Goal: Transaction & Acquisition: Purchase product/service

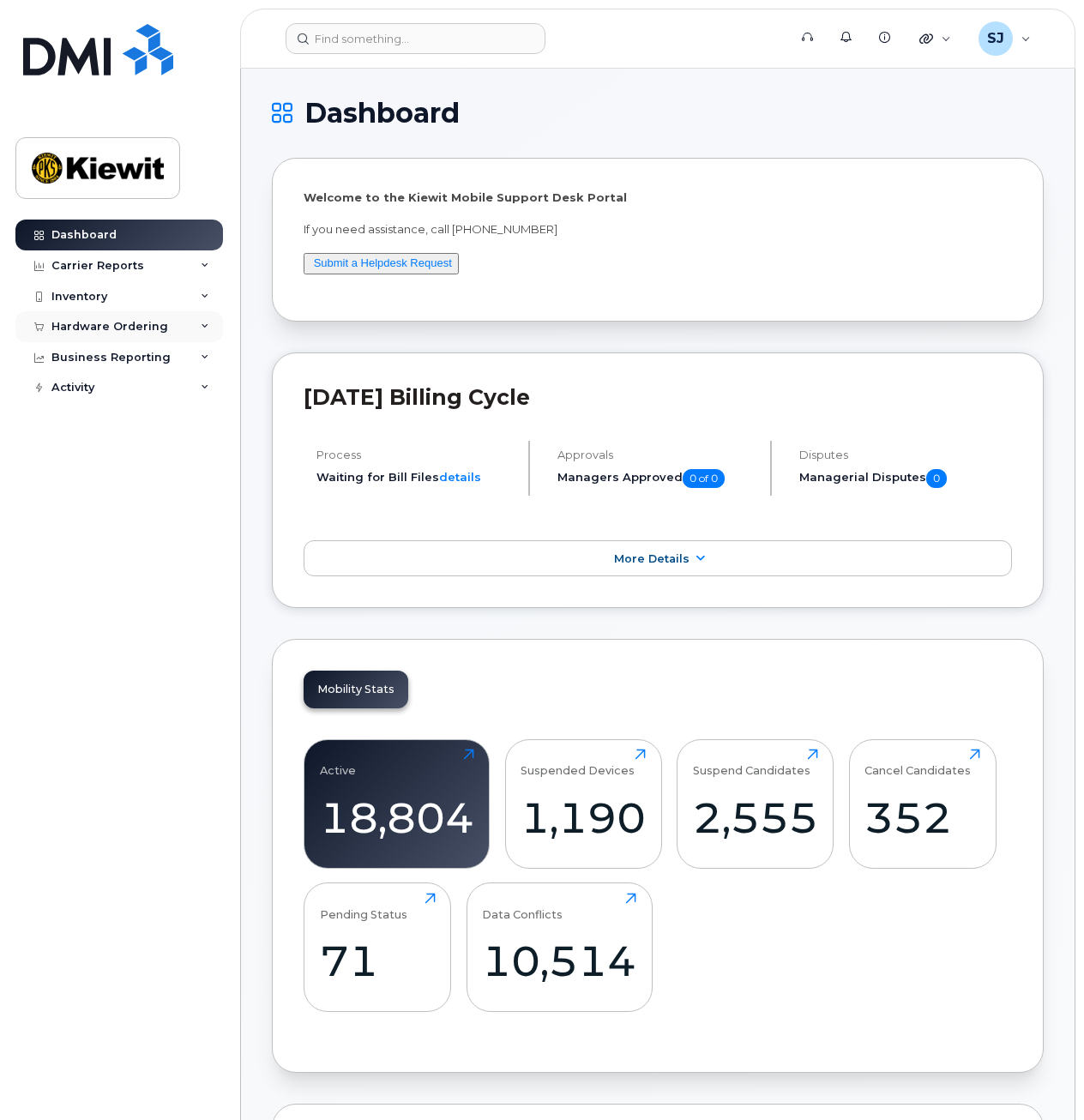
click at [132, 316] on div "Hardware Ordering" at bounding box center [119, 326] width 208 height 31
click at [79, 388] on div "Orders" at bounding box center [80, 391] width 42 height 15
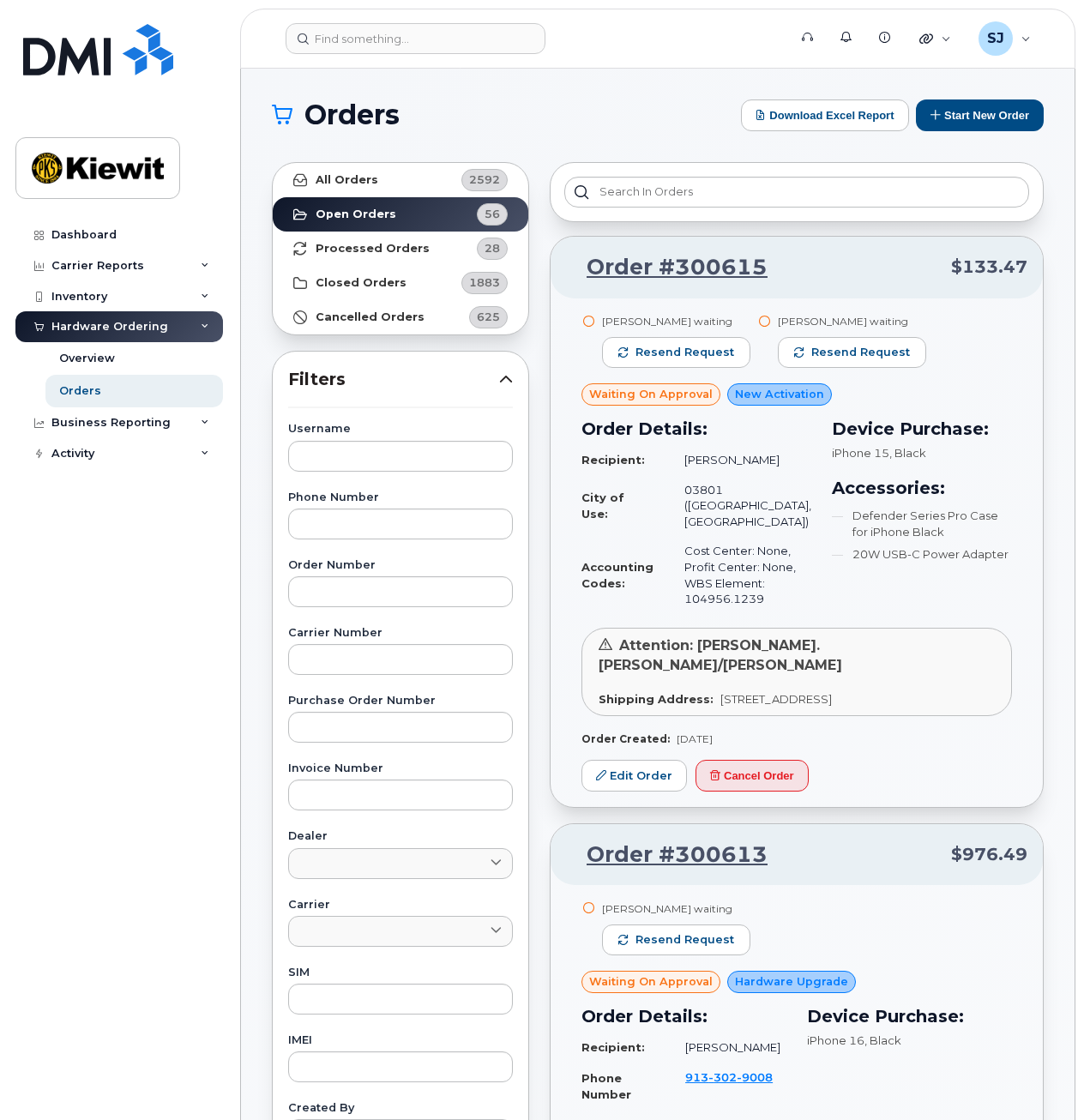
click at [408, 20] on header "Support Alerts Knowledge Base Quicklinks Suspend / Cancel Device Change SIM Car…" at bounding box center [658, 39] width 835 height 60
click at [395, 35] on input at bounding box center [415, 38] width 260 height 31
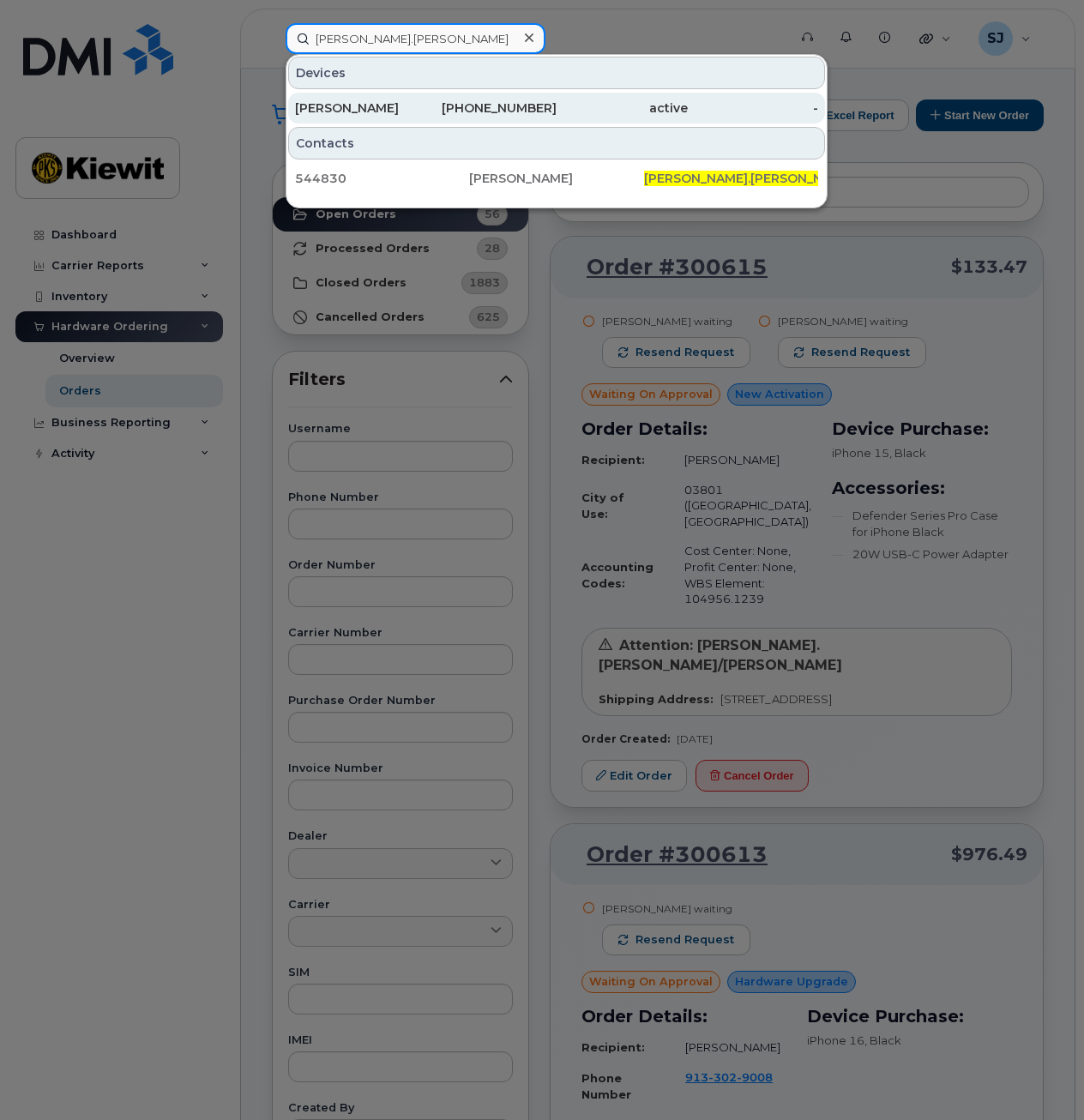
type input "[PERSON_NAME].[PERSON_NAME]"
click at [440, 103] on div "[PHONE_NUMBER]" at bounding box center [492, 107] width 132 height 17
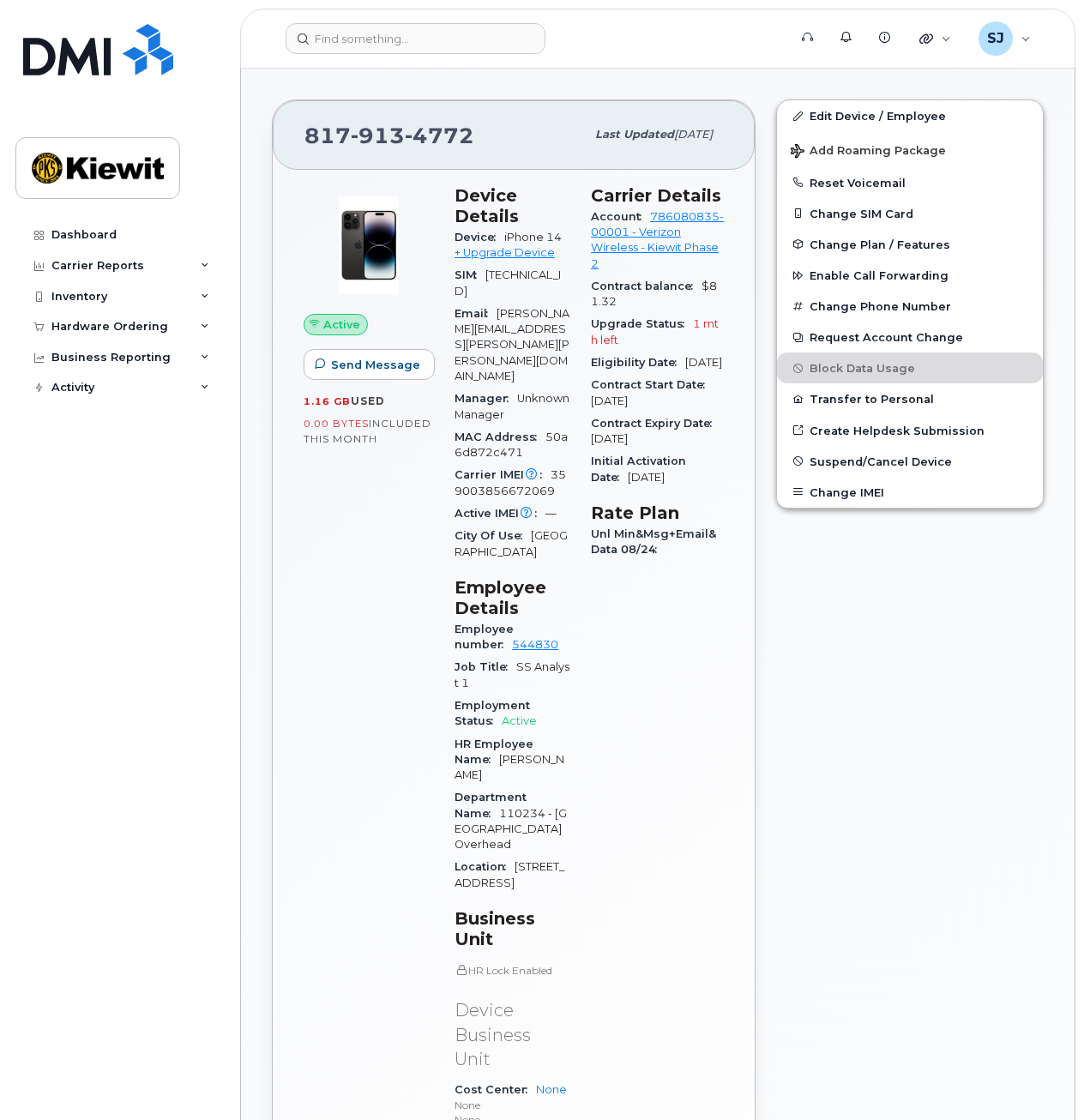
scroll to position [330, 0]
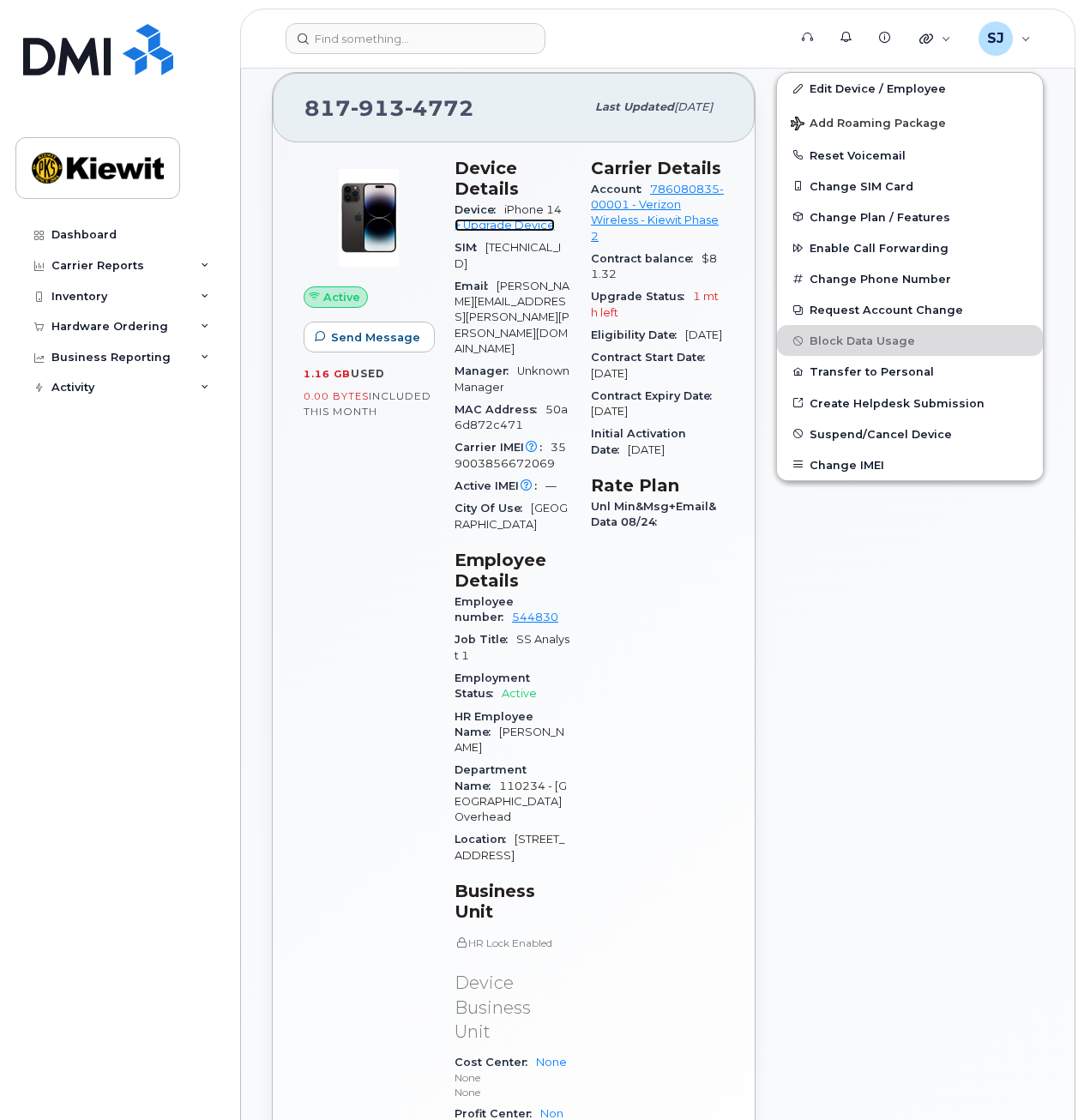
click at [484, 231] on link "+ Upgrade Device" at bounding box center [505, 225] width 100 height 12
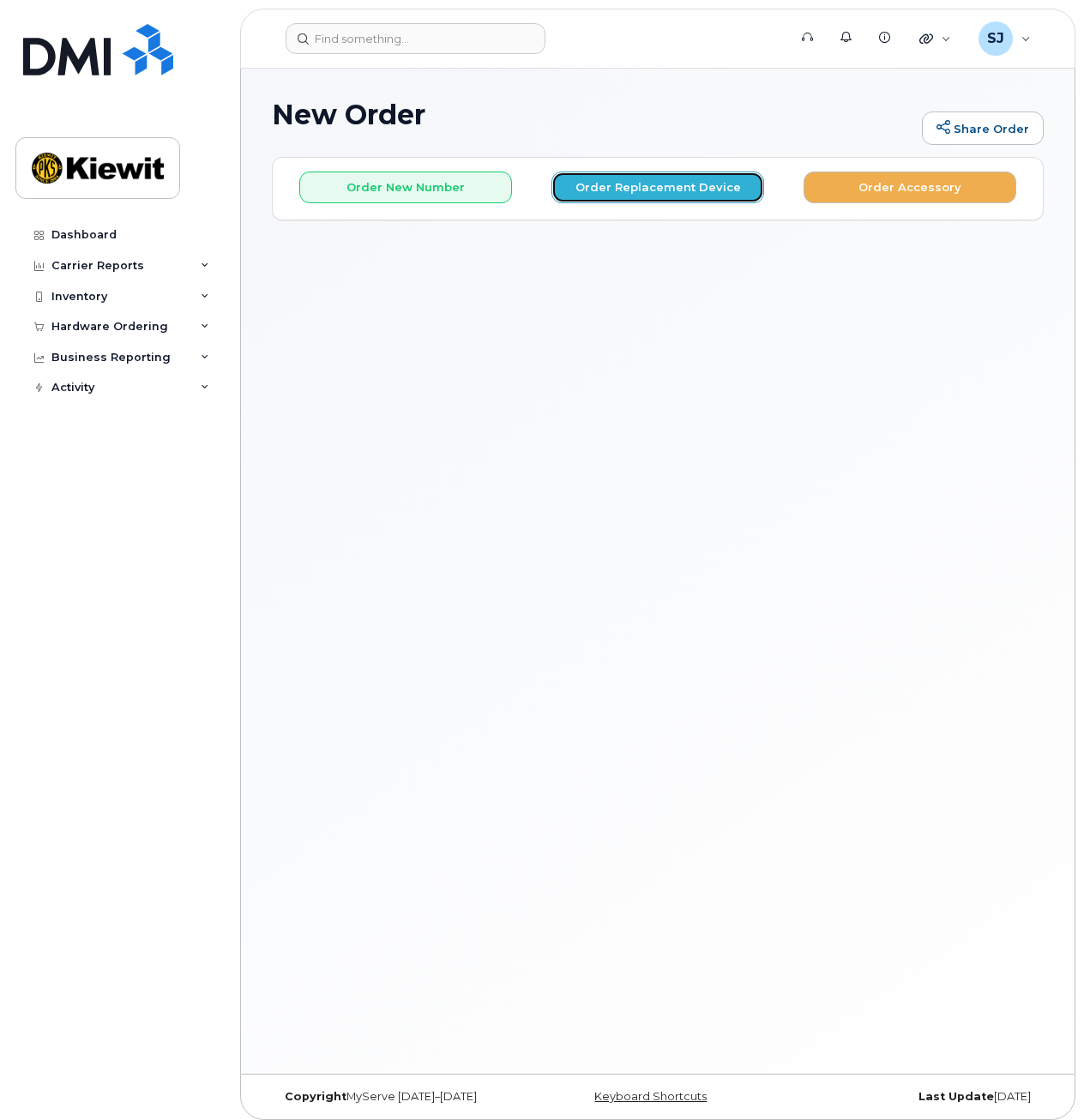
click at [584, 187] on button "Order Replacement Device" at bounding box center [658, 187] width 212 height 32
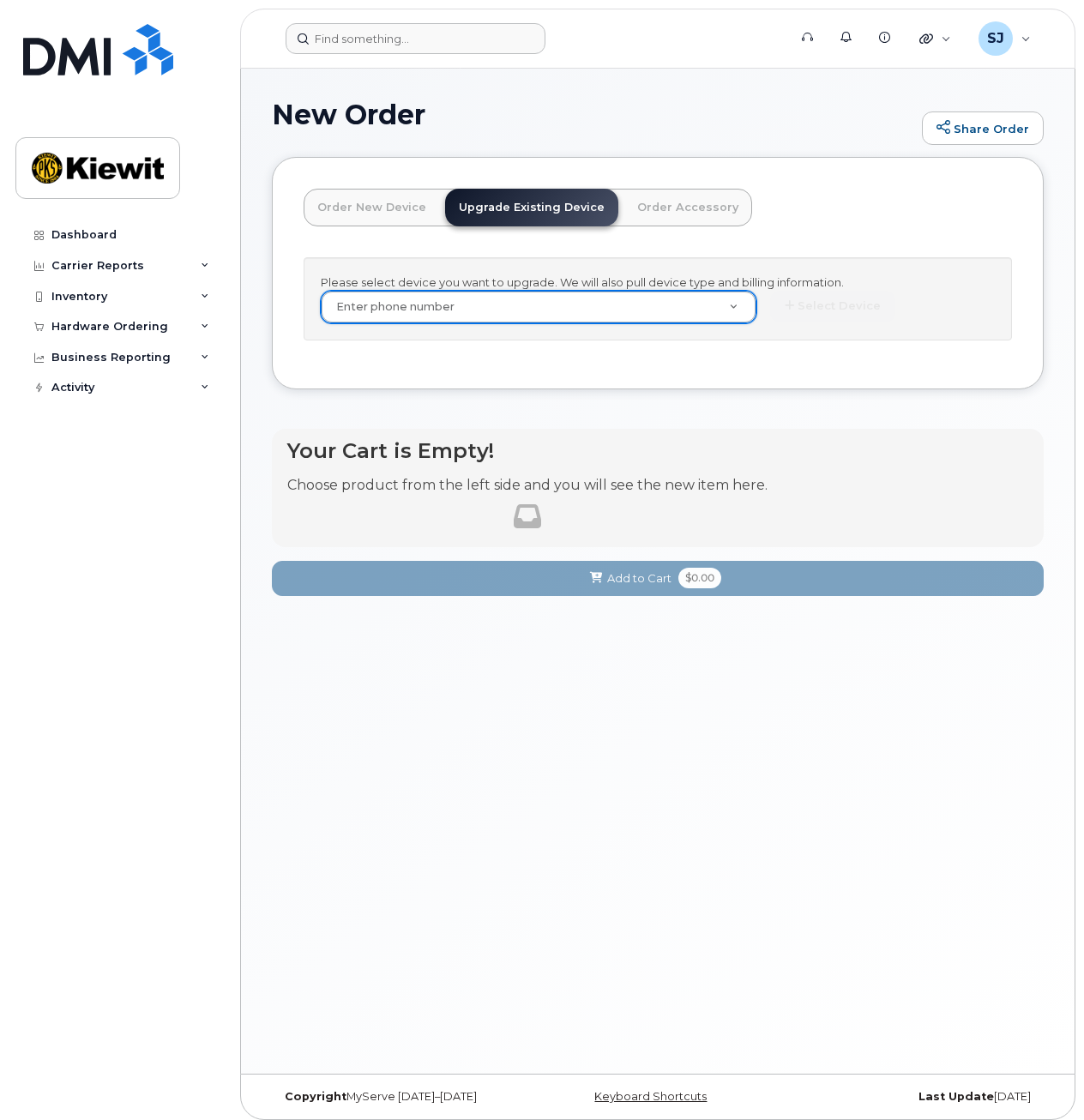
drag, startPoint x: 466, startPoint y: 10, endPoint x: 443, endPoint y: 37, distance: 35.5
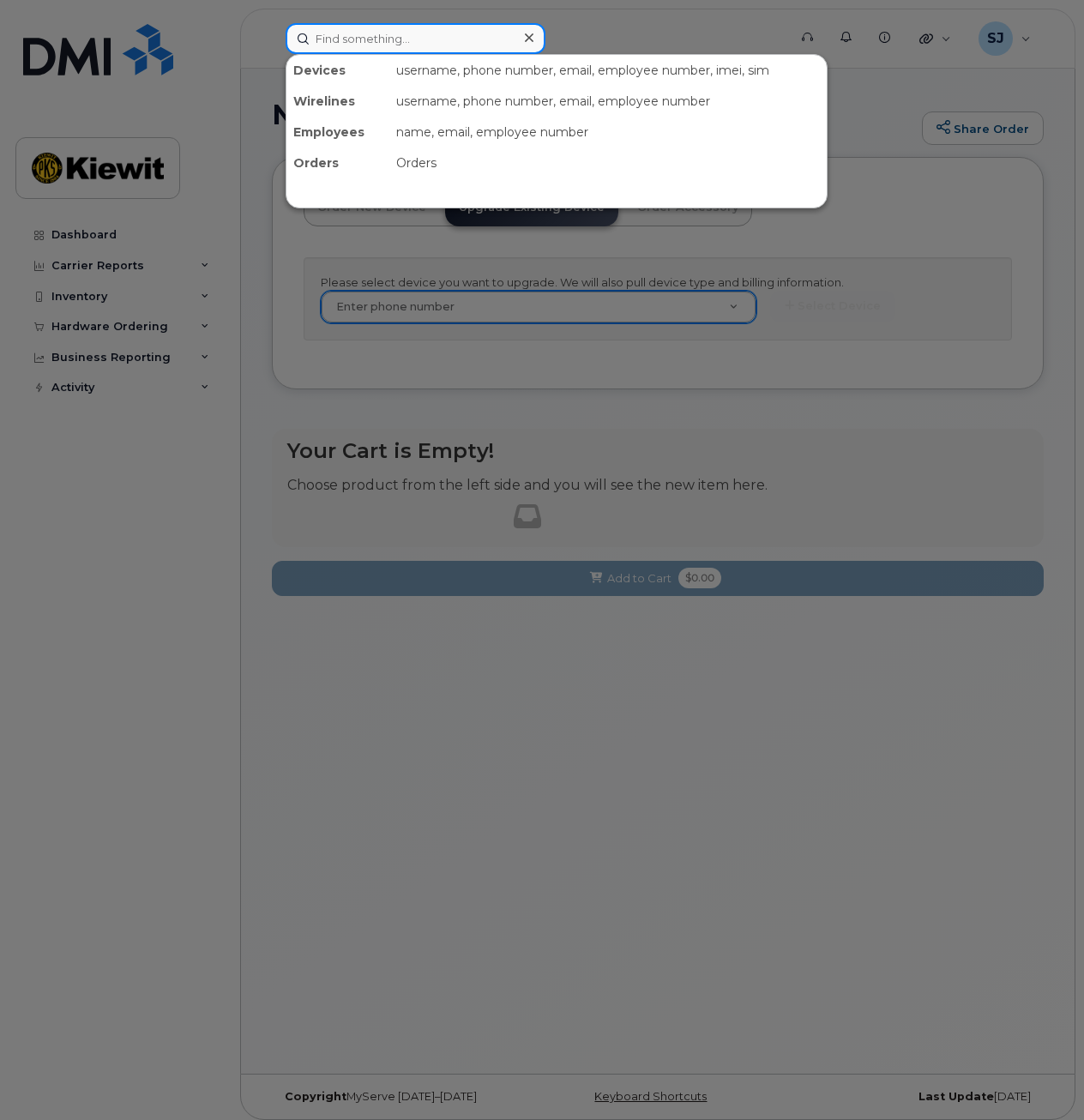
click at [443, 37] on input at bounding box center [415, 38] width 260 height 31
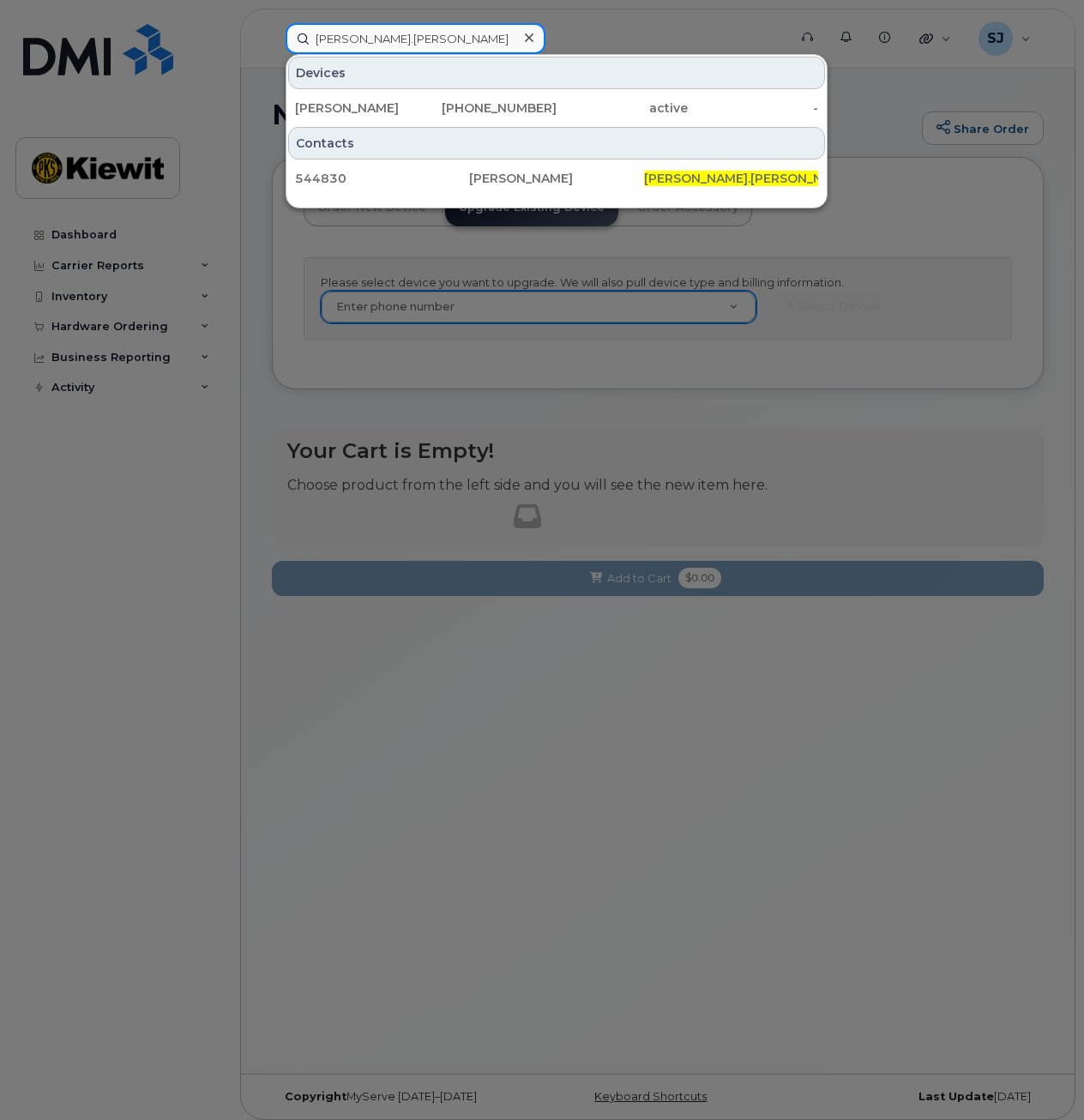
type input "angela.baker"
click at [477, 315] on div at bounding box center [542, 560] width 1084 height 1120
click at [406, 49] on input "angela.baker" at bounding box center [415, 38] width 260 height 31
click at [418, 301] on div at bounding box center [542, 560] width 1084 height 1120
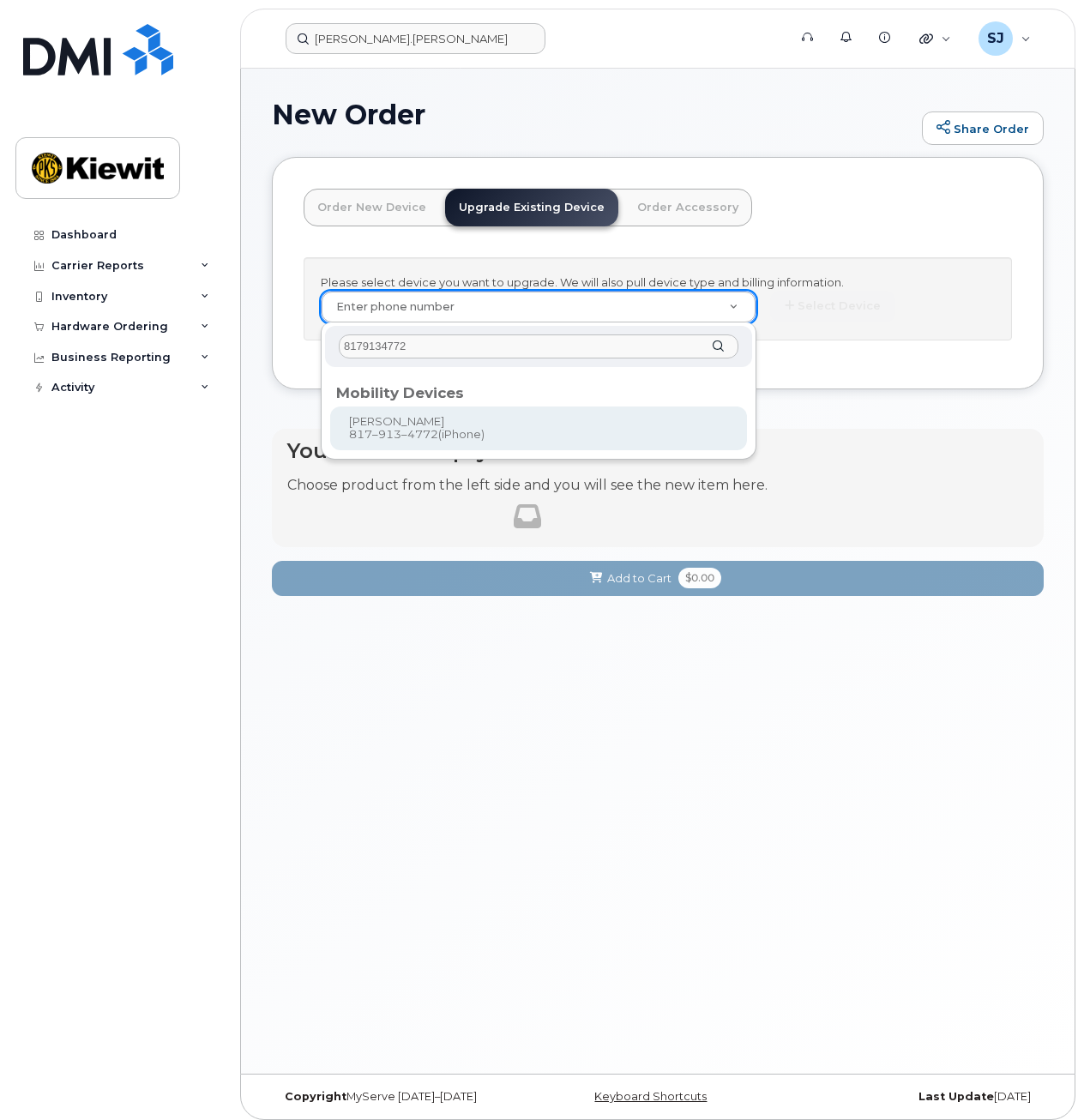
type input "8179134772"
type input "1172878"
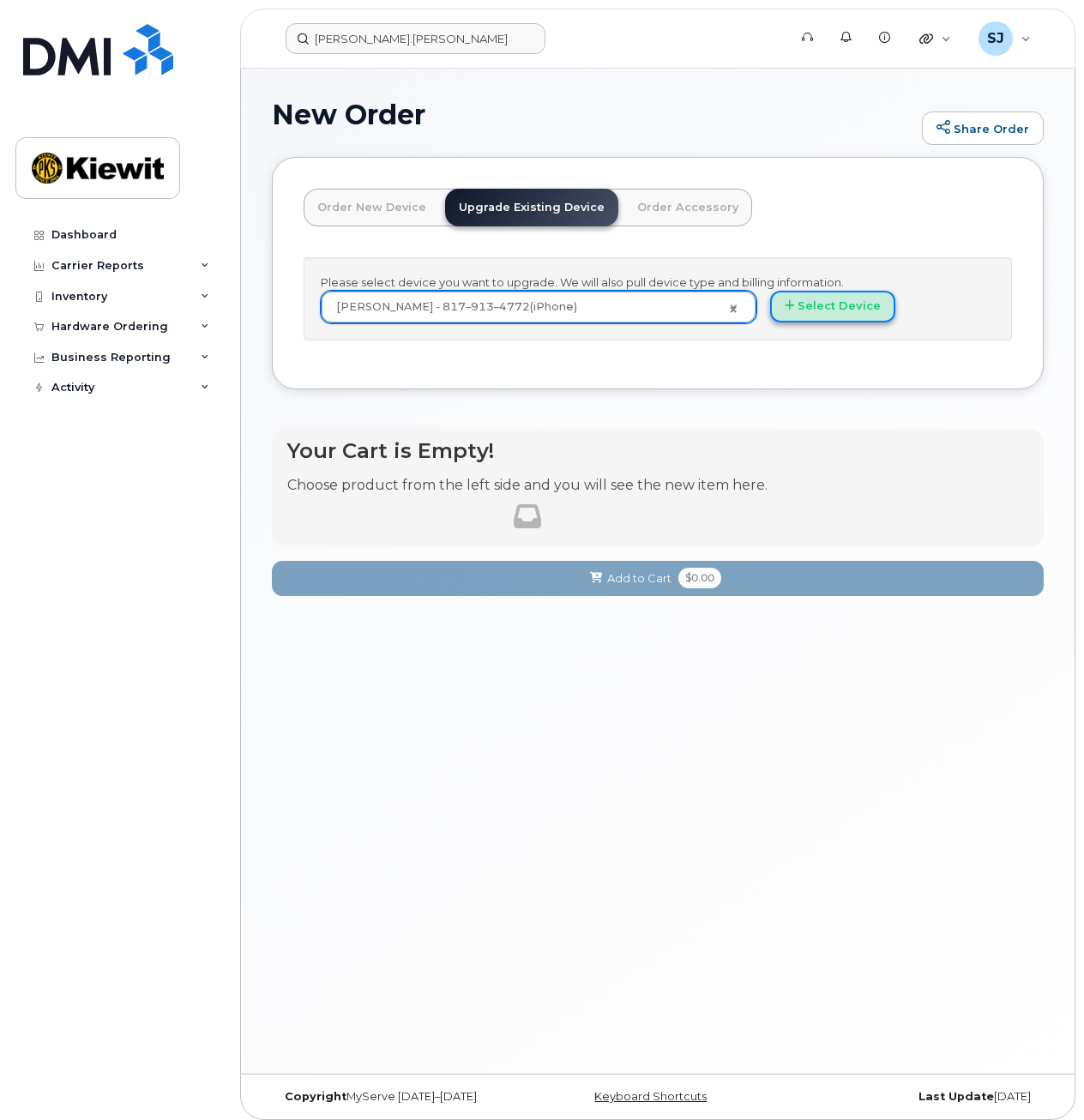
click at [805, 315] on button "Select Device" at bounding box center [833, 306] width 125 height 32
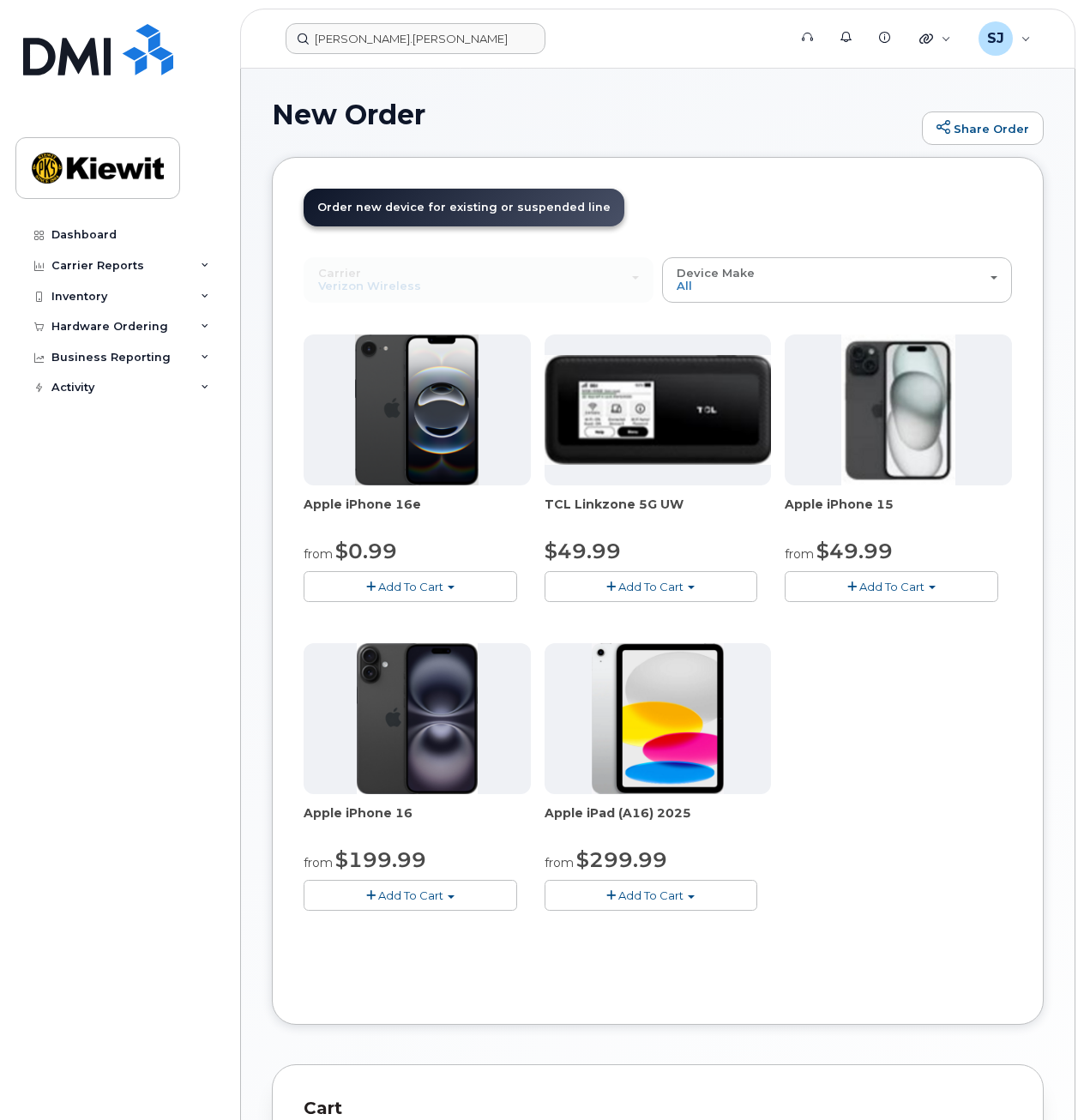
click at [860, 584] on span "Add To Cart" at bounding box center [891, 586] width 65 height 13
click at [853, 617] on link "$49.99 - 2 Year Upgrade (128GB)" at bounding box center [900, 618] width 223 height 21
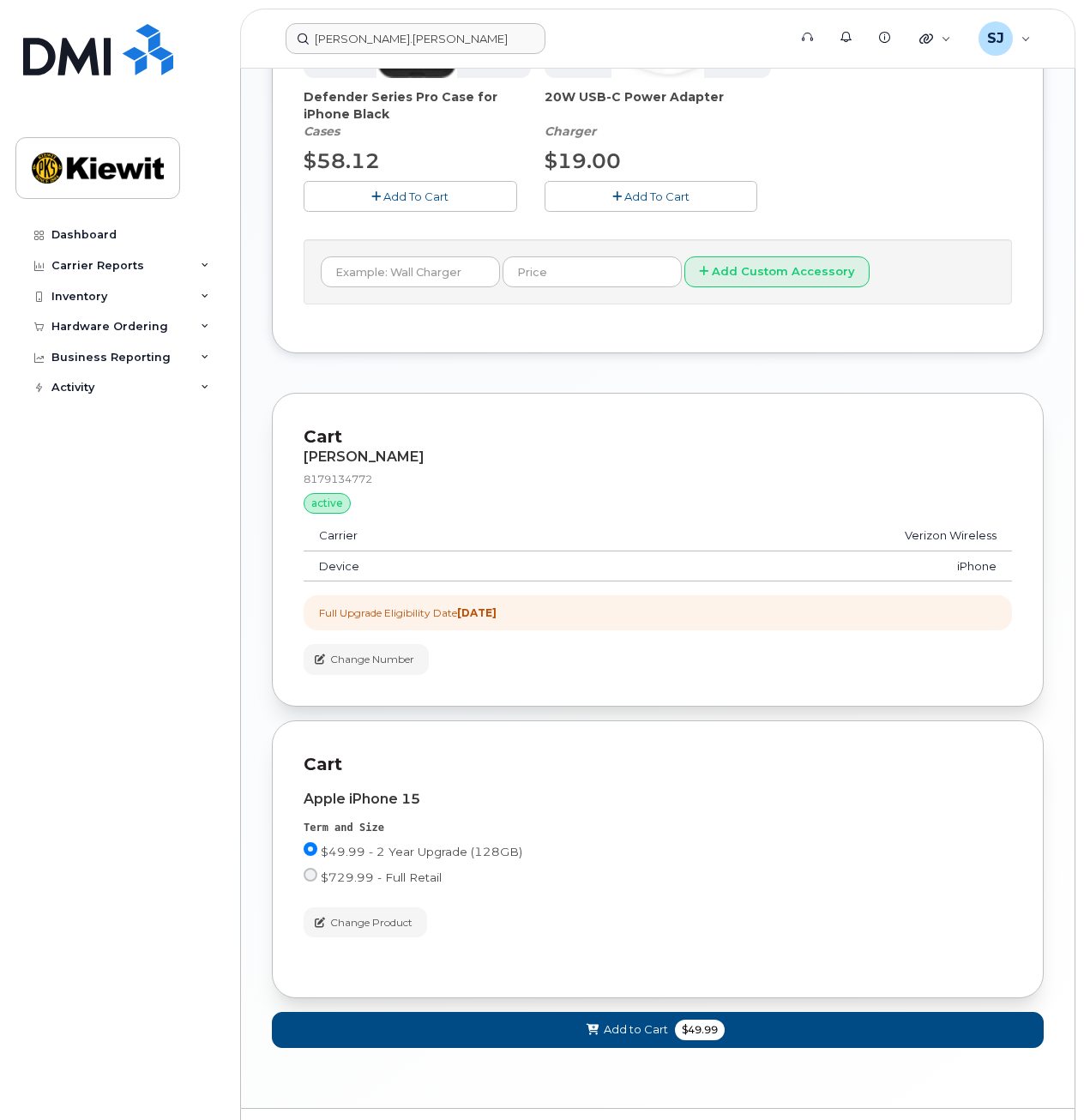
scroll to position [829, 0]
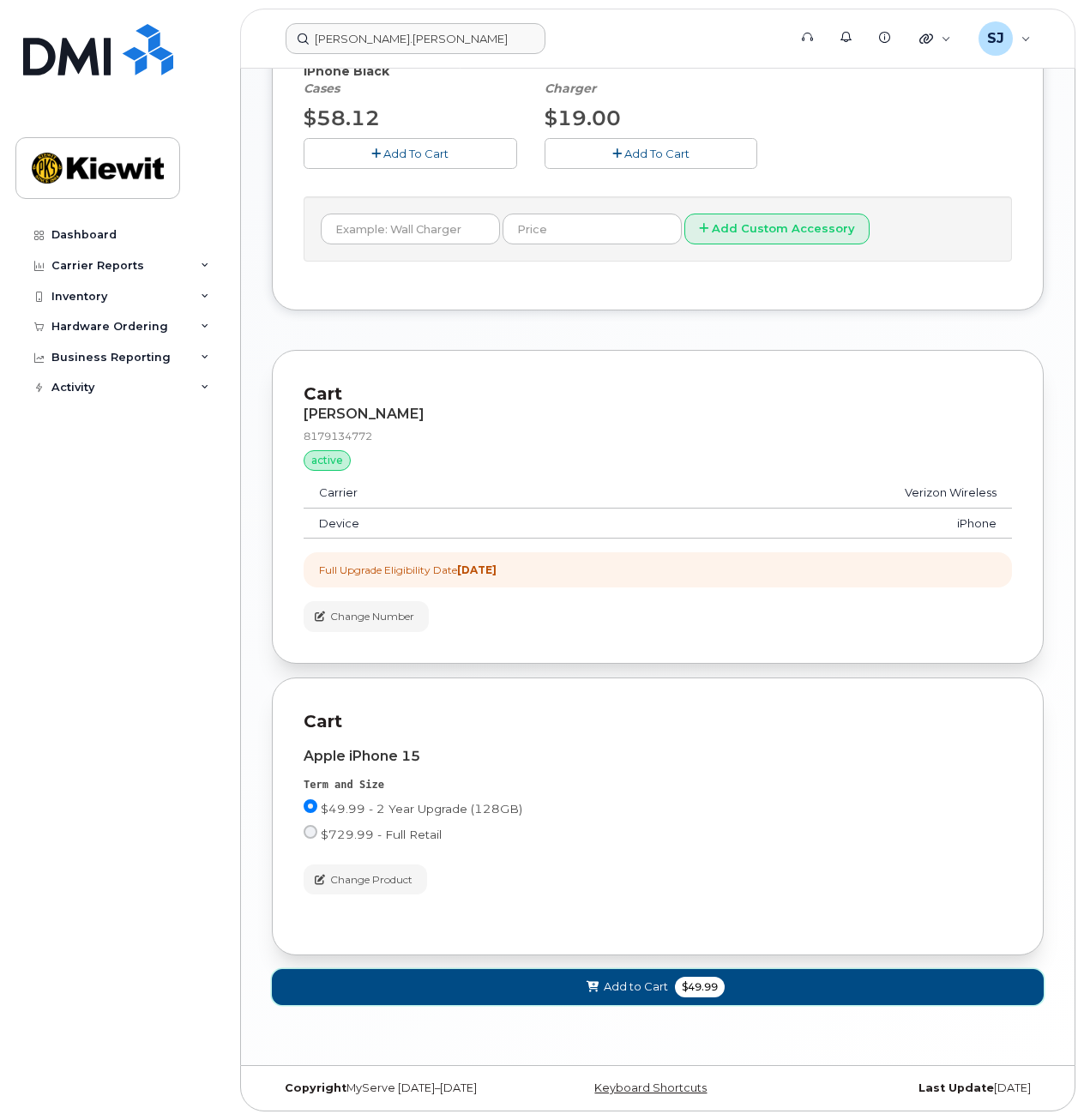
click at [653, 999] on button "Add to Cart $49.99" at bounding box center [658, 987] width 772 height 36
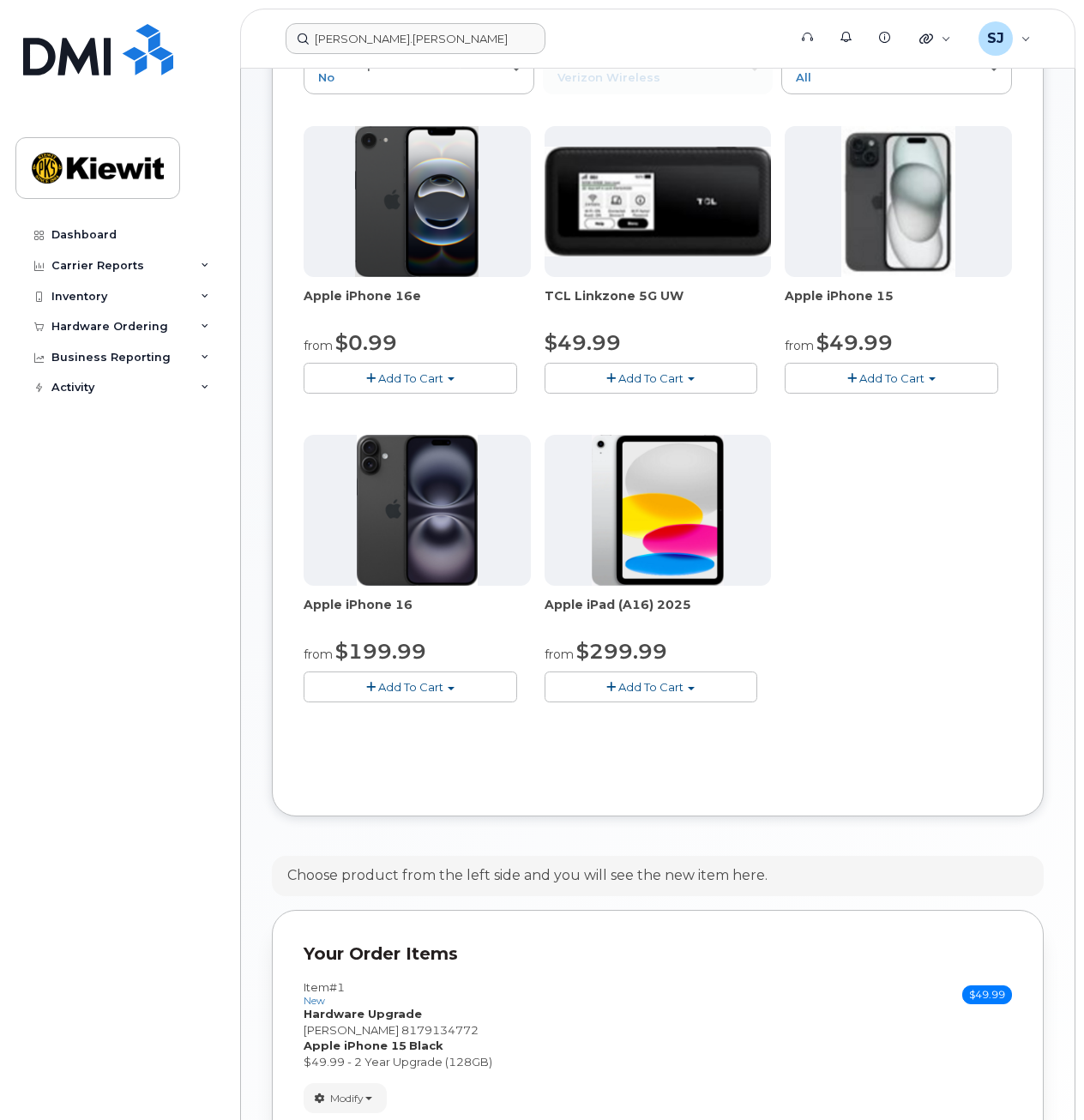
scroll to position [0, 0]
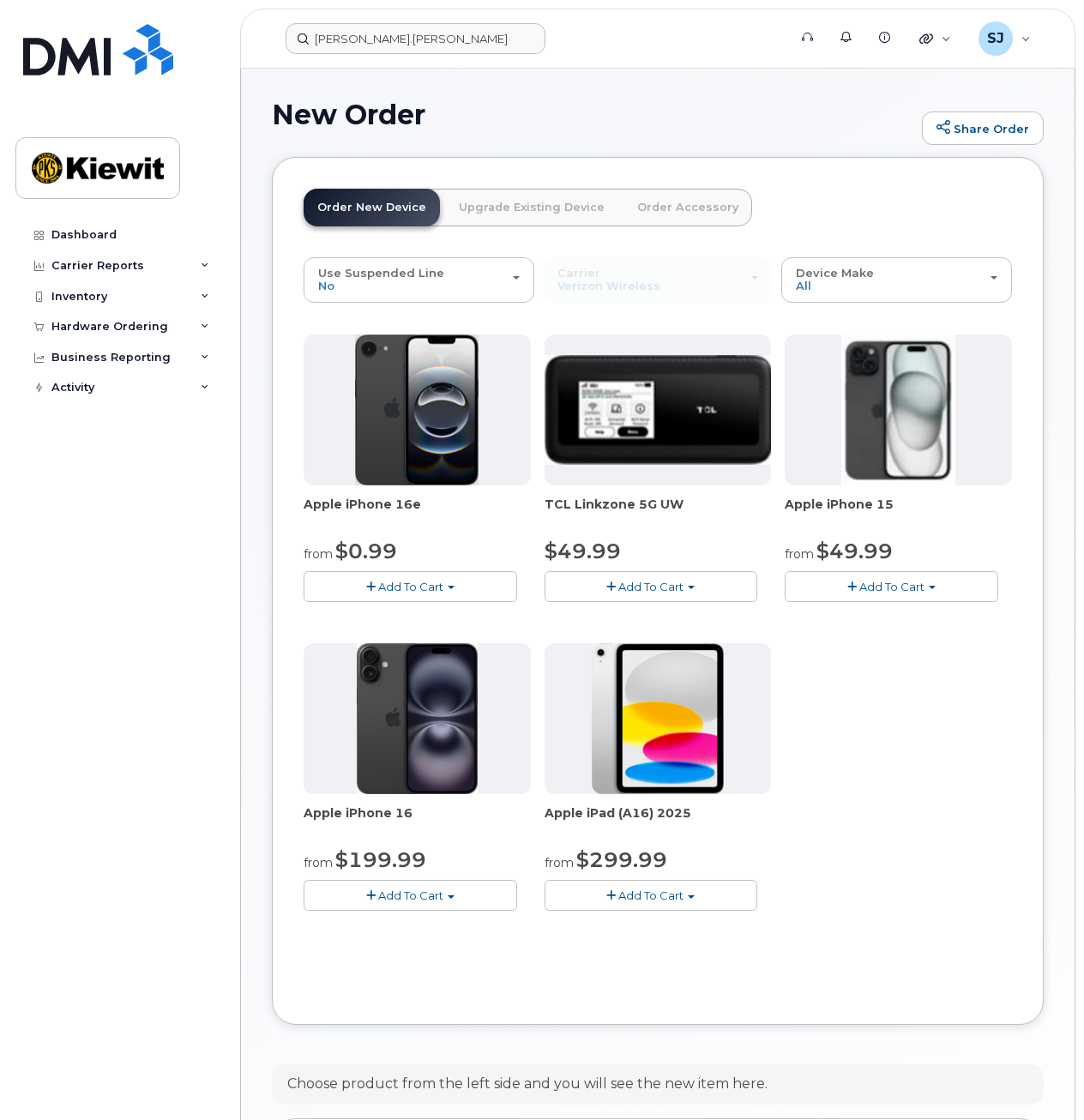
click at [538, 205] on link "Upgrade Existing Device" at bounding box center [531, 207] width 173 height 37
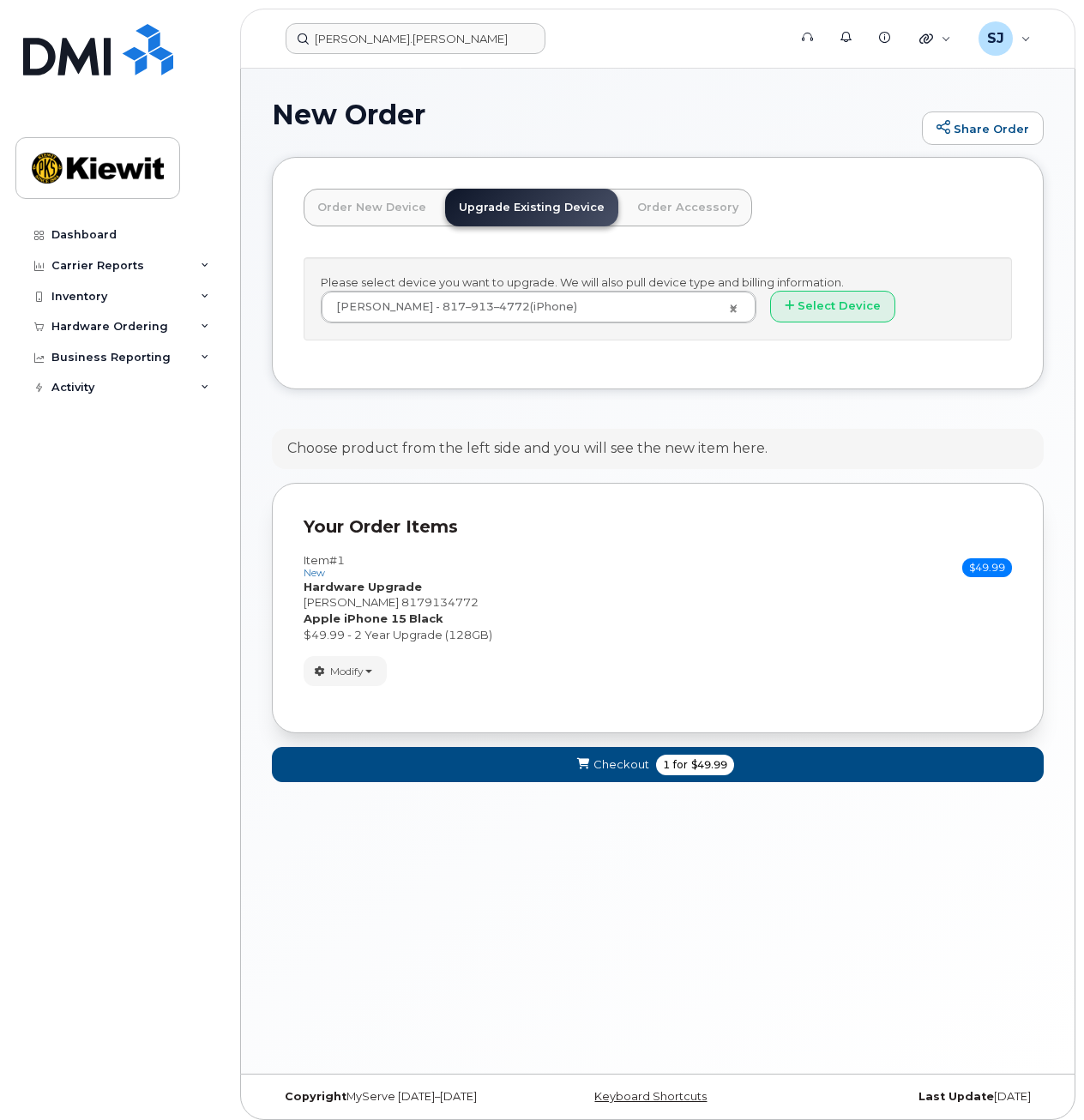
click at [404, 218] on link "Order New Device" at bounding box center [372, 207] width 137 height 37
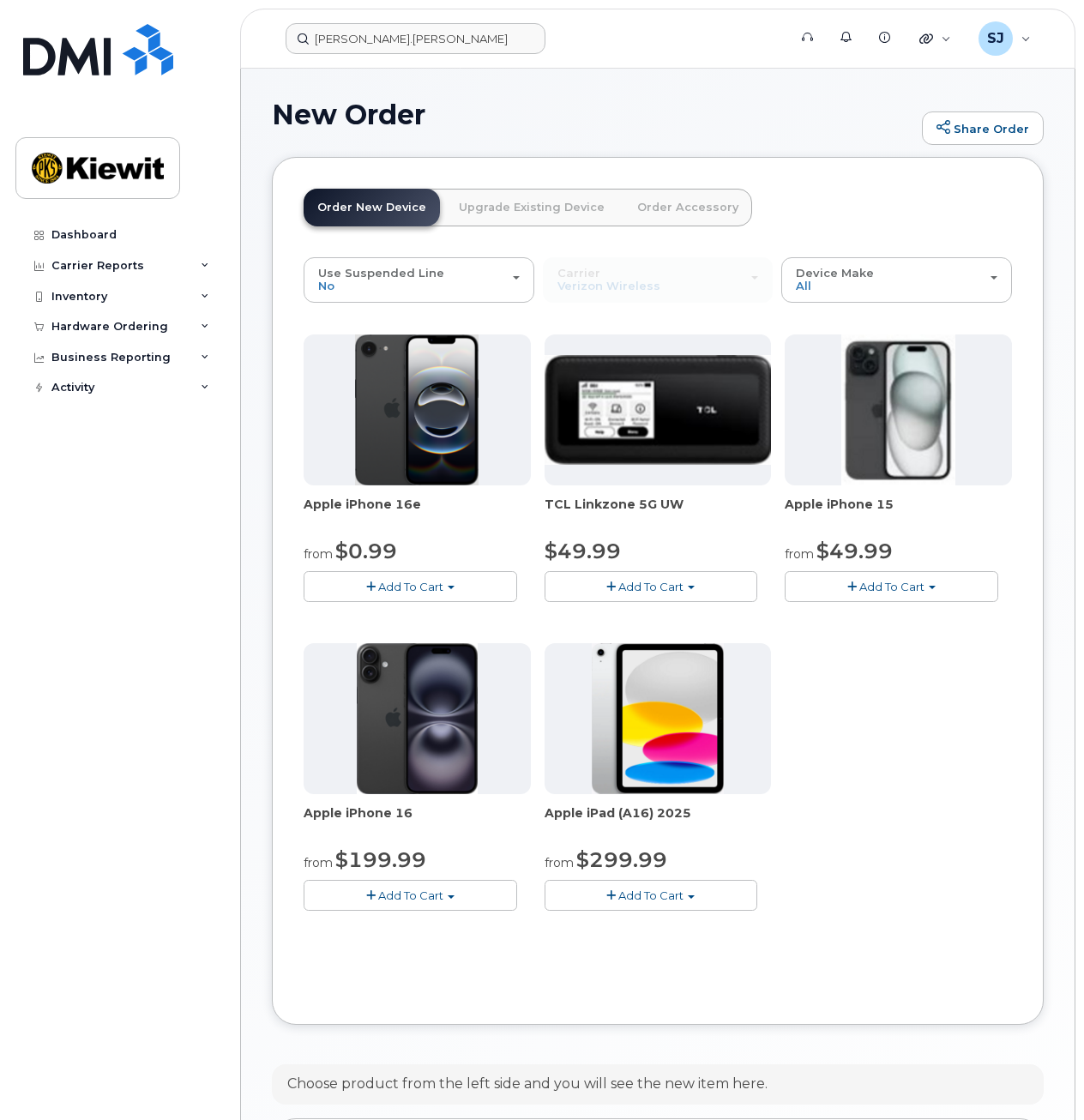
click at [557, 213] on link "Upgrade Existing Device" at bounding box center [531, 207] width 173 height 37
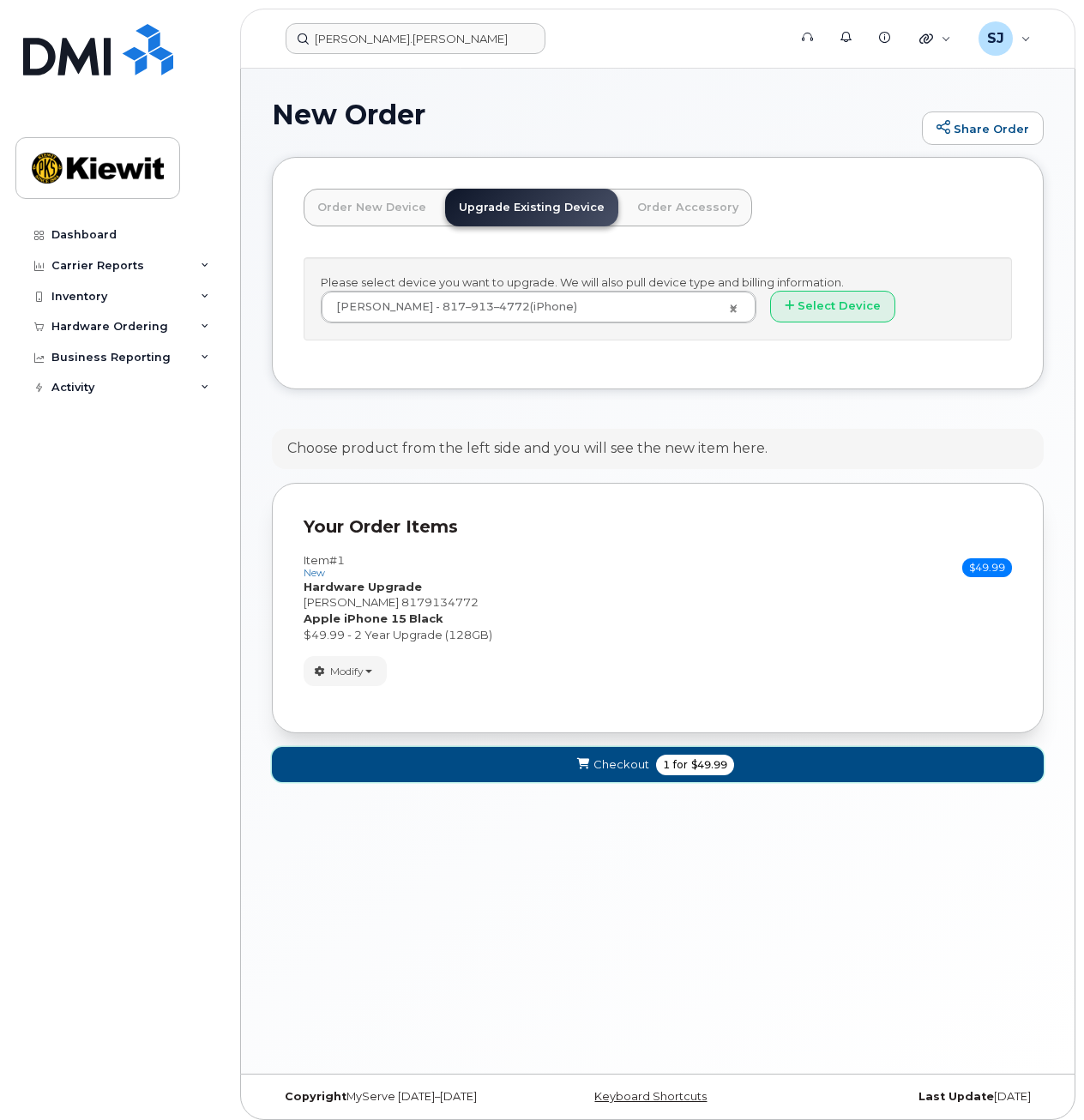
click at [615, 773] on span "Checkout" at bounding box center [621, 764] width 56 height 16
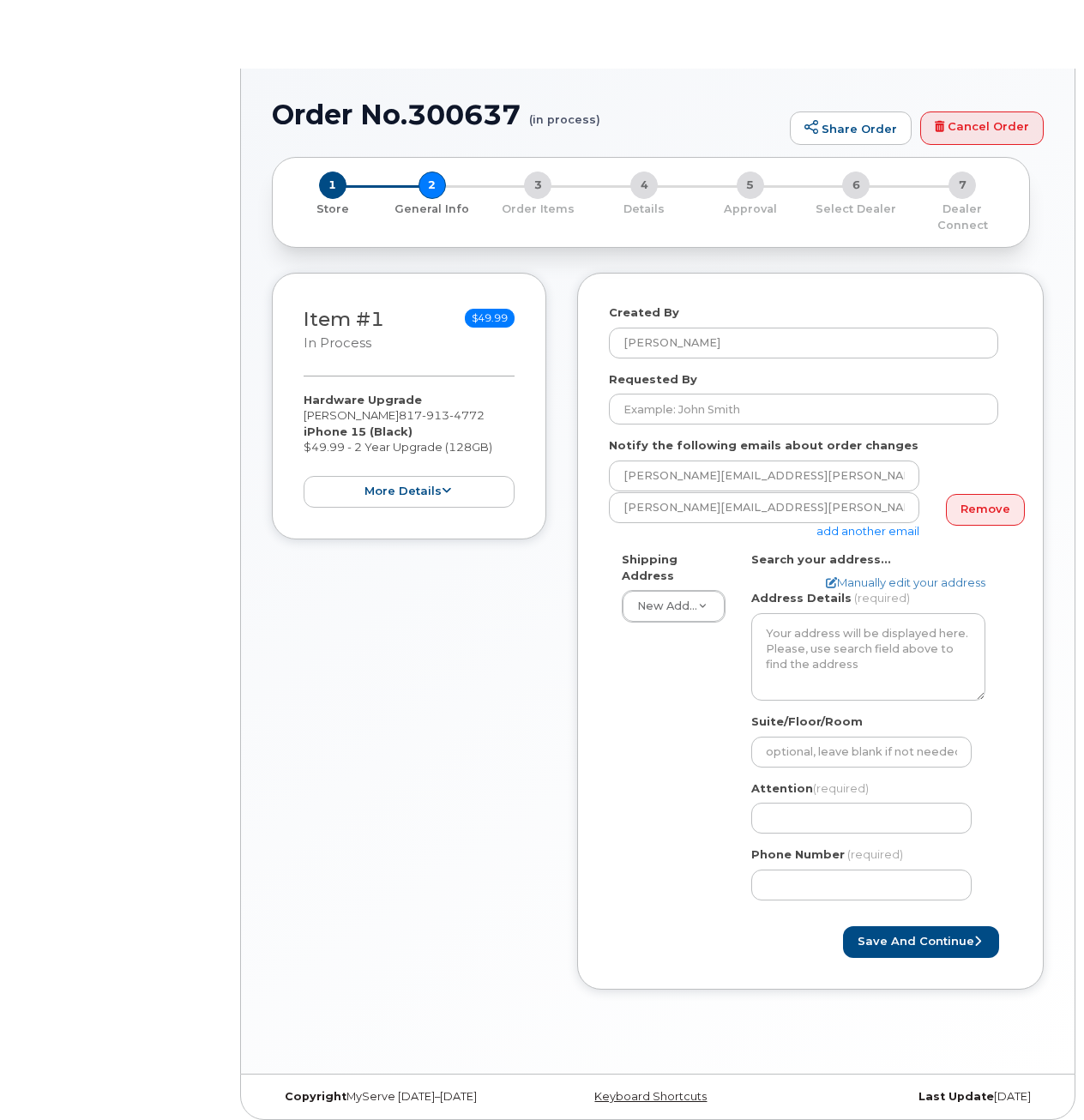
select select
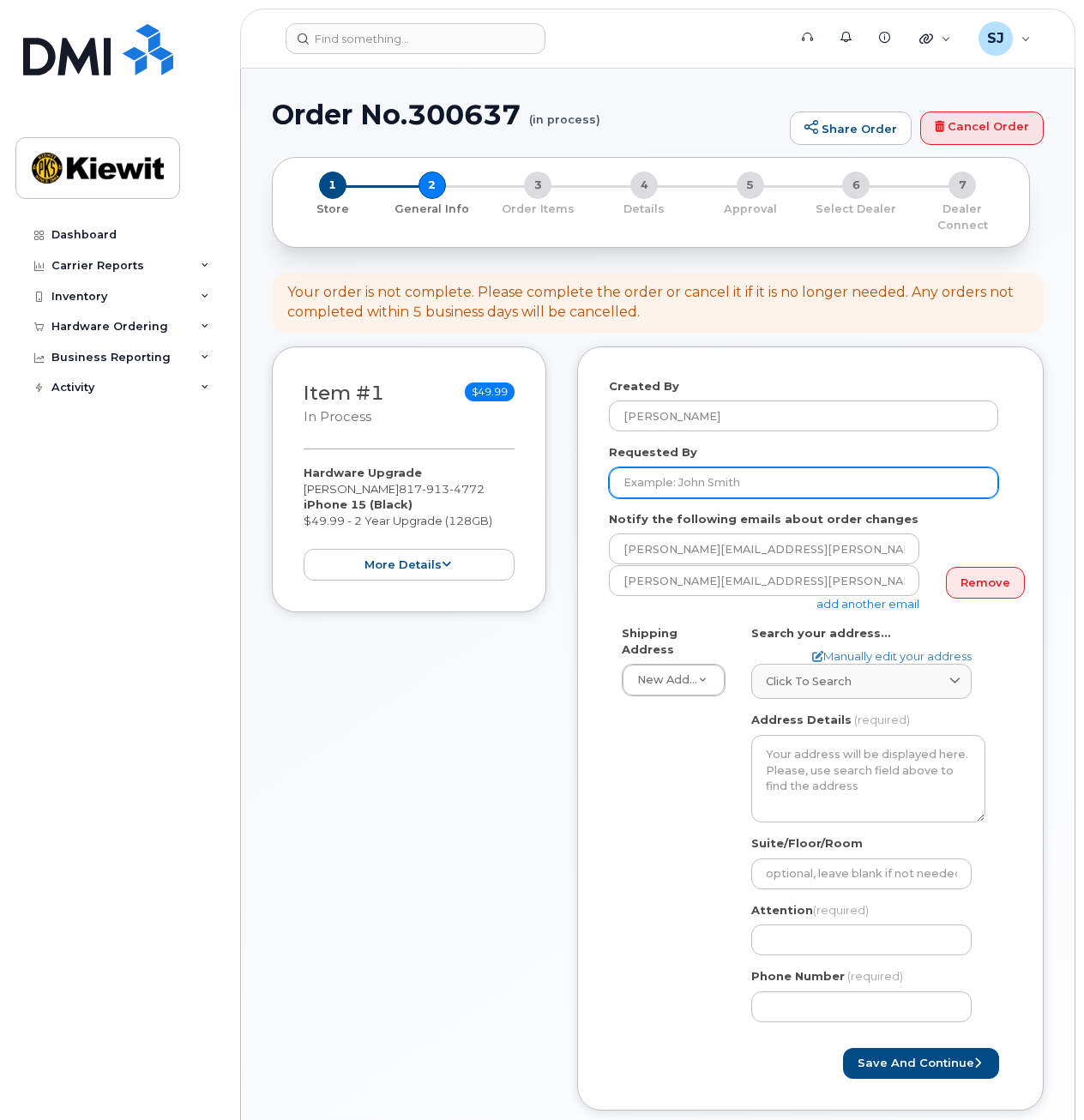
click at [709, 473] on input "Requested By" at bounding box center [803, 482] width 389 height 31
click at [681, 467] on input "Angela BAker" at bounding box center [803, 482] width 389 height 31
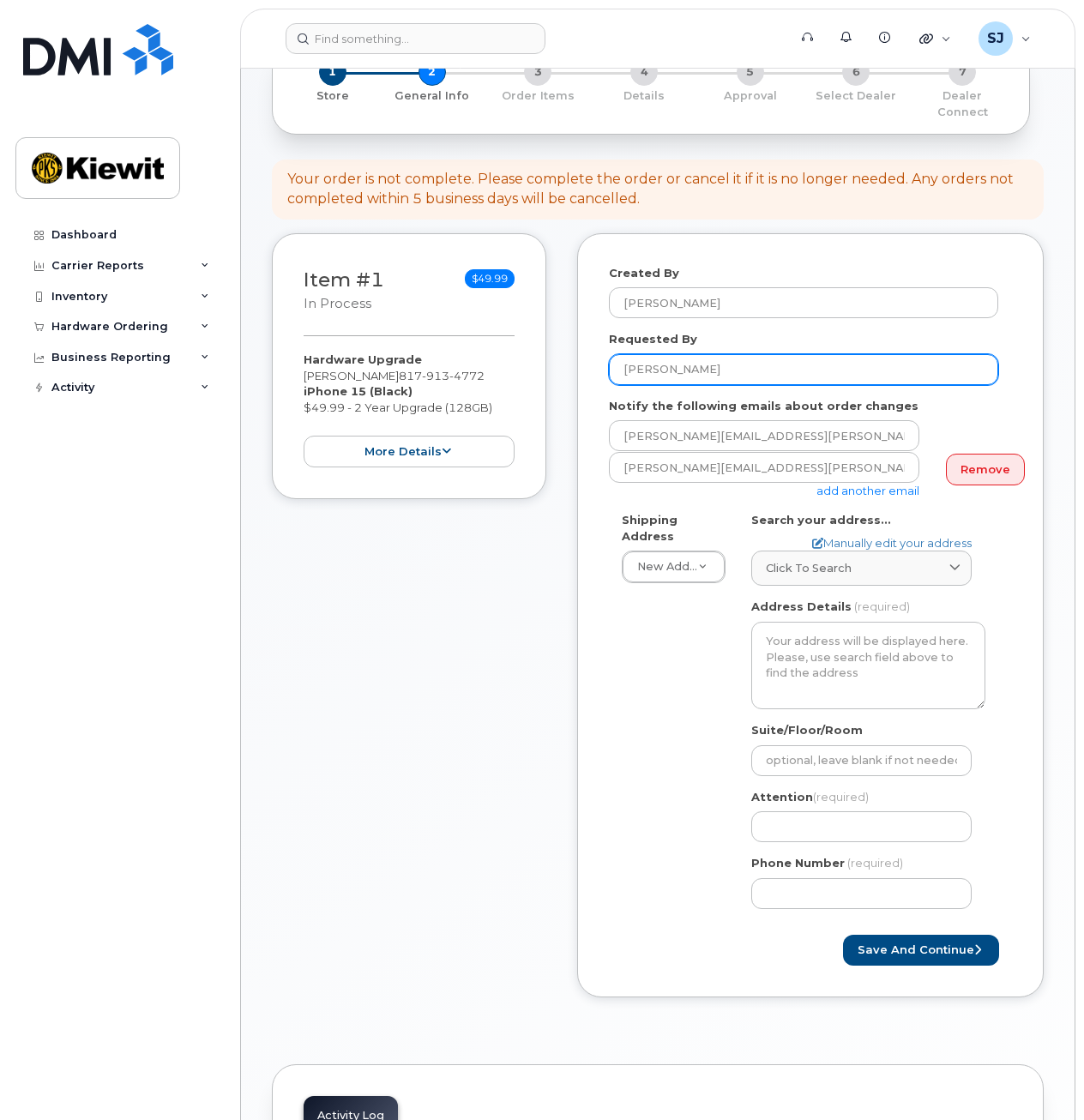
scroll to position [123, 0]
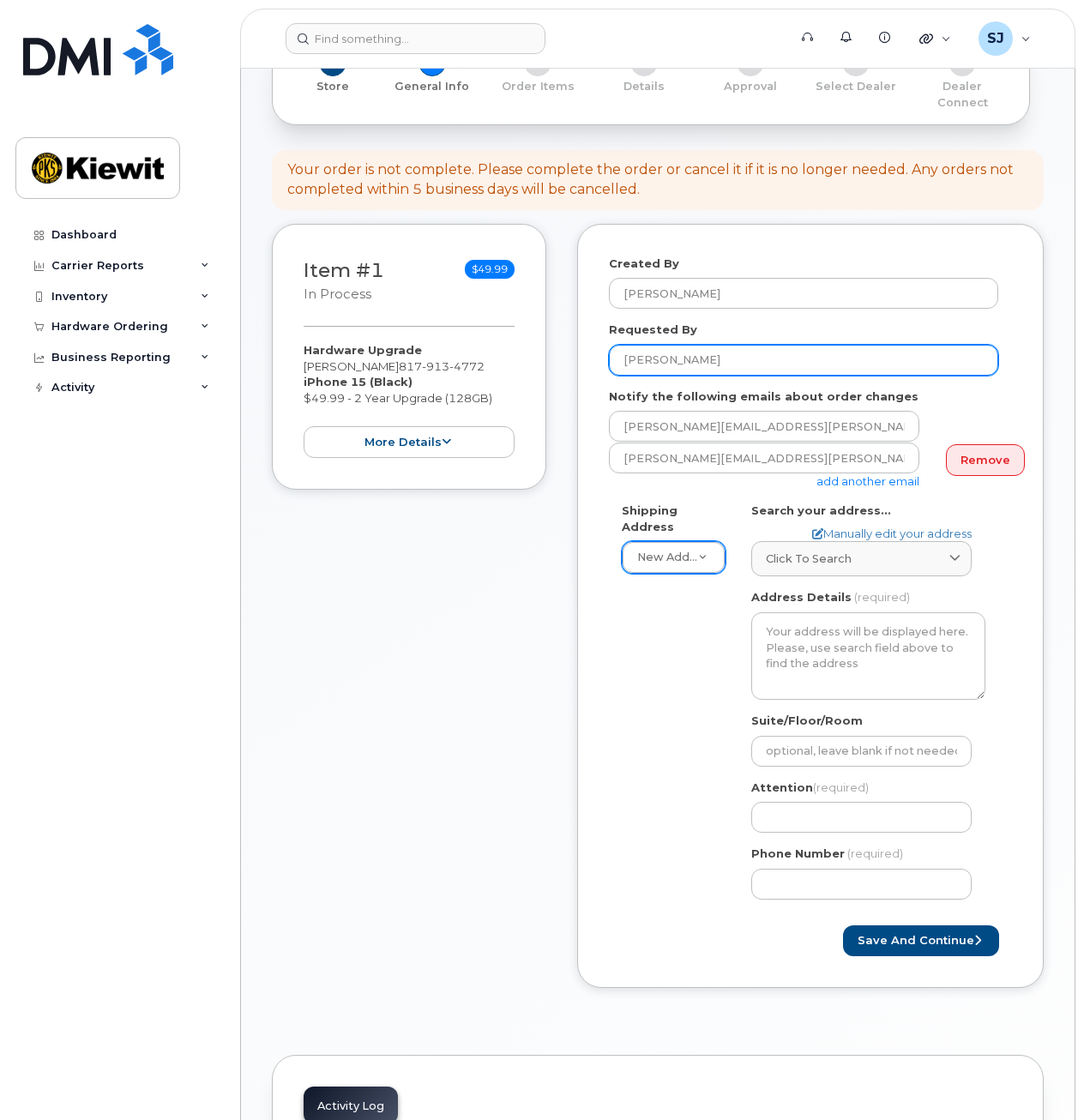
type input "[PERSON_NAME]"
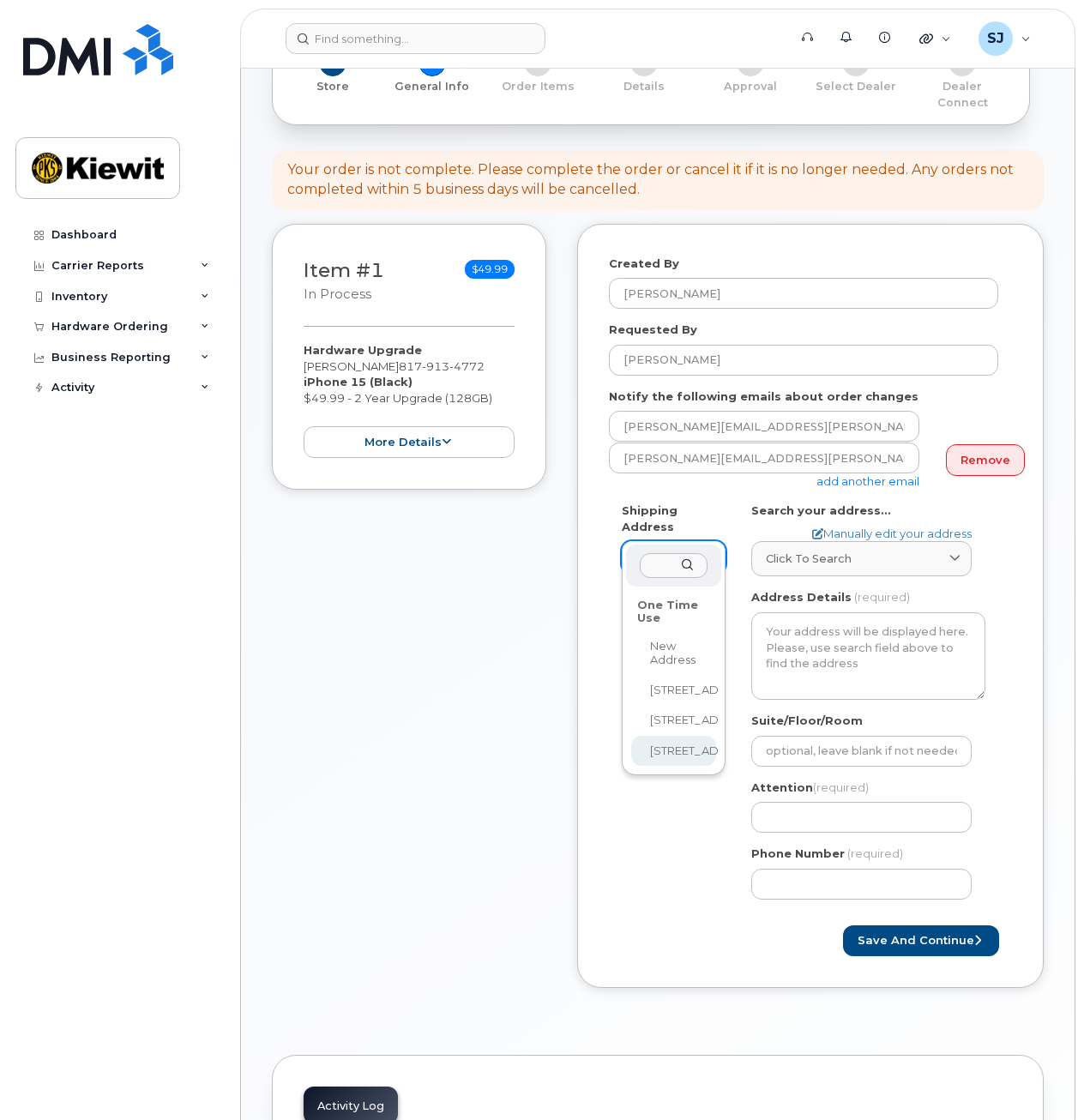
select select "2050 Roanoke Rd"
type input "Jacob Taylor"
type input "3612383996"
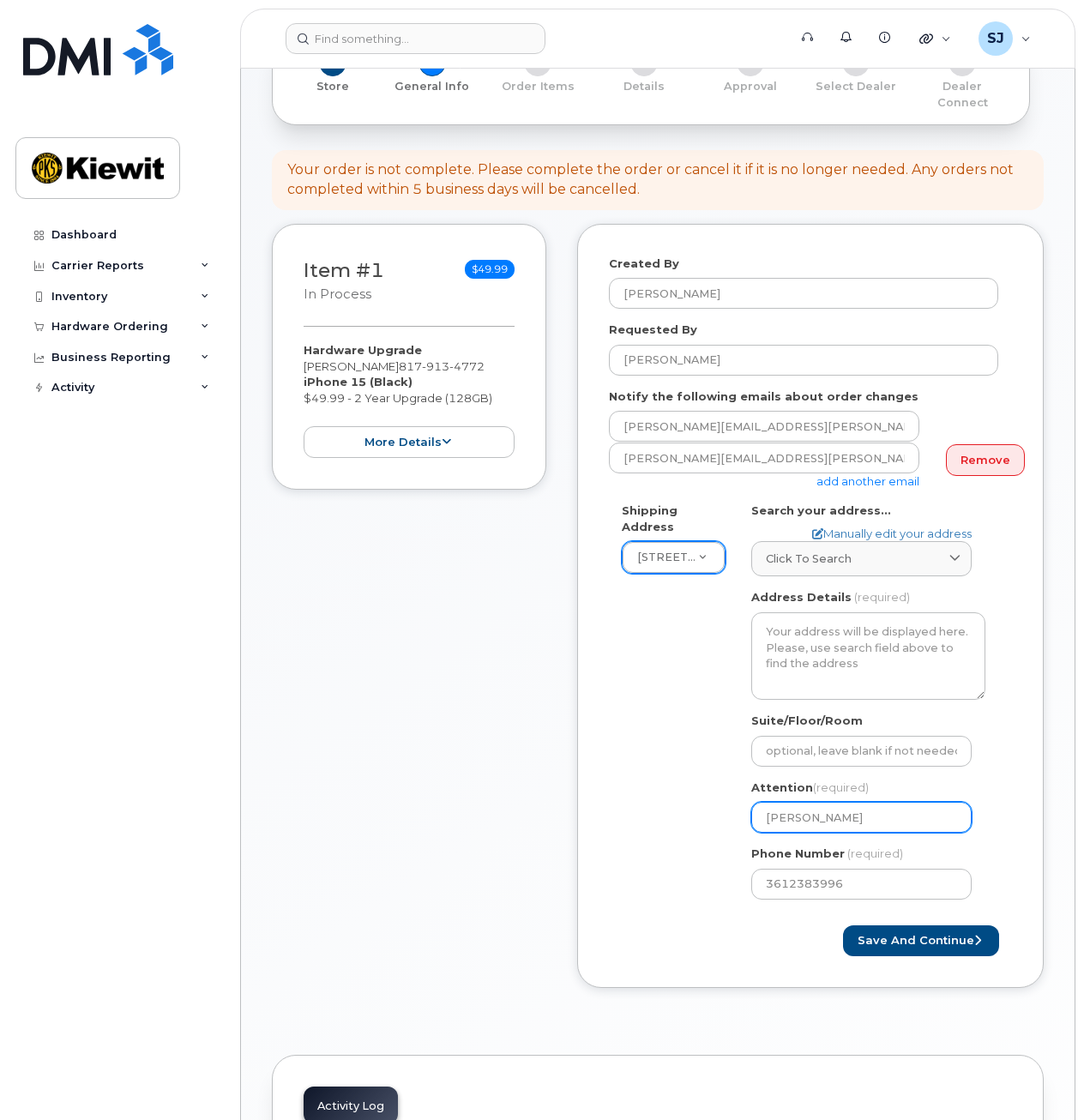
drag, startPoint x: 876, startPoint y: 798, endPoint x: 755, endPoint y: 798, distance: 121.0
click at [755, 802] on input "Jacob Taylor" at bounding box center [862, 817] width 220 height 31
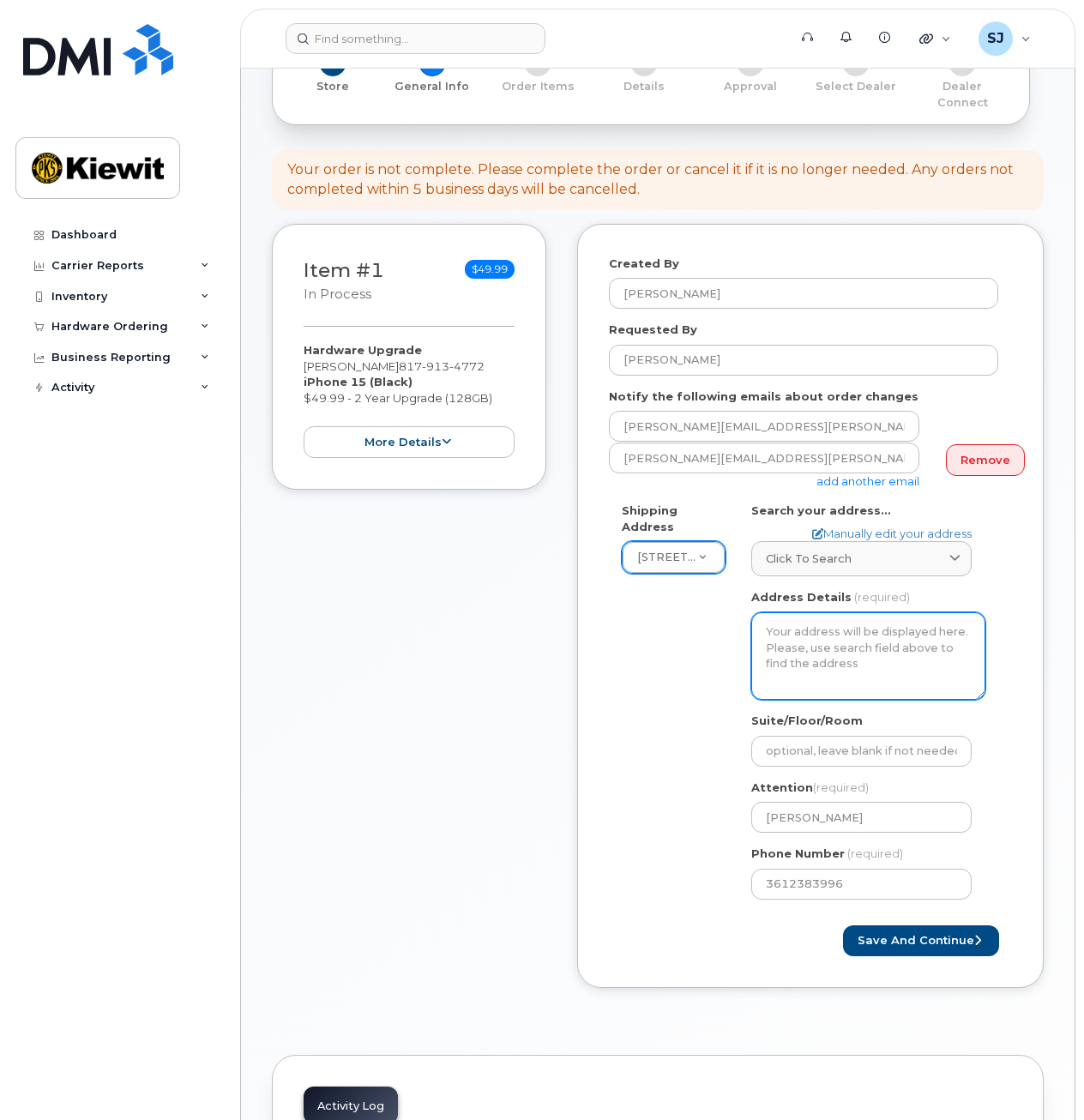
click at [847, 657] on textarea "Address Details" at bounding box center [869, 655] width 235 height 87
click at [877, 551] on div "Click to search" at bounding box center [861, 559] width 191 height 16
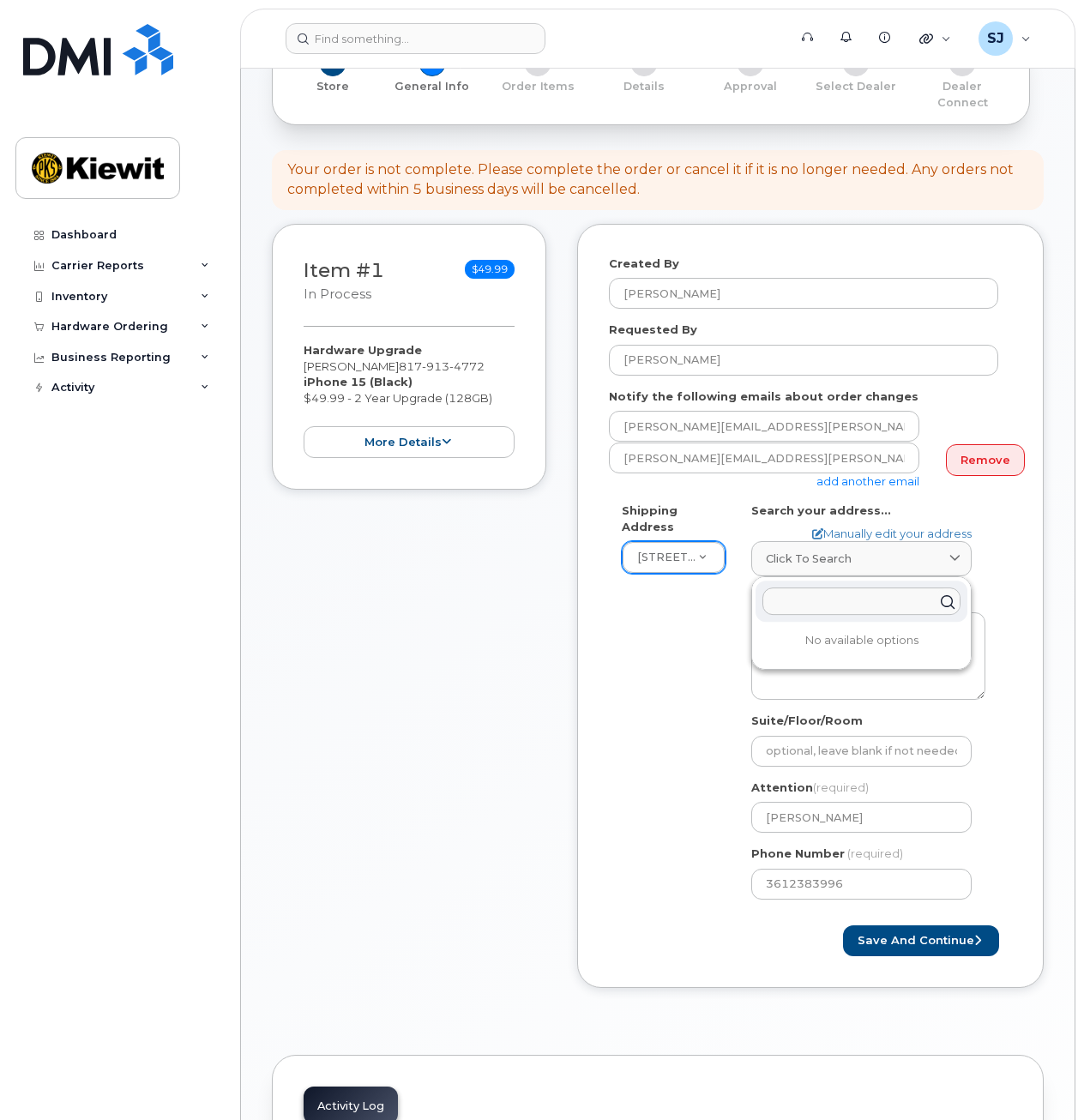
click at [852, 587] on input "text" at bounding box center [861, 600] width 198 height 28
click at [888, 541] on link "Click to search" at bounding box center [862, 559] width 220 height 36
click at [889, 526] on link "Manually edit your address" at bounding box center [892, 534] width 160 height 16
select select
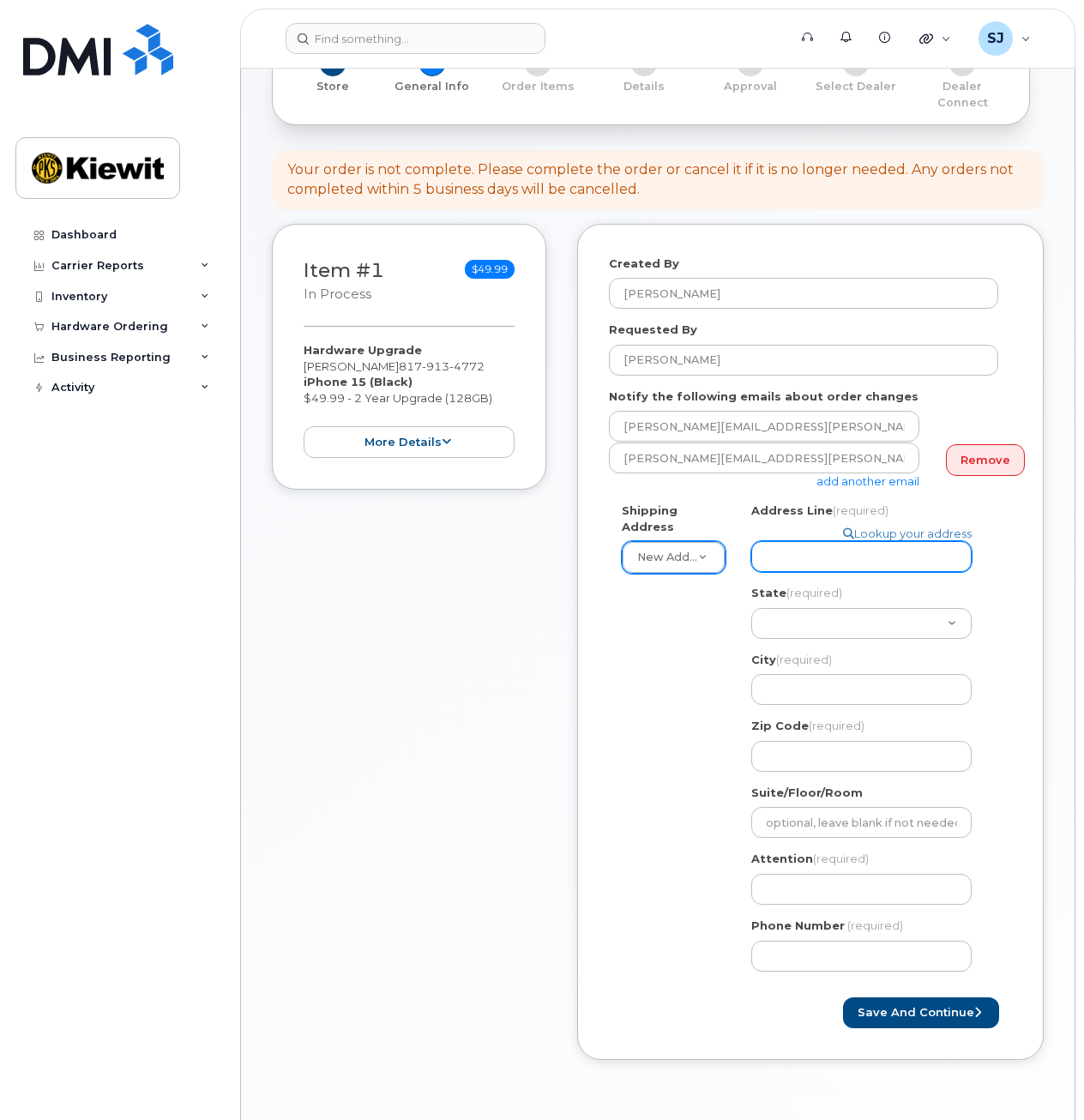
click at [850, 552] on input "Address Line (required)" at bounding box center [862, 556] width 220 height 31
type input "2050 Roanoke Rd"
select select "TX"
type input "Westlake"
type input "76262"
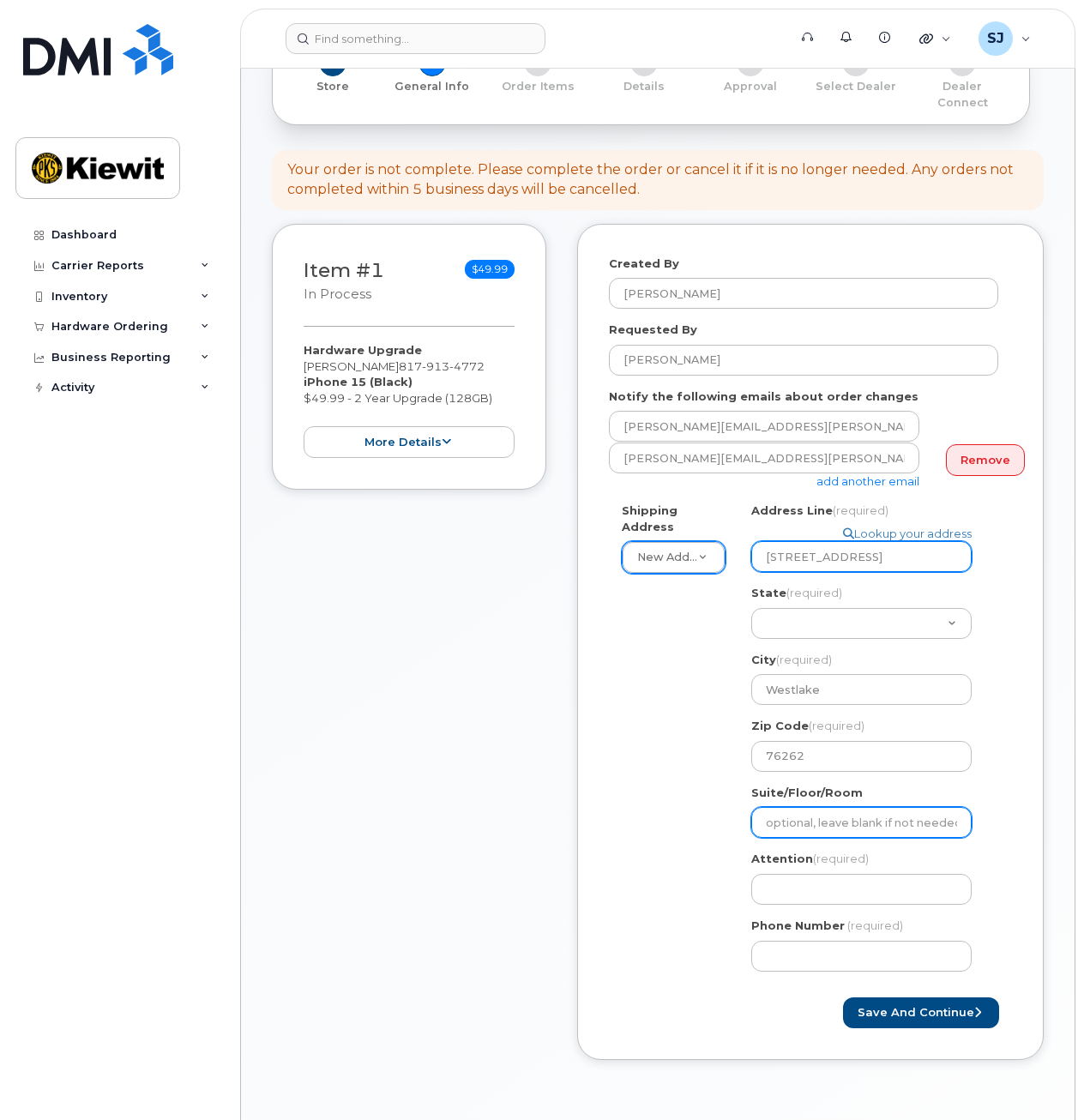
type input "Suite 200"
type input "Jacob Taylor"
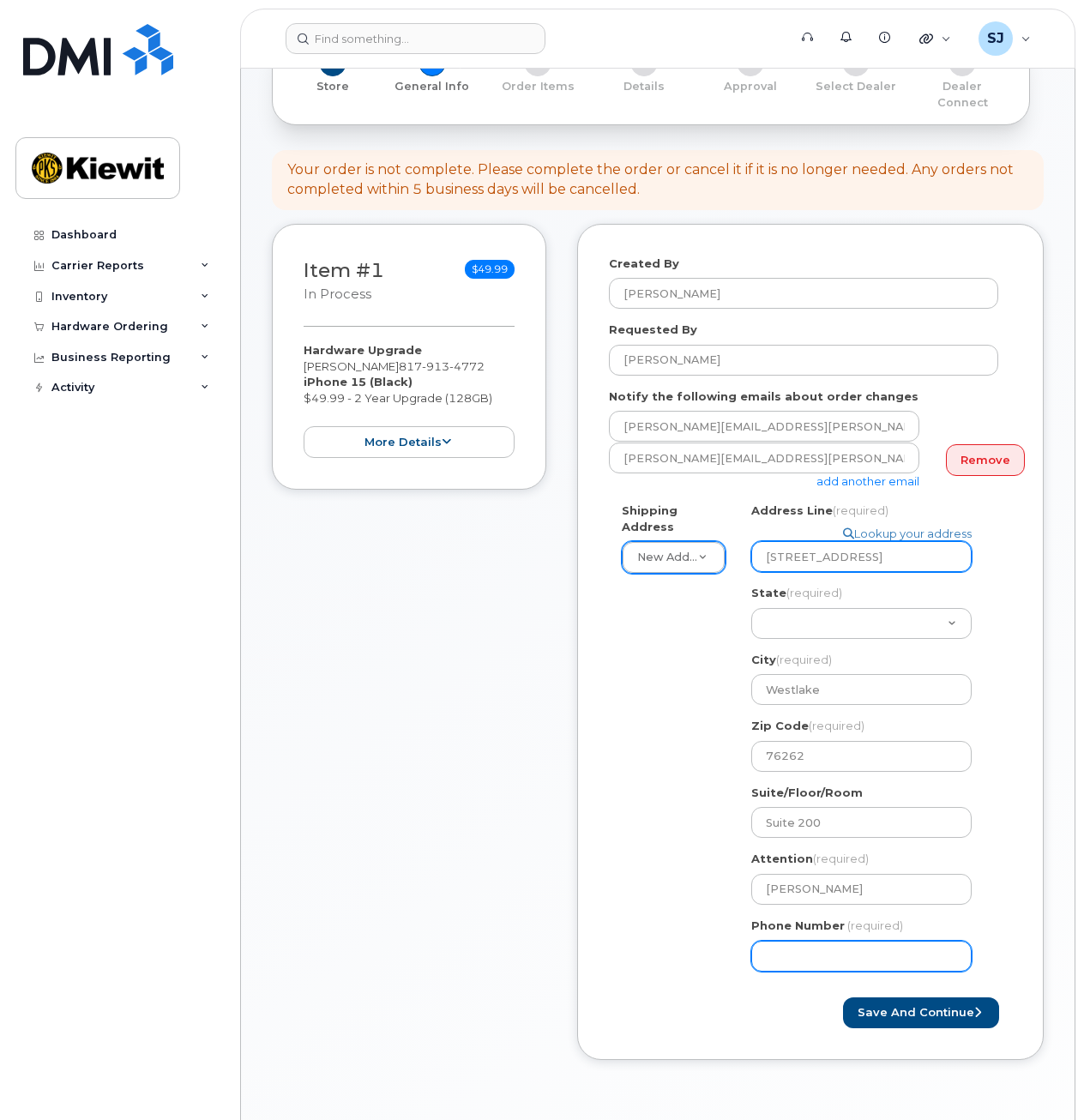
type input "3612383996"
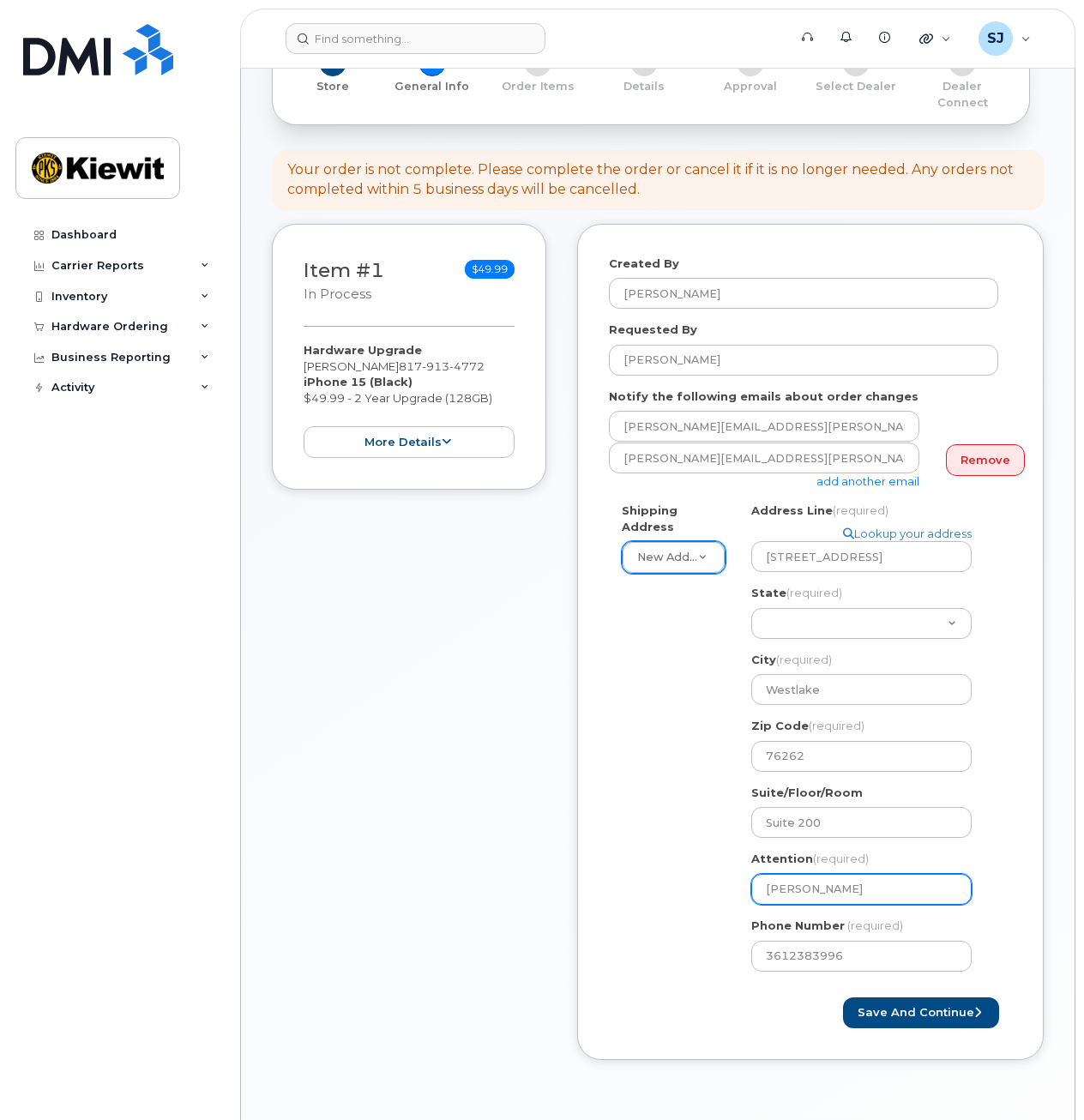
drag, startPoint x: 842, startPoint y: 874, endPoint x: 640, endPoint y: 876, distance: 202.0
click at [640, 876] on div "Shipping Address New Address New Address 938 Loggerhead Island Dr 11201 Enterpr…" at bounding box center [803, 743] width 389 height 482
select select
type input "A"
select select
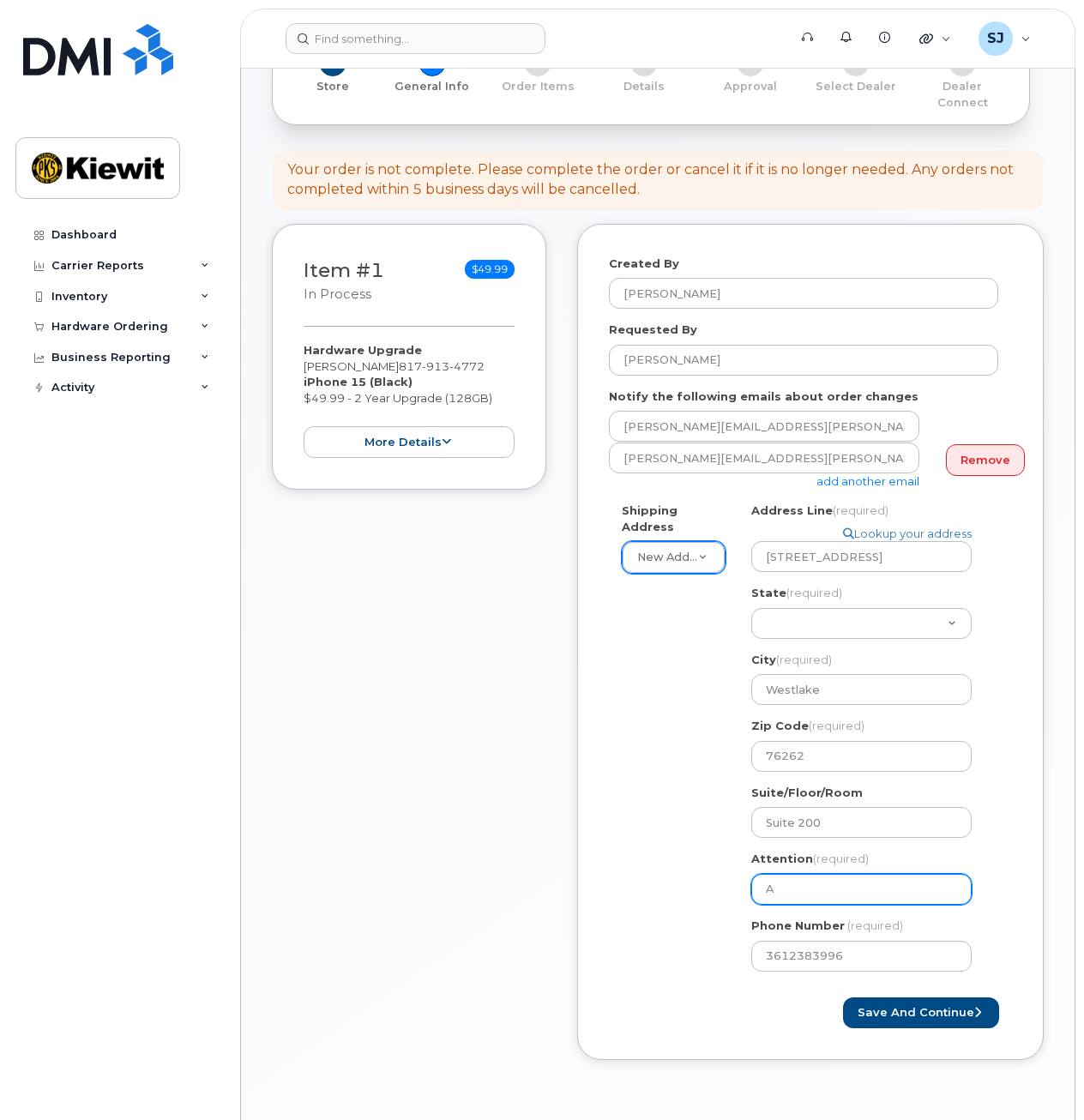
type input "An"
select select
type input "Ang"
select select
type input "Ange"
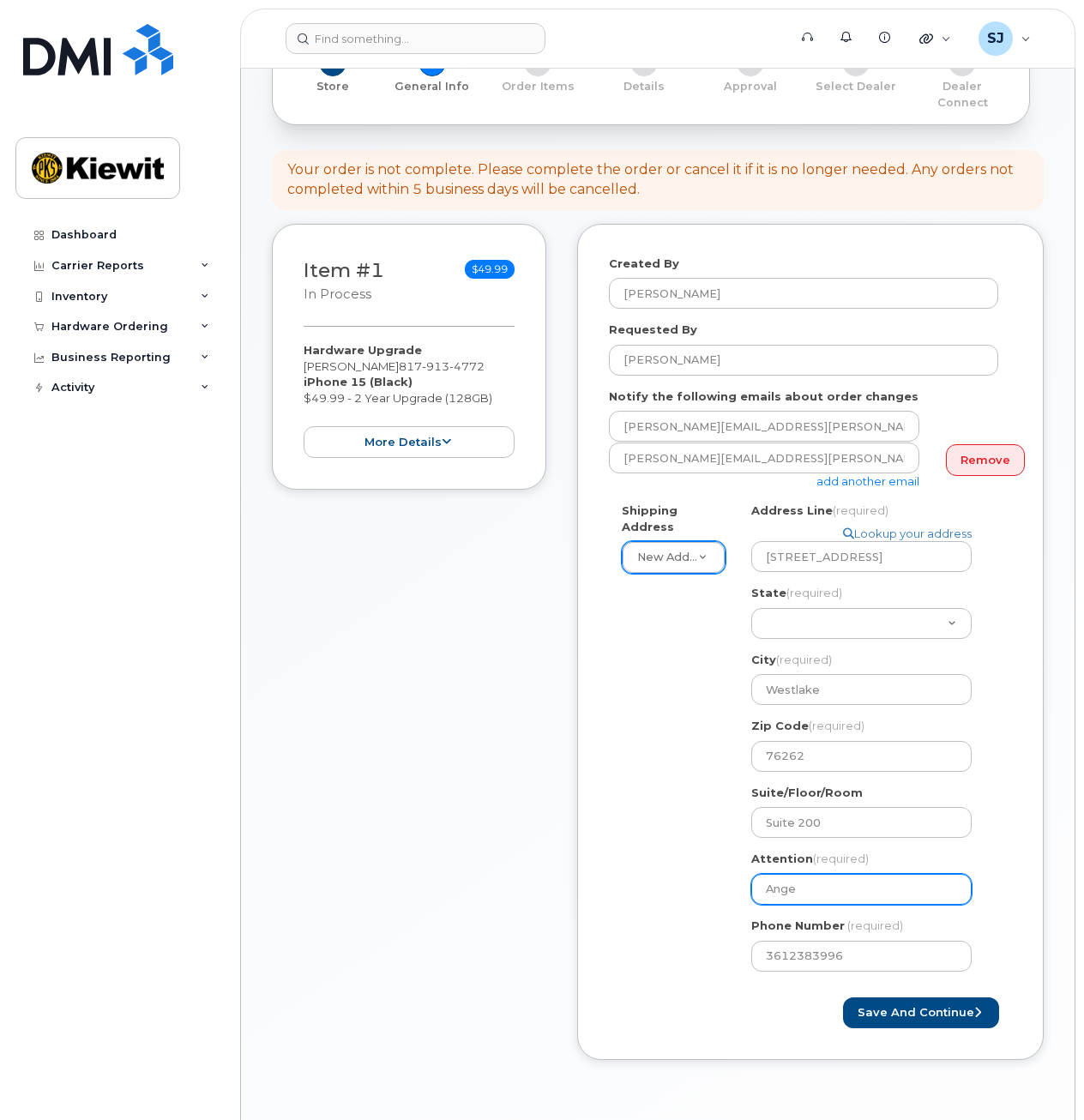
select select
type input "Angel"
select select
type input "Angela"
select select
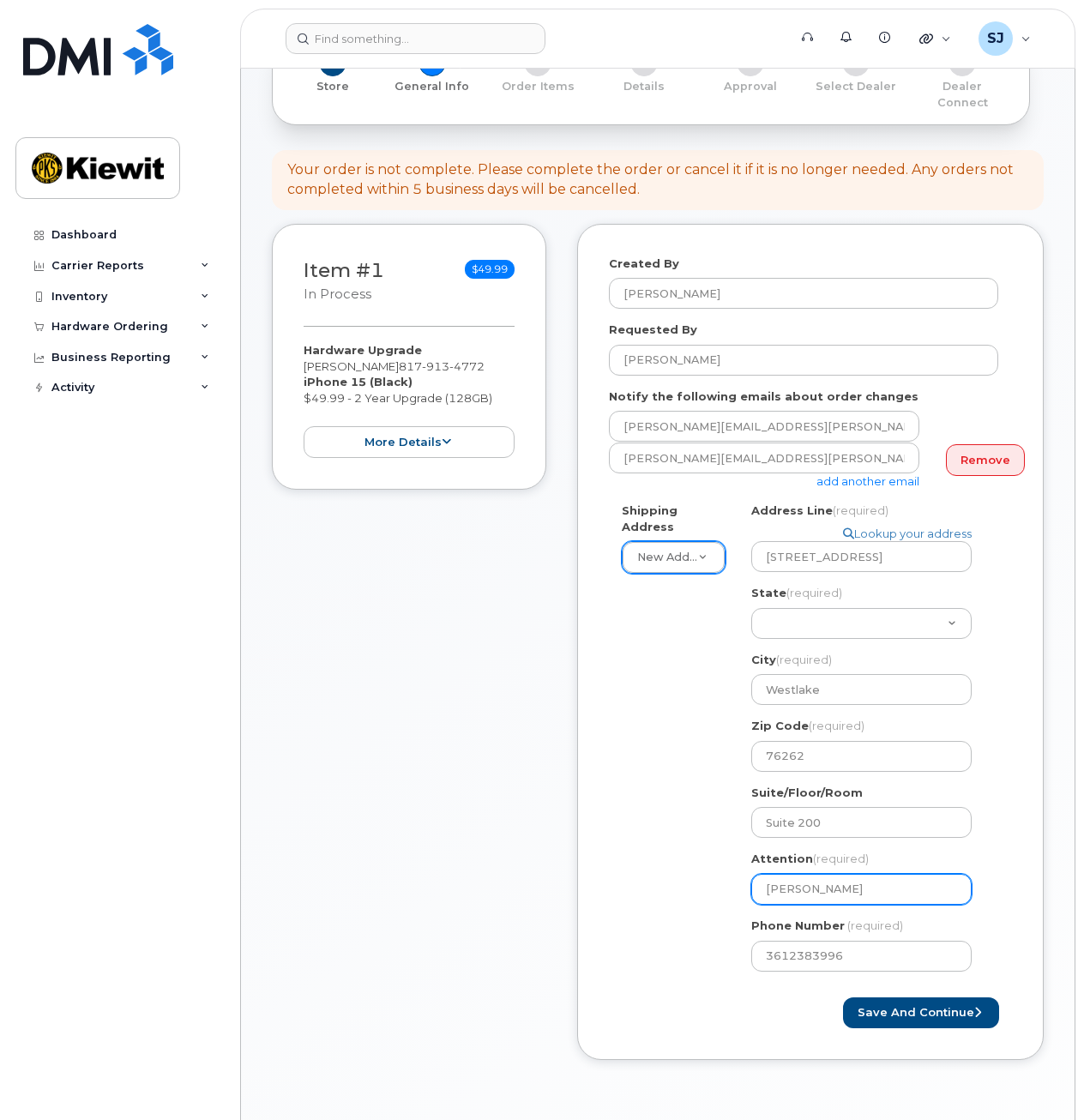
type input "Angela B"
select select
type input "Angela Ba"
select select
type input "Angela Bak"
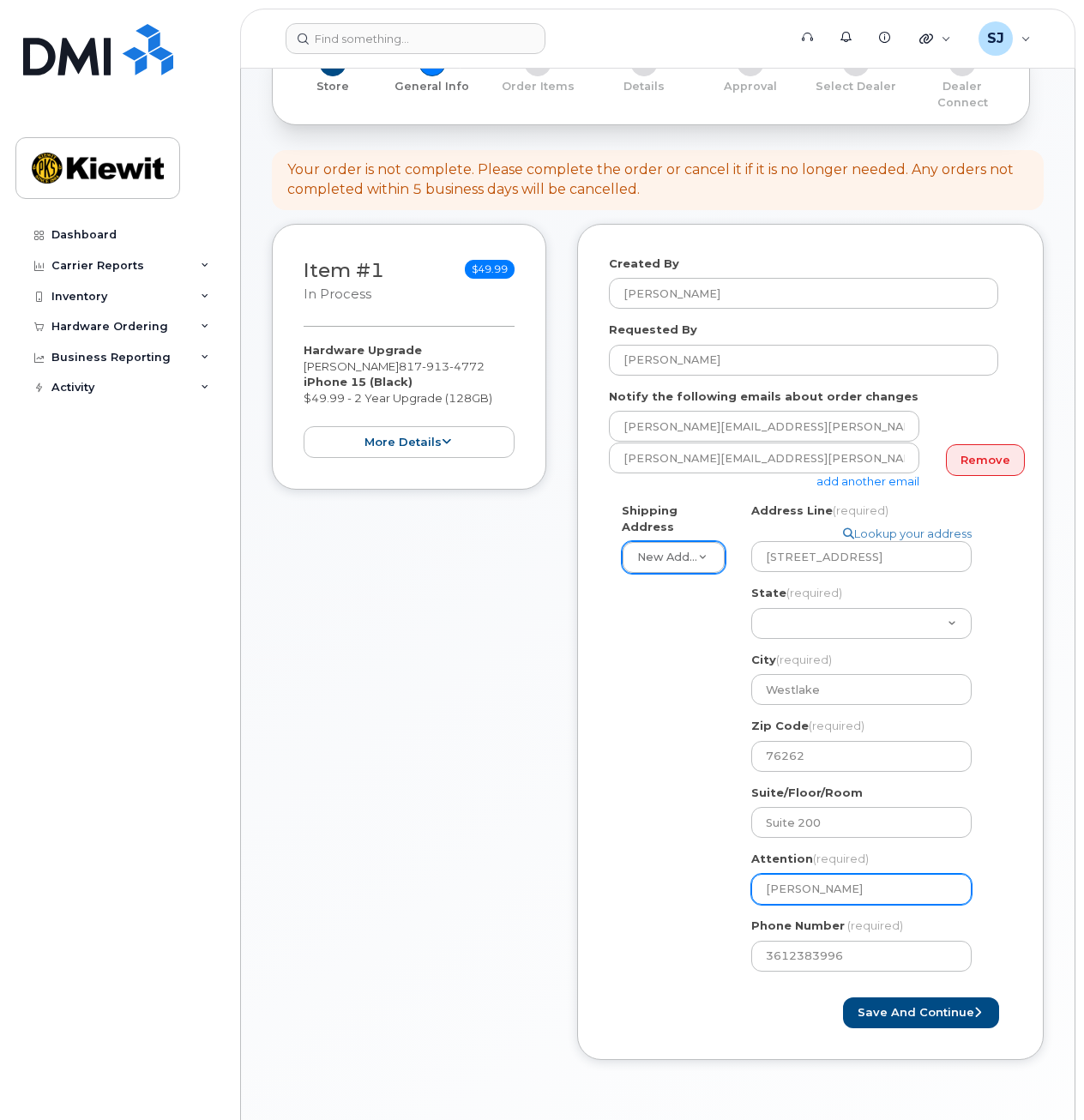
select select
type input "Angela Bake"
select select
type input "[PERSON_NAME]"
drag, startPoint x: 857, startPoint y: 946, endPoint x: 746, endPoint y: 950, distance: 111.1
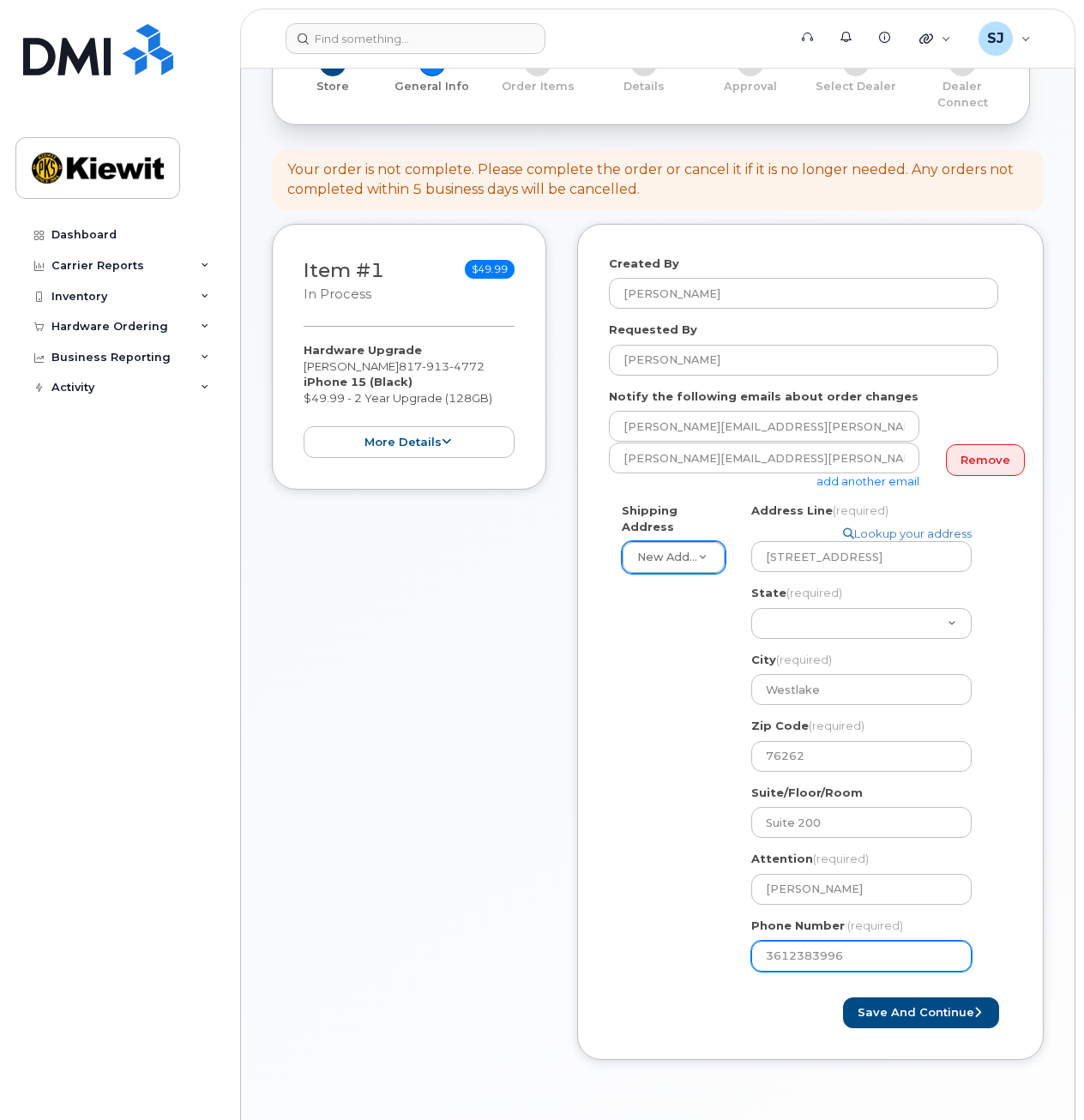
click at [746, 950] on div "TX Westlake Search your address... Manually edit your address Click to search N…" at bounding box center [868, 743] width 260 height 482
select select
type input "817913477"
select select
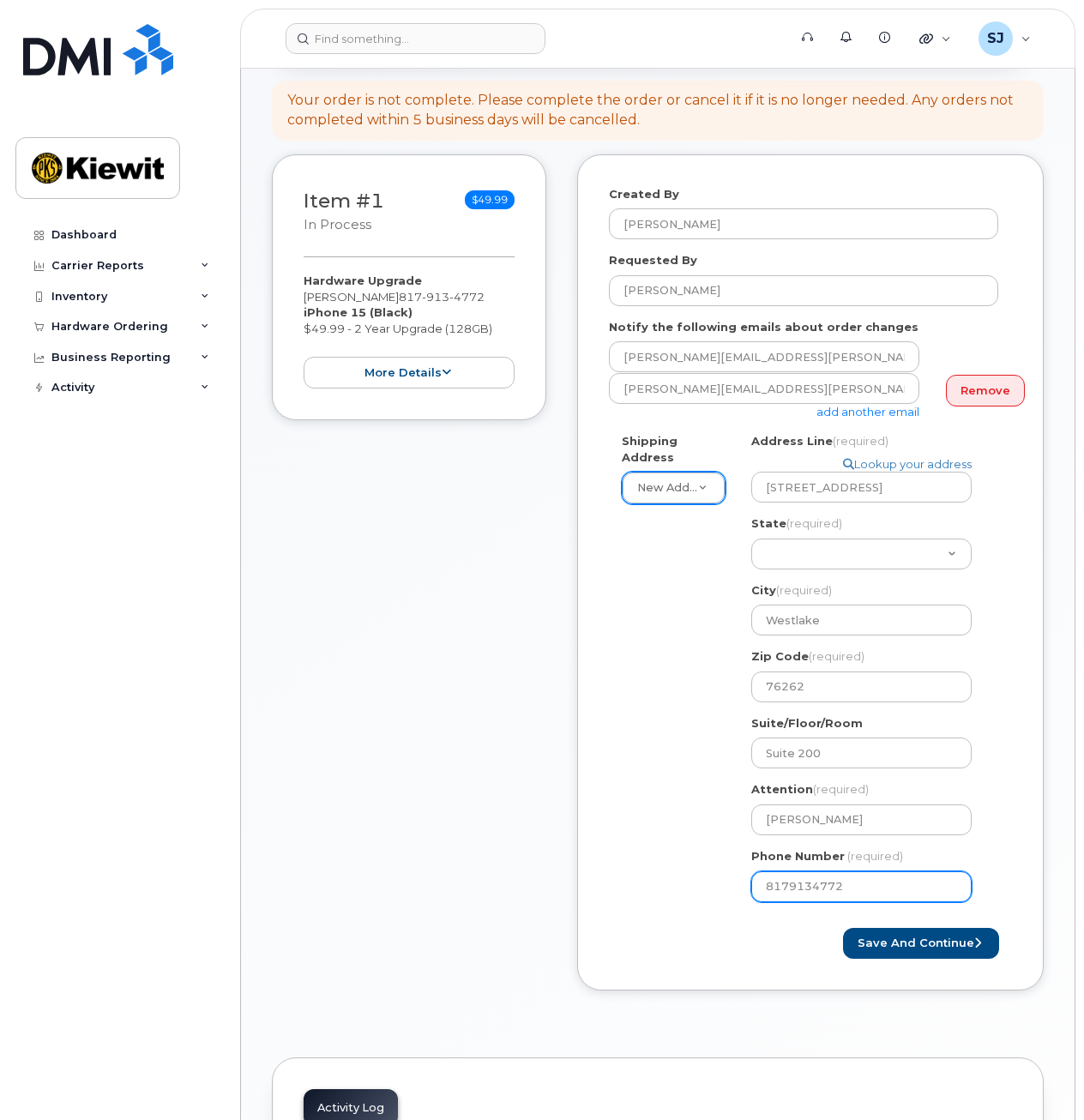
scroll to position [203, 0]
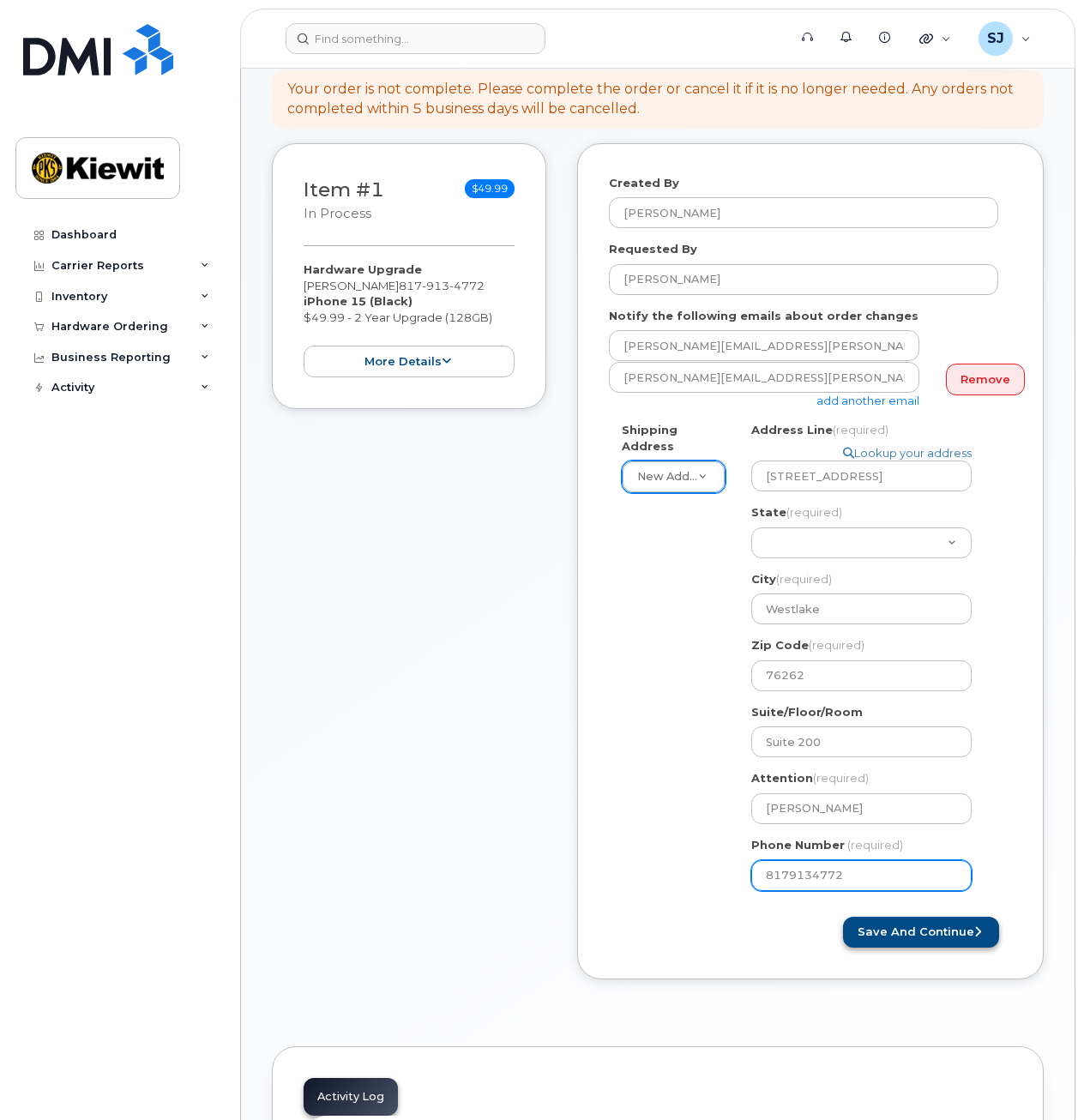
type input "8179134772"
click at [942, 917] on button "Save and Continue" at bounding box center [921, 933] width 156 height 32
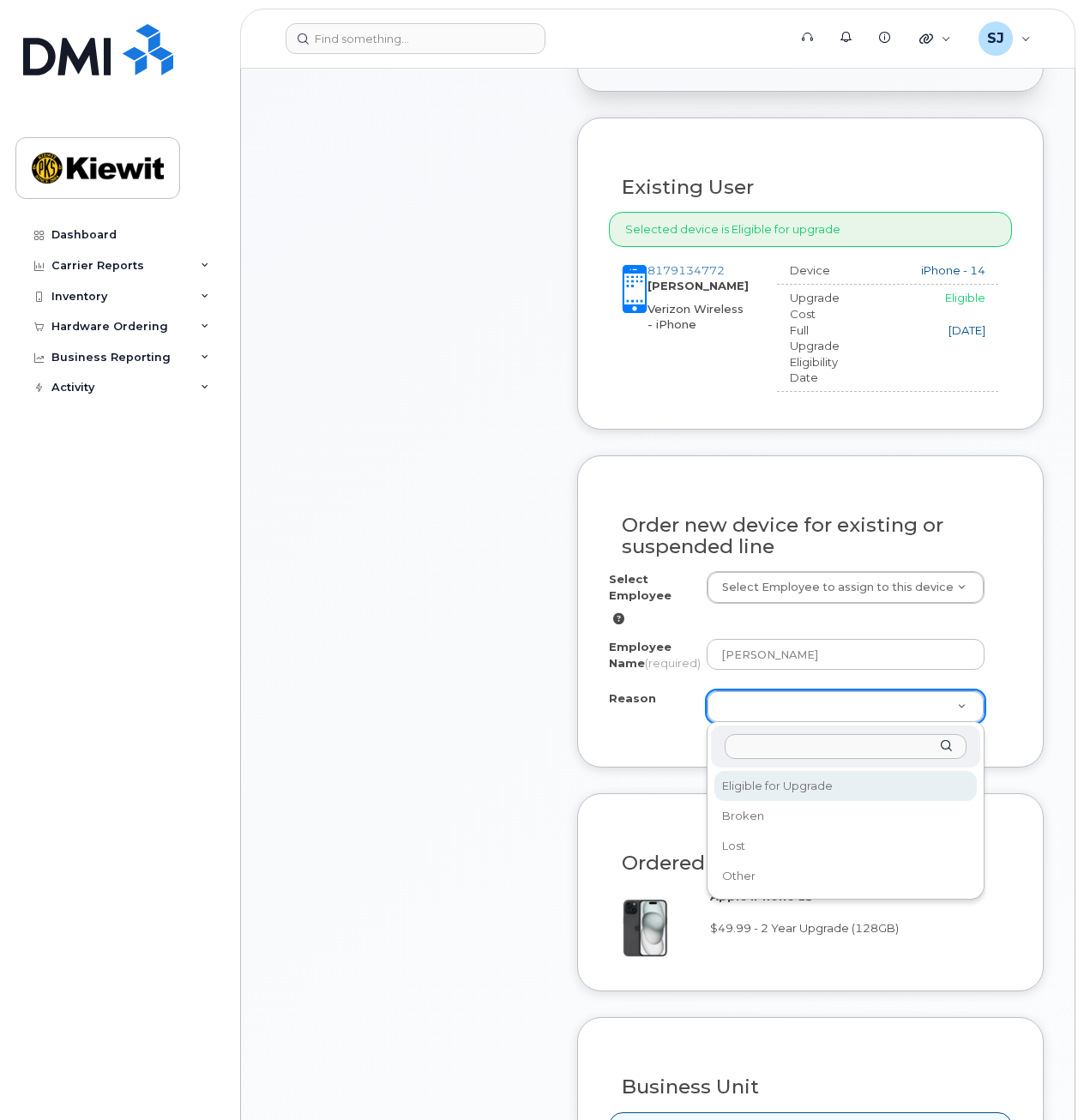
scroll to position [568, 0]
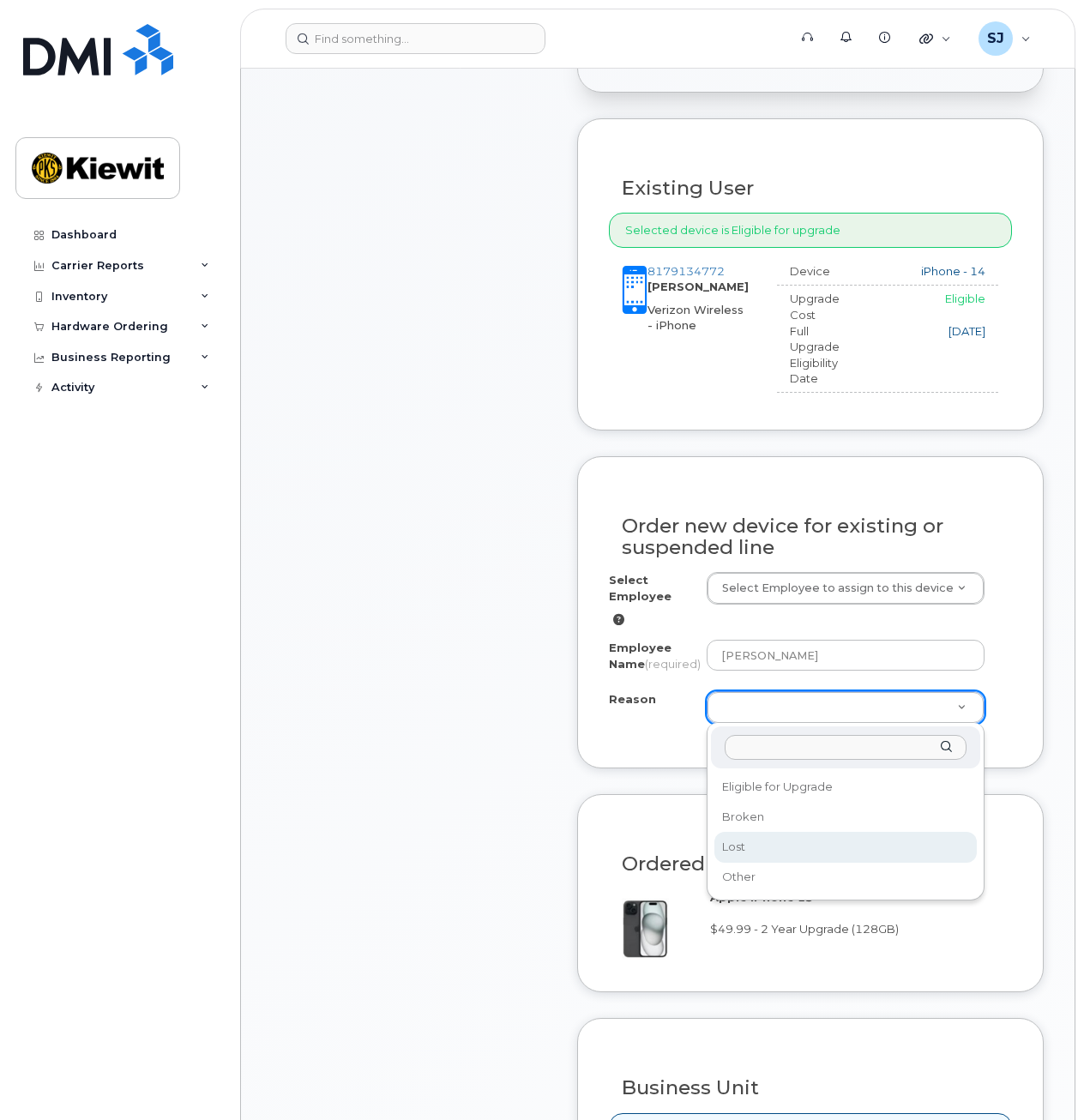
select select "lost"
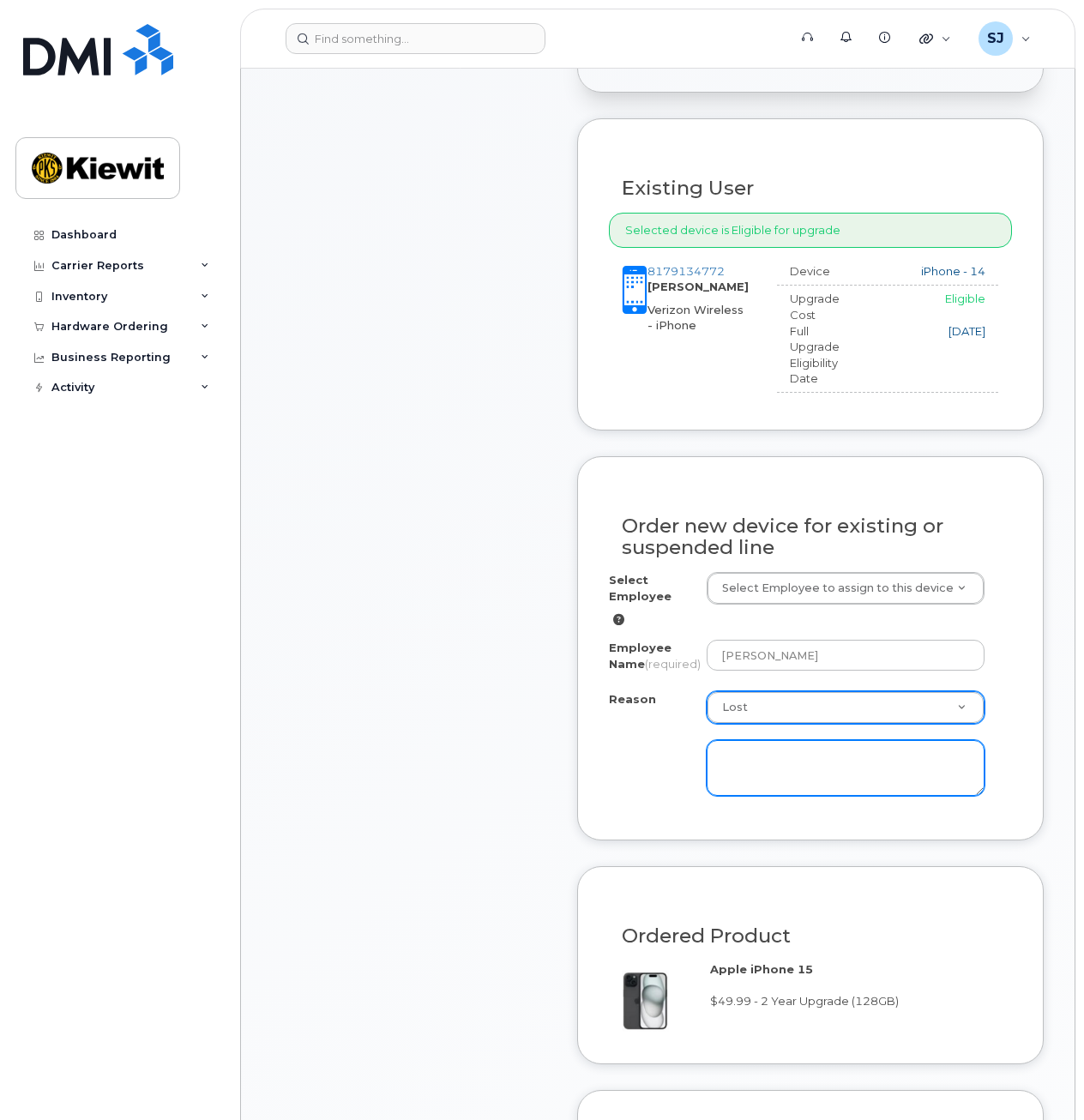
click at [741, 759] on textarea at bounding box center [847, 768] width 279 height 57
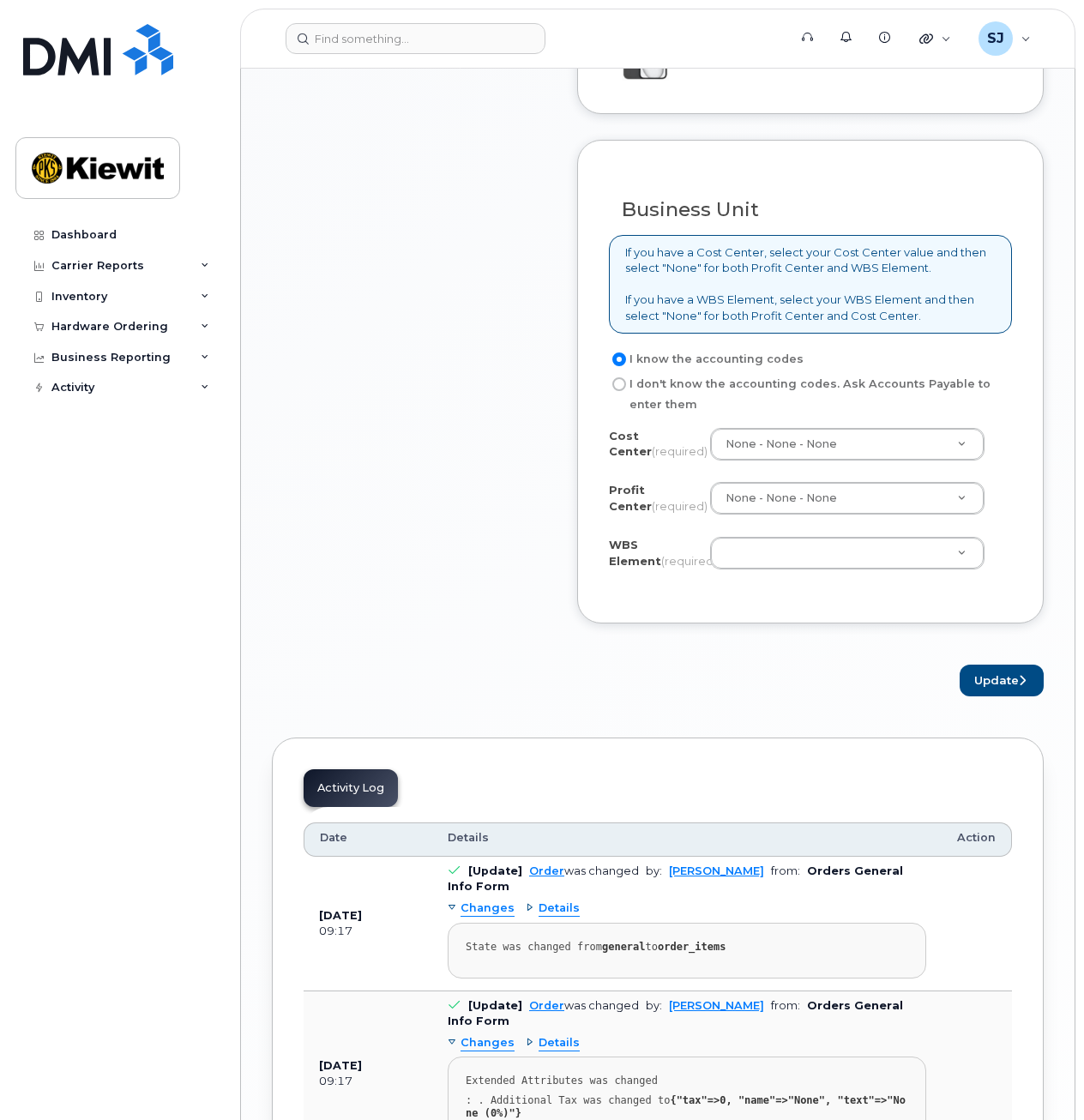
scroll to position [1521, 0]
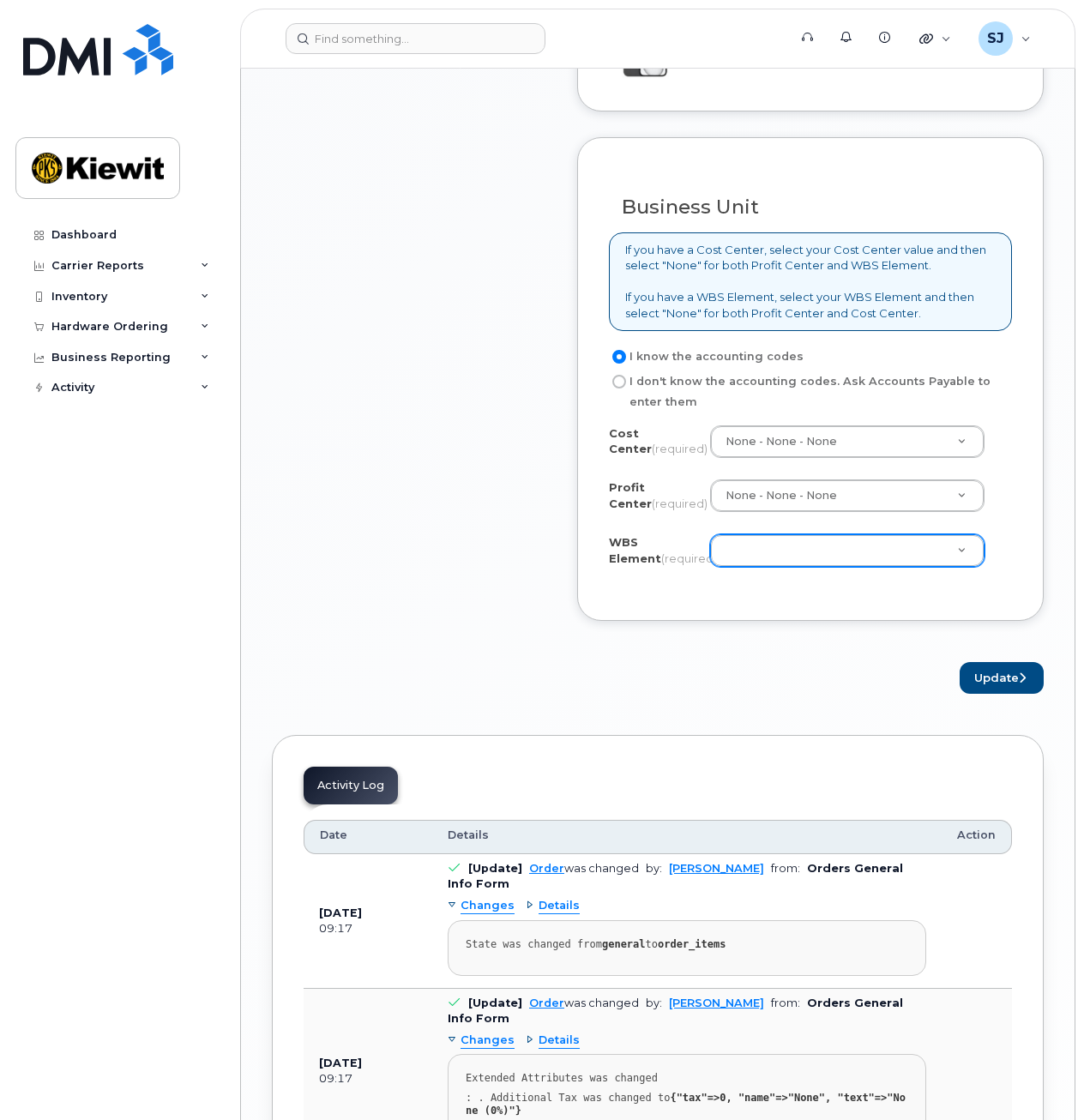
type textarea "Angela lost iPhone while traveling"
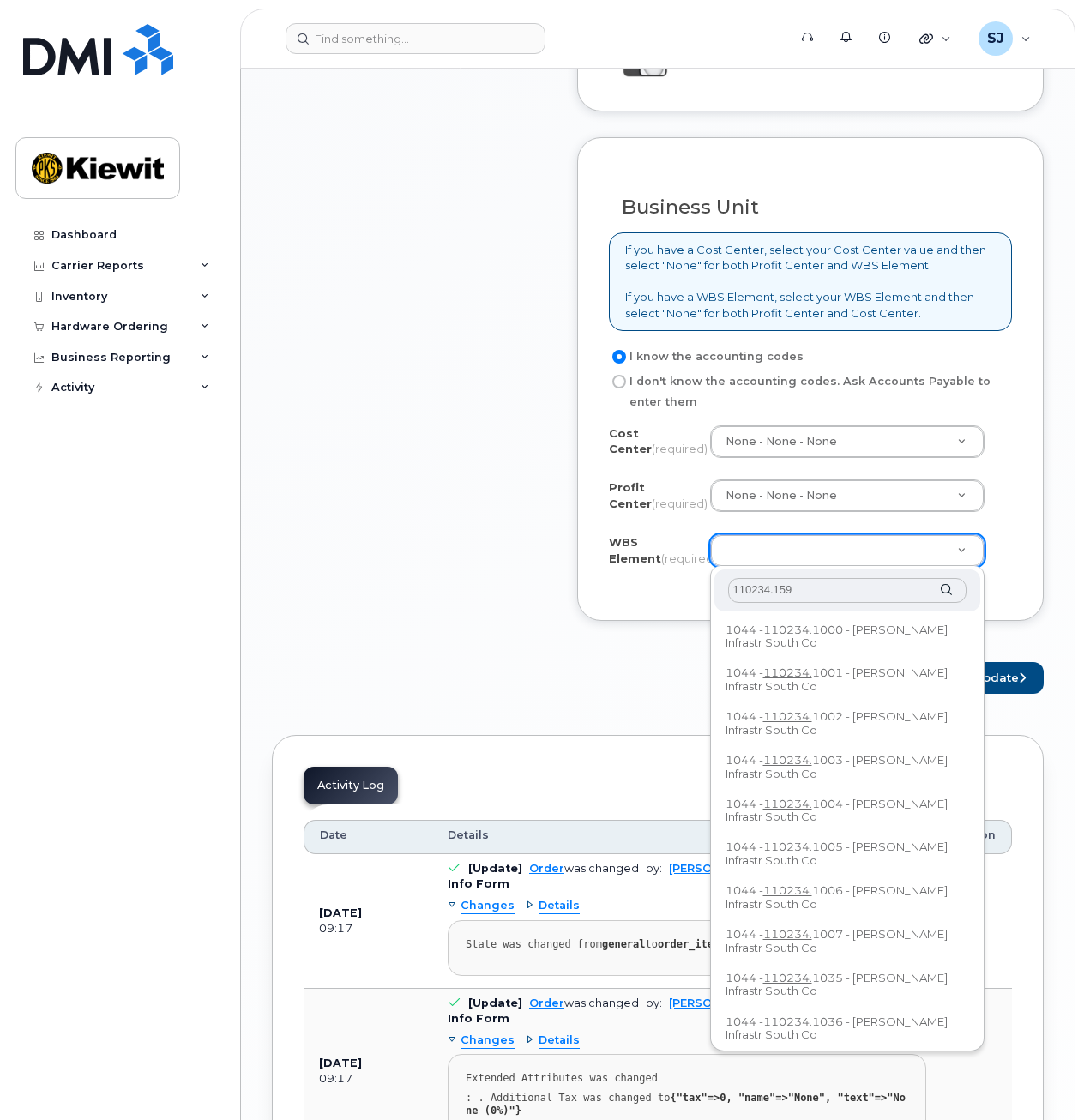
type input "110234.1590"
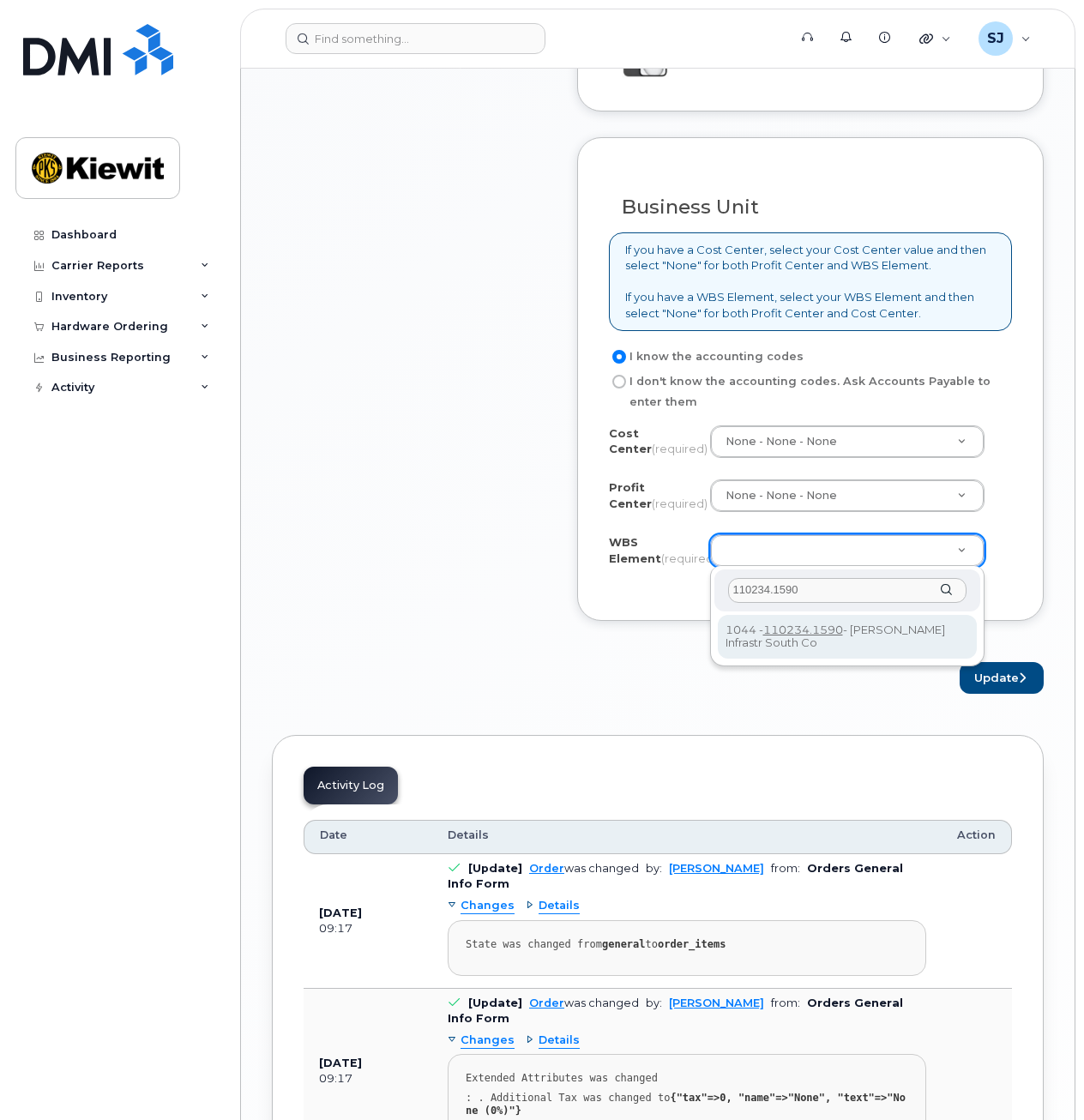
type input "110234.1590"
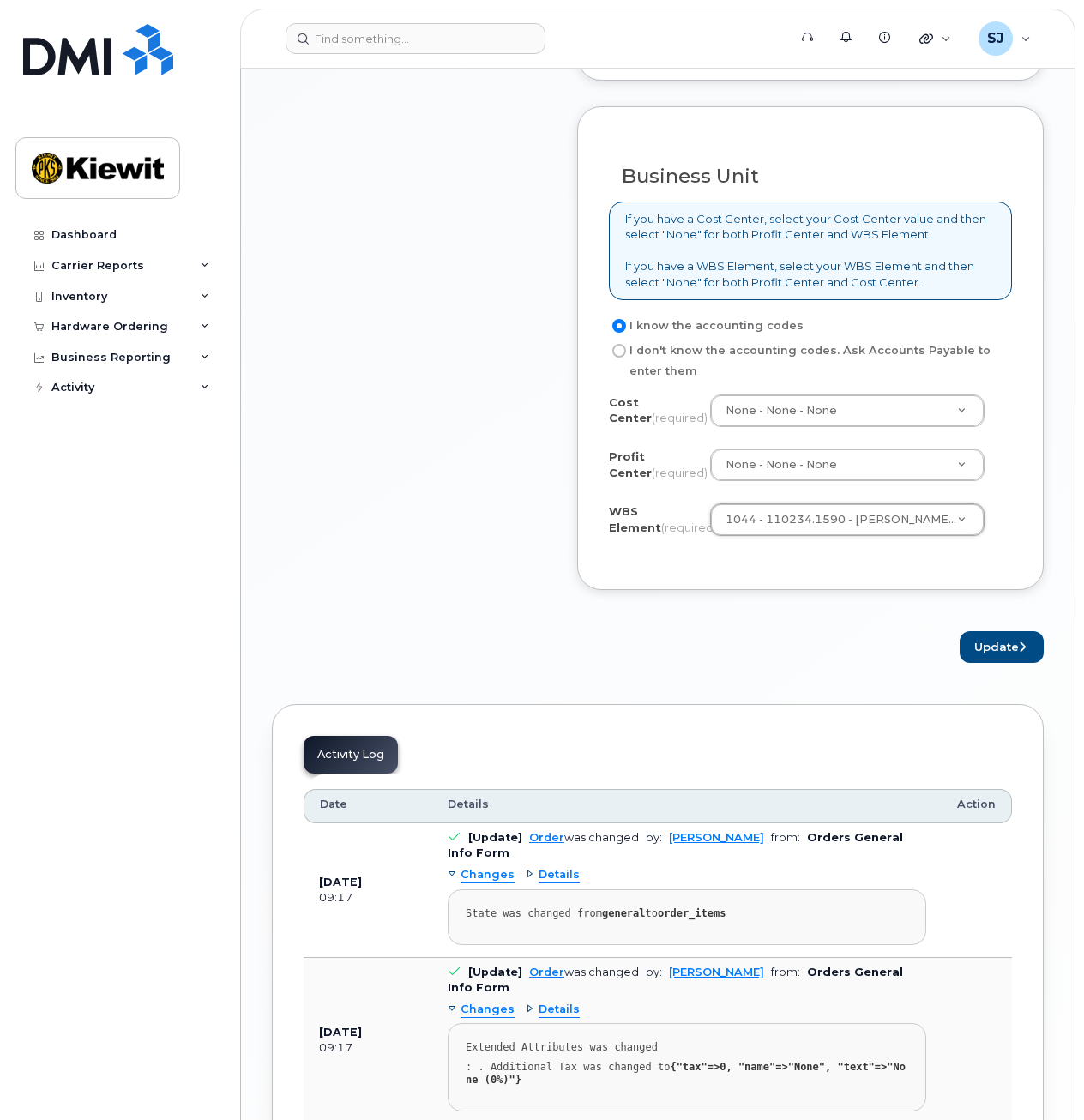
scroll to position [1562, 0]
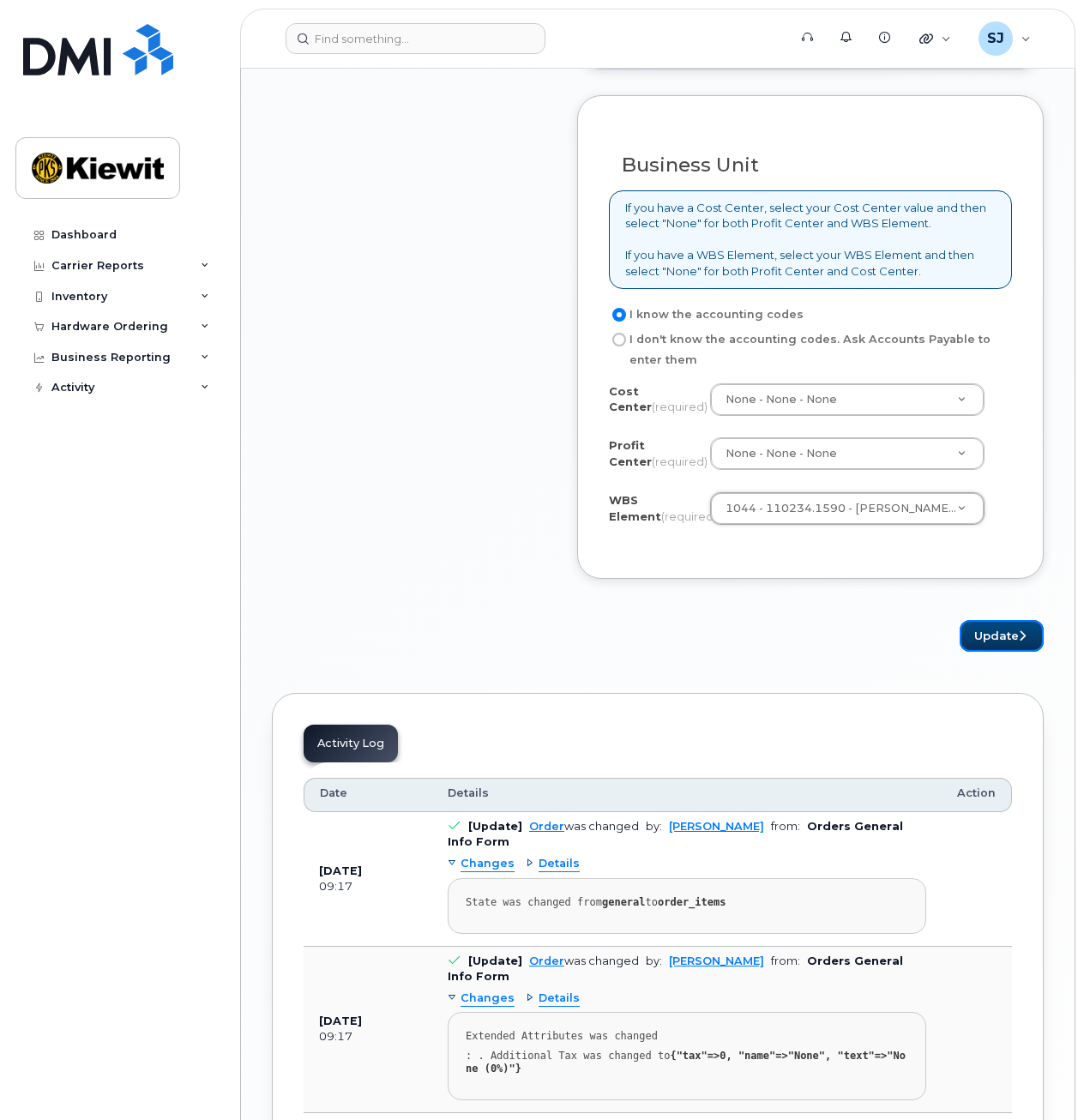
drag, startPoint x: 995, startPoint y: 652, endPoint x: 948, endPoint y: 663, distance: 48.3
click at [995, 652] on button "Update" at bounding box center [1001, 636] width 84 height 32
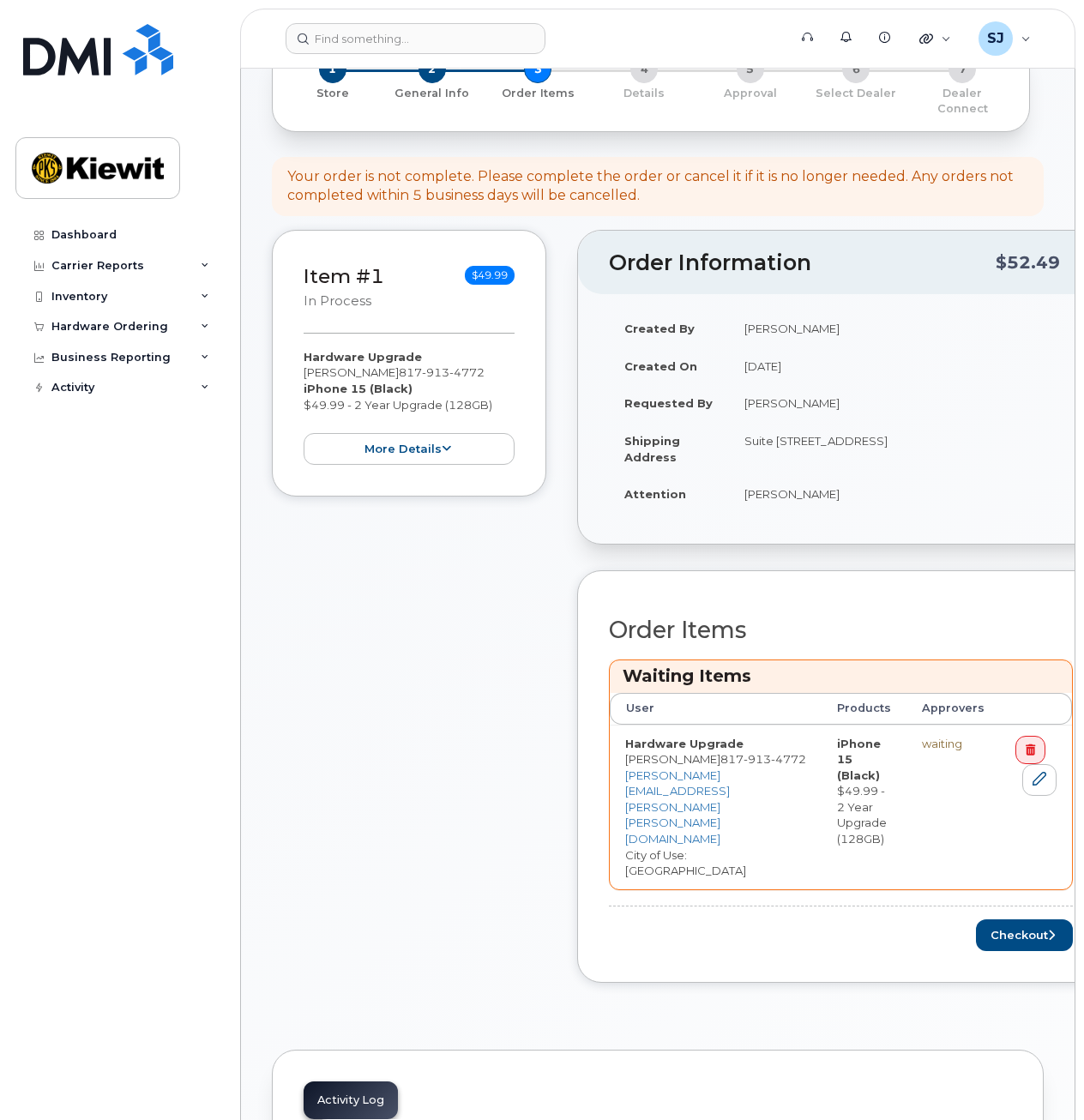
scroll to position [195, 0]
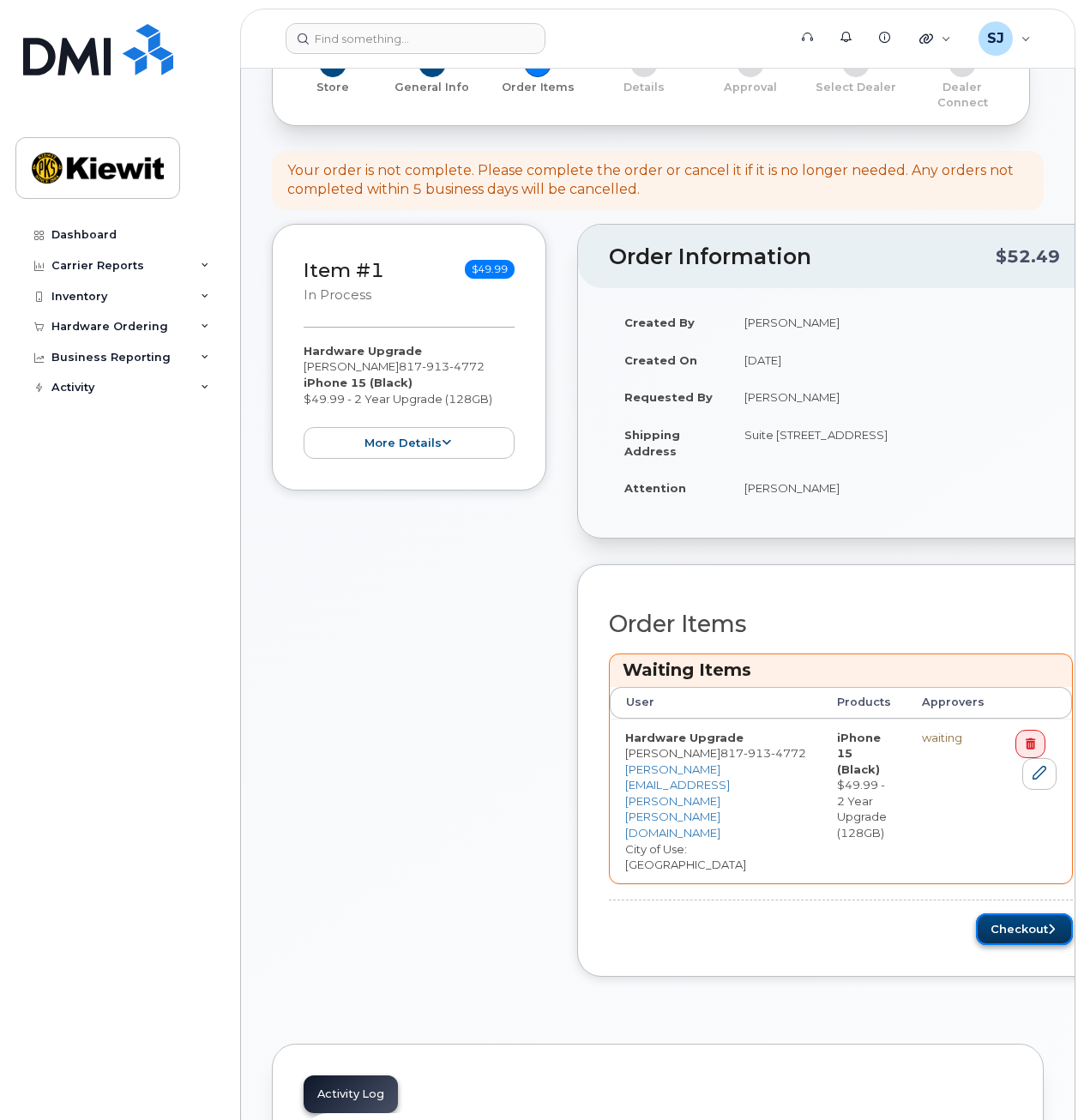
click at [976, 913] on button "Checkout" at bounding box center [1024, 929] width 97 height 32
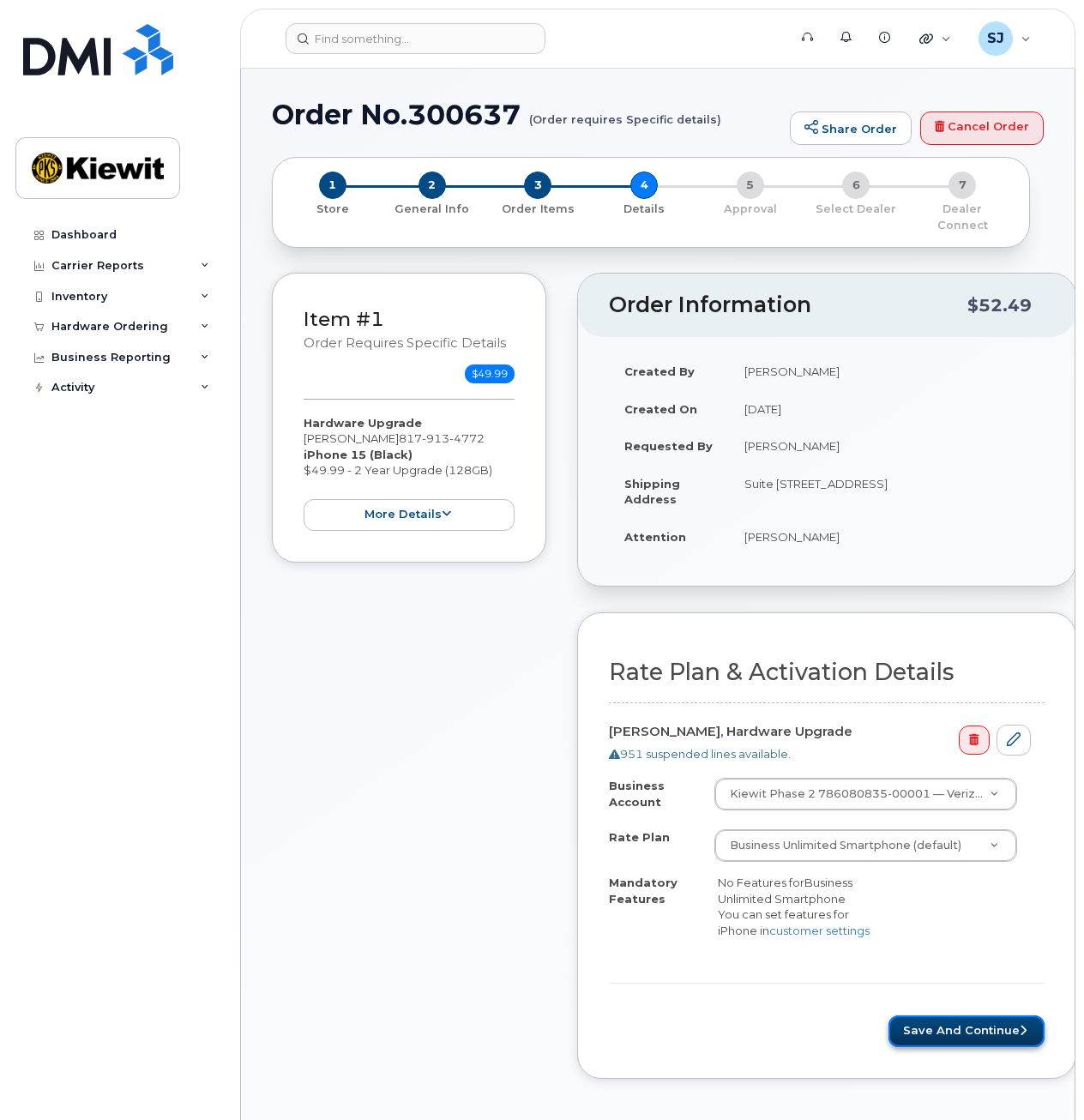
click at [921, 1015] on button "Save and Continue" at bounding box center [967, 1031] width 156 height 32
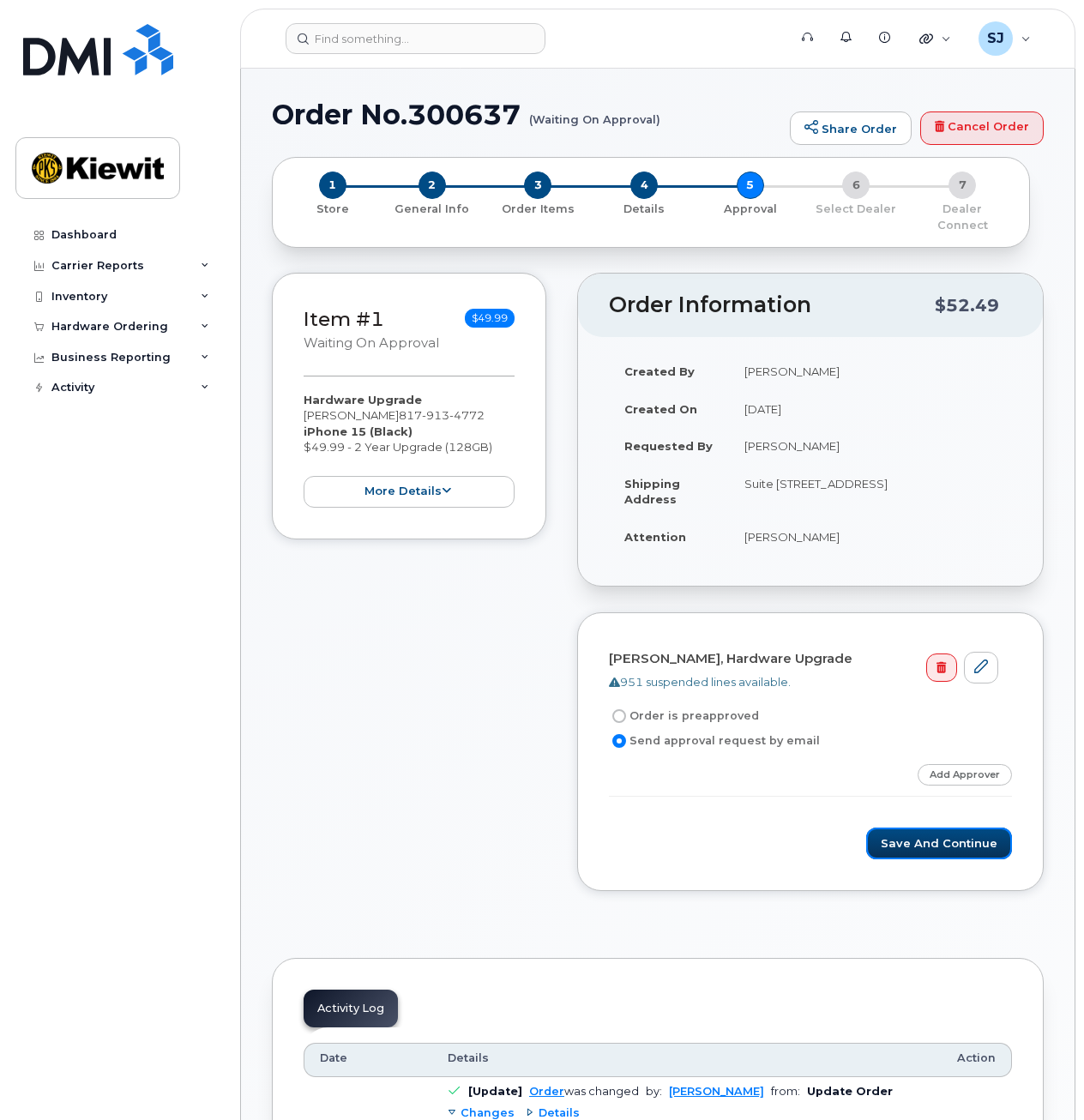
click at [958, 833] on button "Save and Continue" at bounding box center [939, 844] width 146 height 32
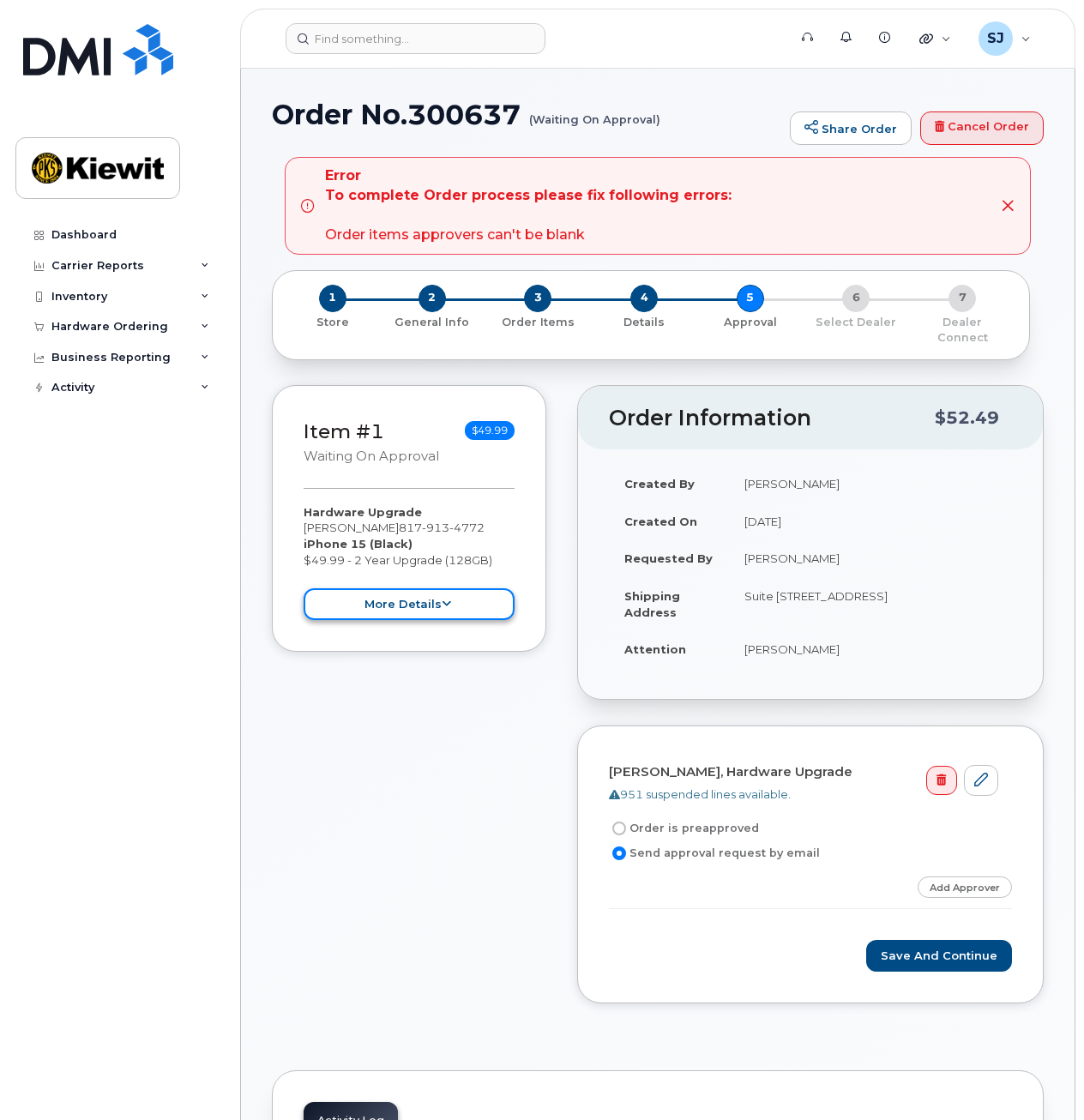
click at [463, 590] on button "more details" at bounding box center [409, 604] width 211 height 32
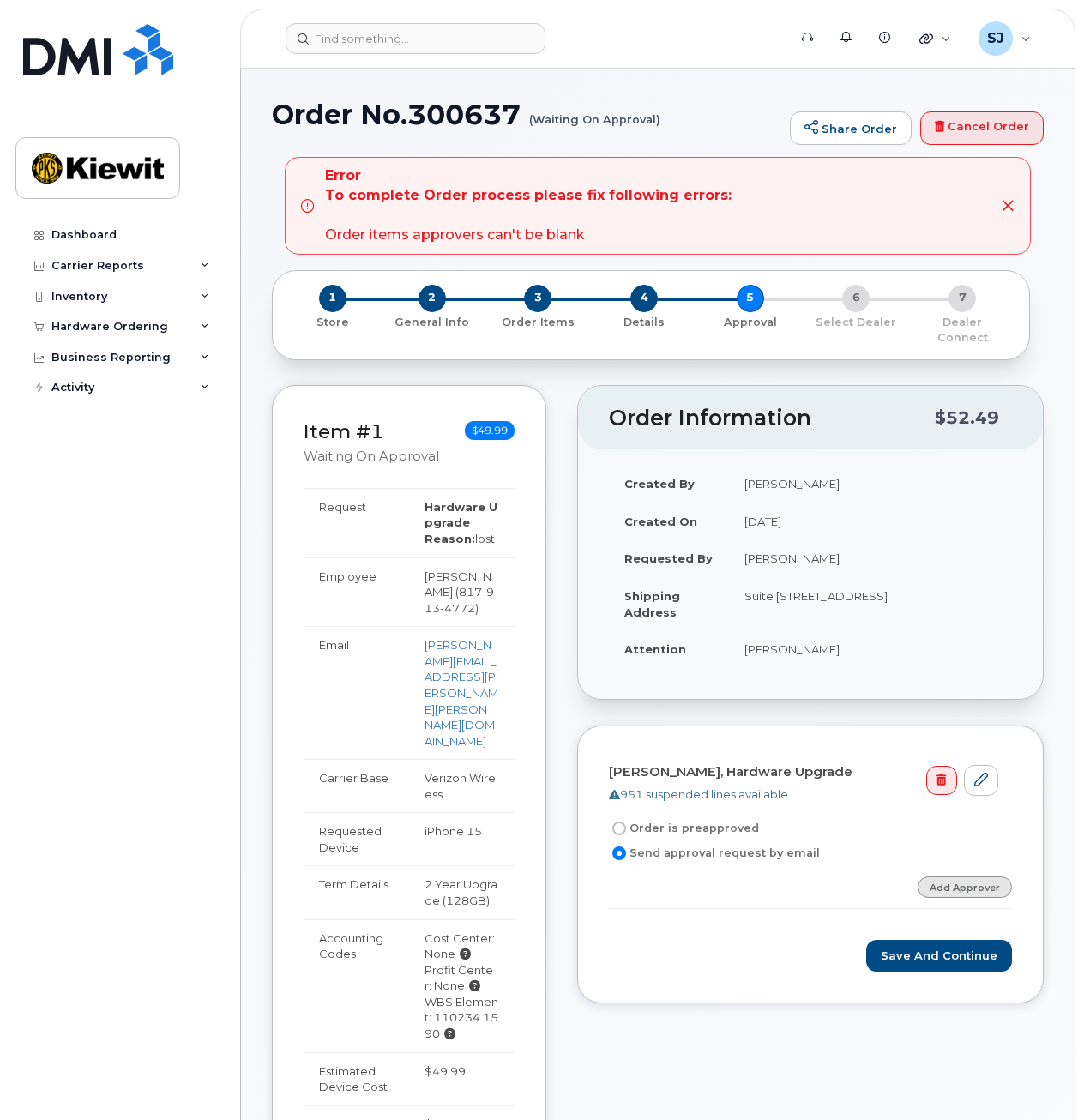
click at [945, 877] on link "Add Approver" at bounding box center [965, 887] width 94 height 21
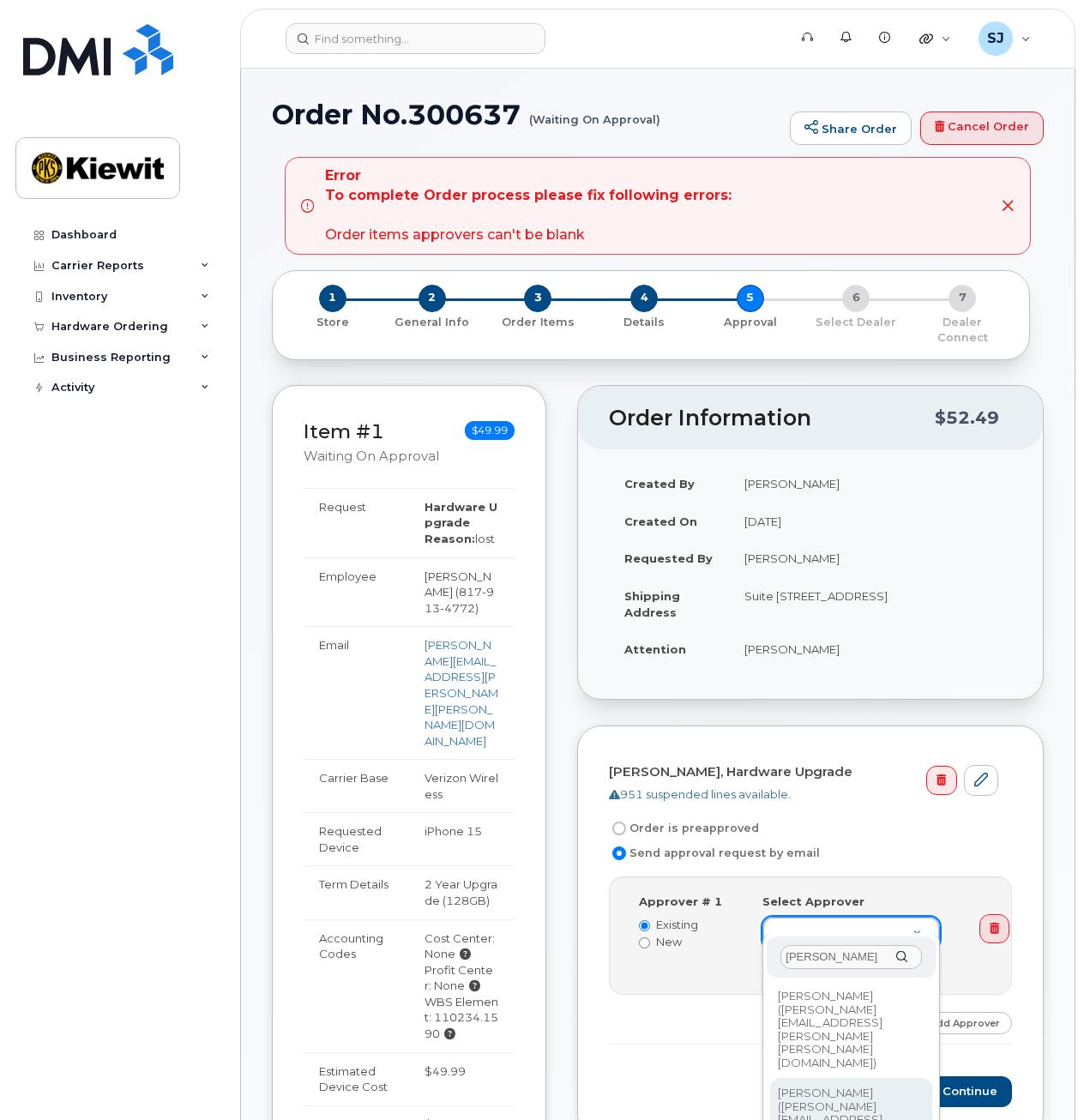
type input "cameron"
type input "2153200"
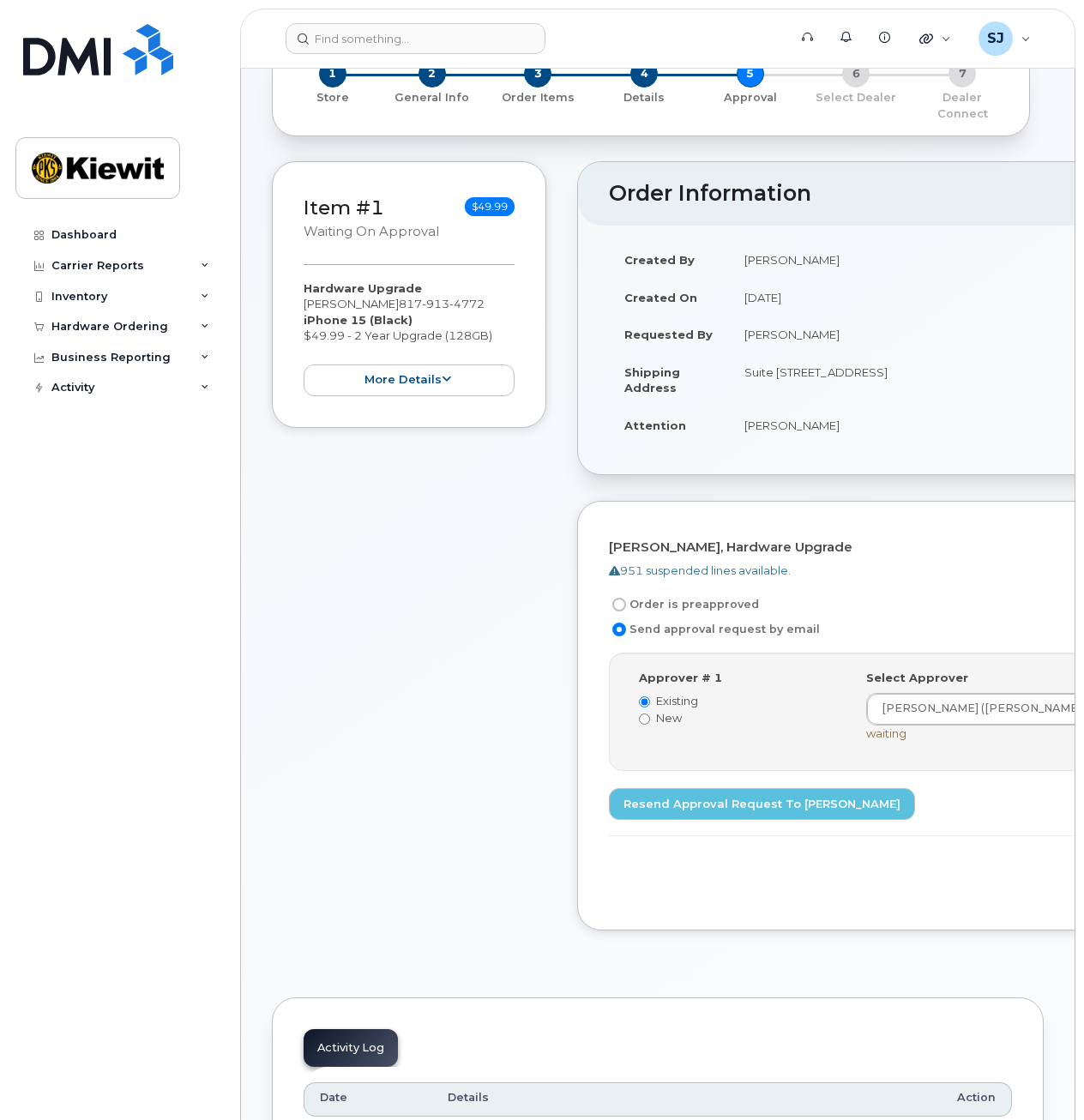
scroll to position [114, 0]
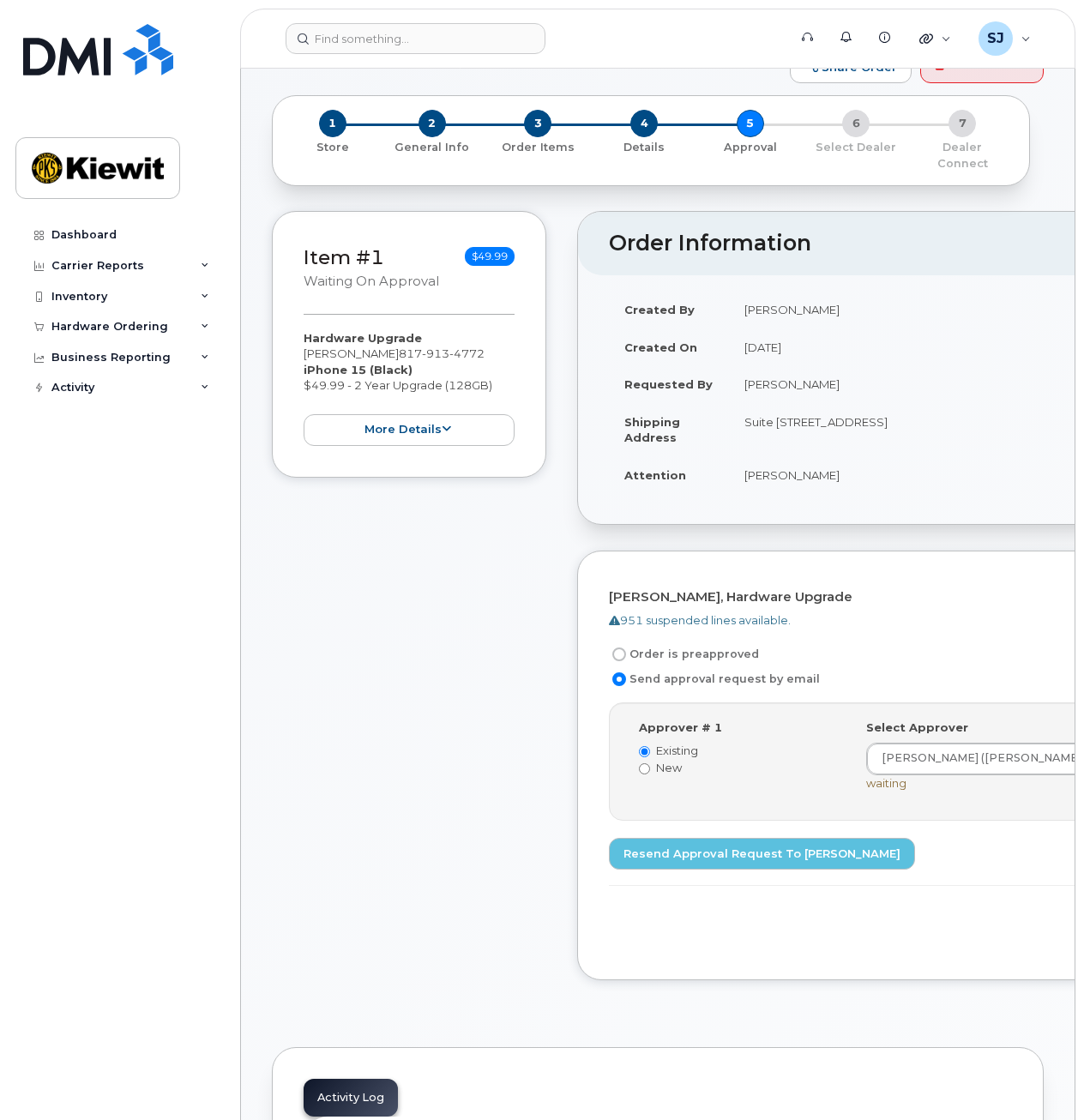
scroll to position [62, 0]
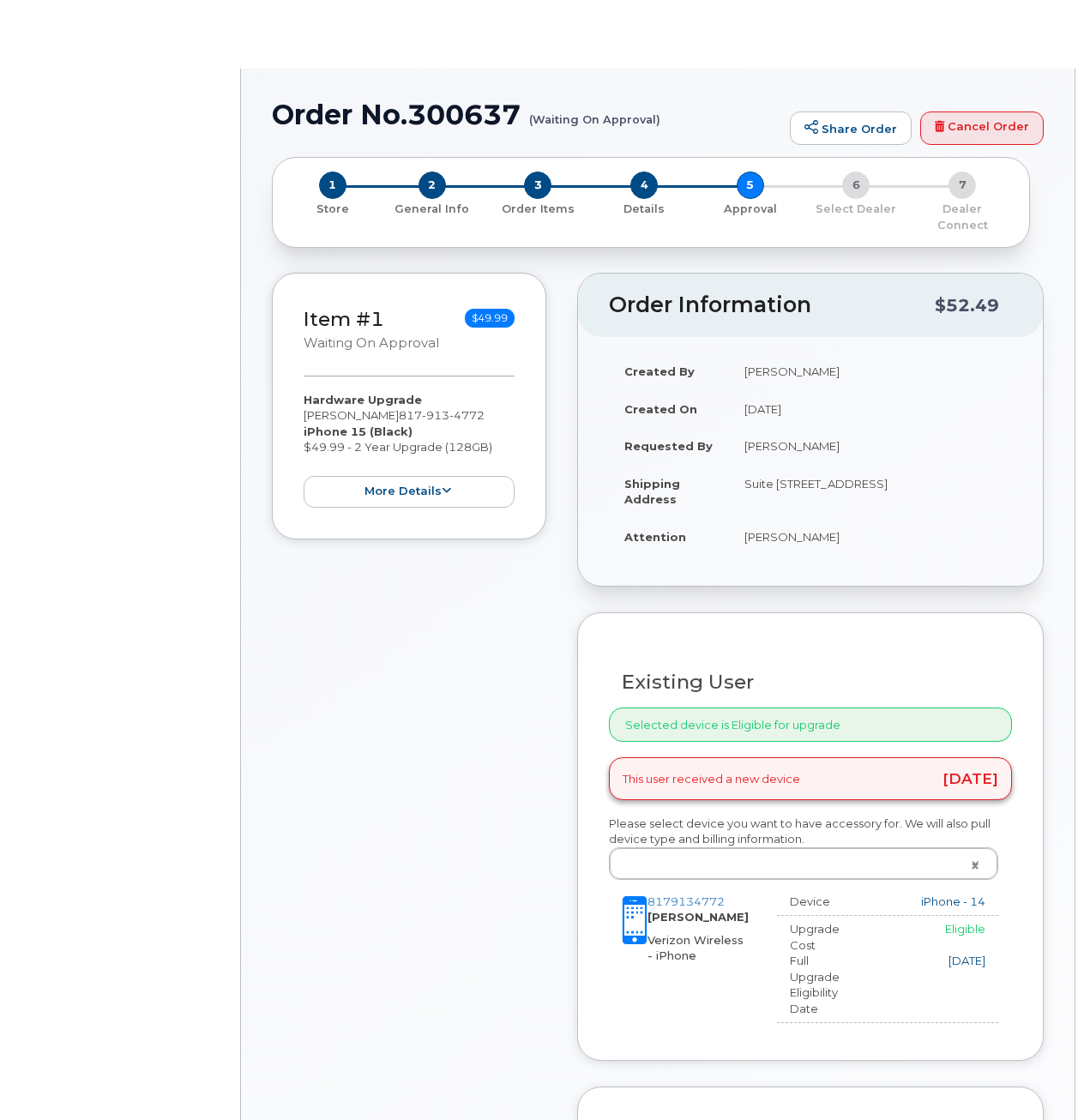
click at [991, 612] on div "Existing User Additional cost to upgrading the device $0.00 Selected device is …" at bounding box center [810, 836] width 466 height 448
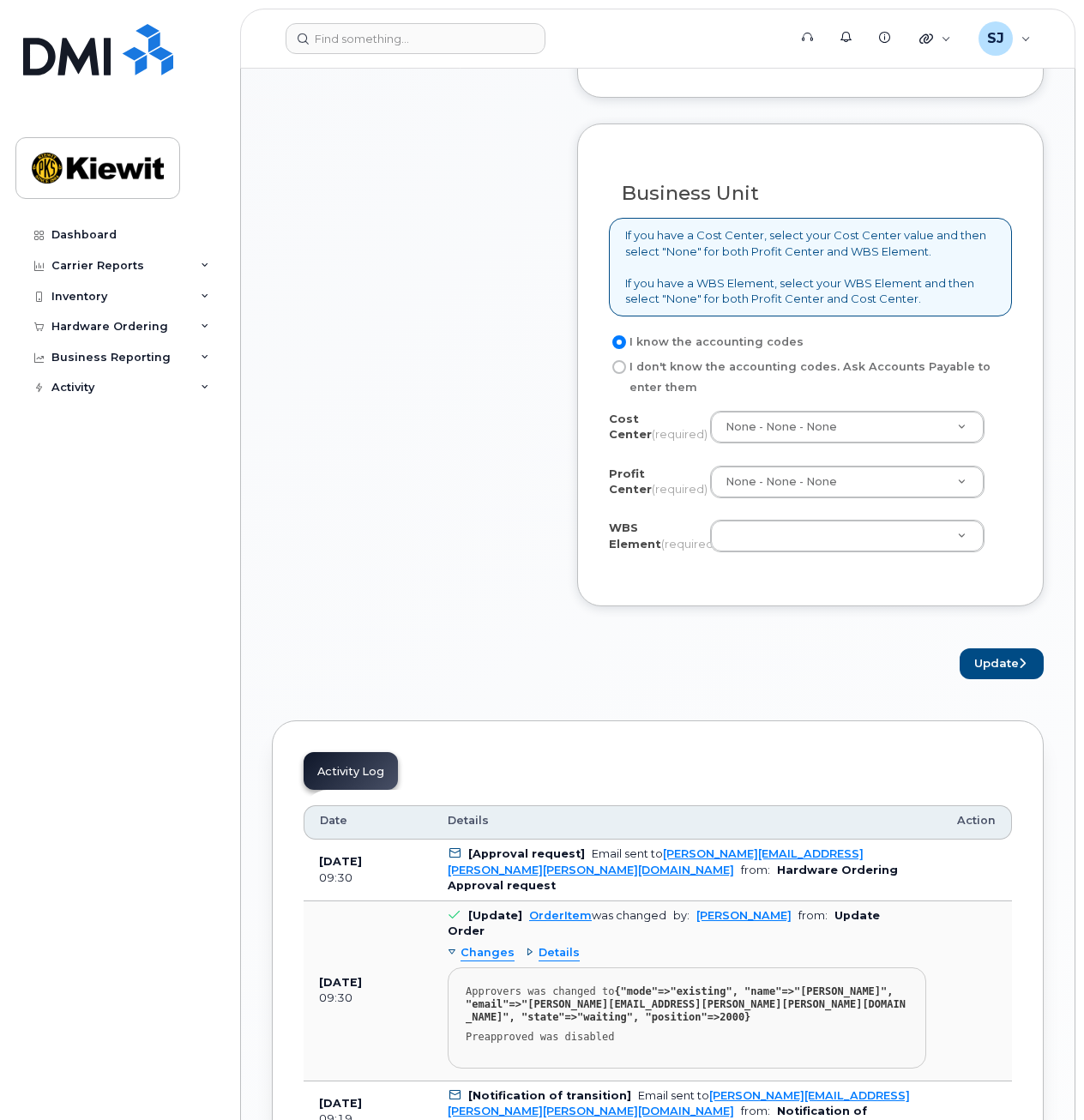
scroll to position [1493, 0]
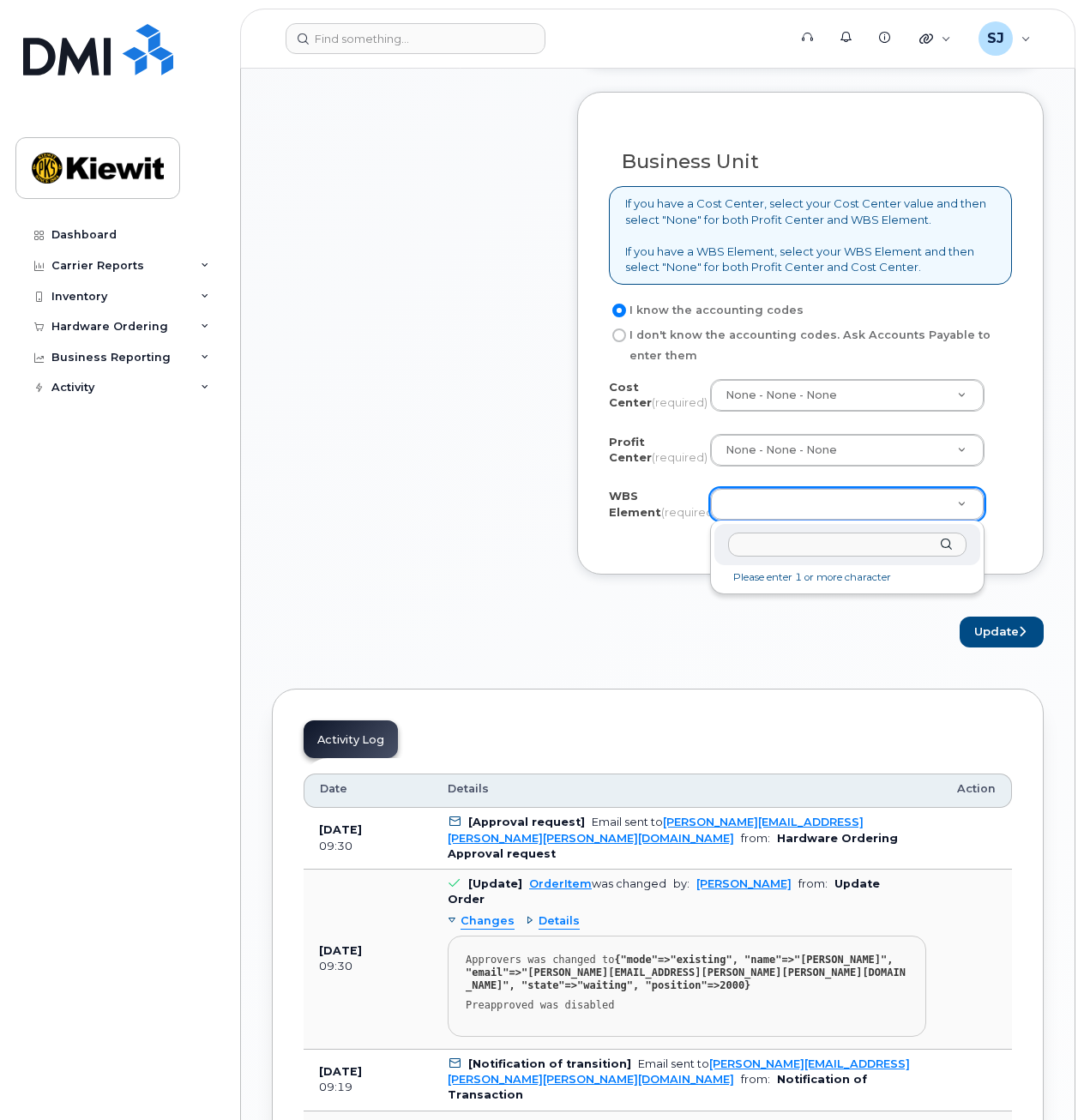
click at [774, 541] on input "text" at bounding box center [848, 545] width 239 height 25
type input "110234.1705"
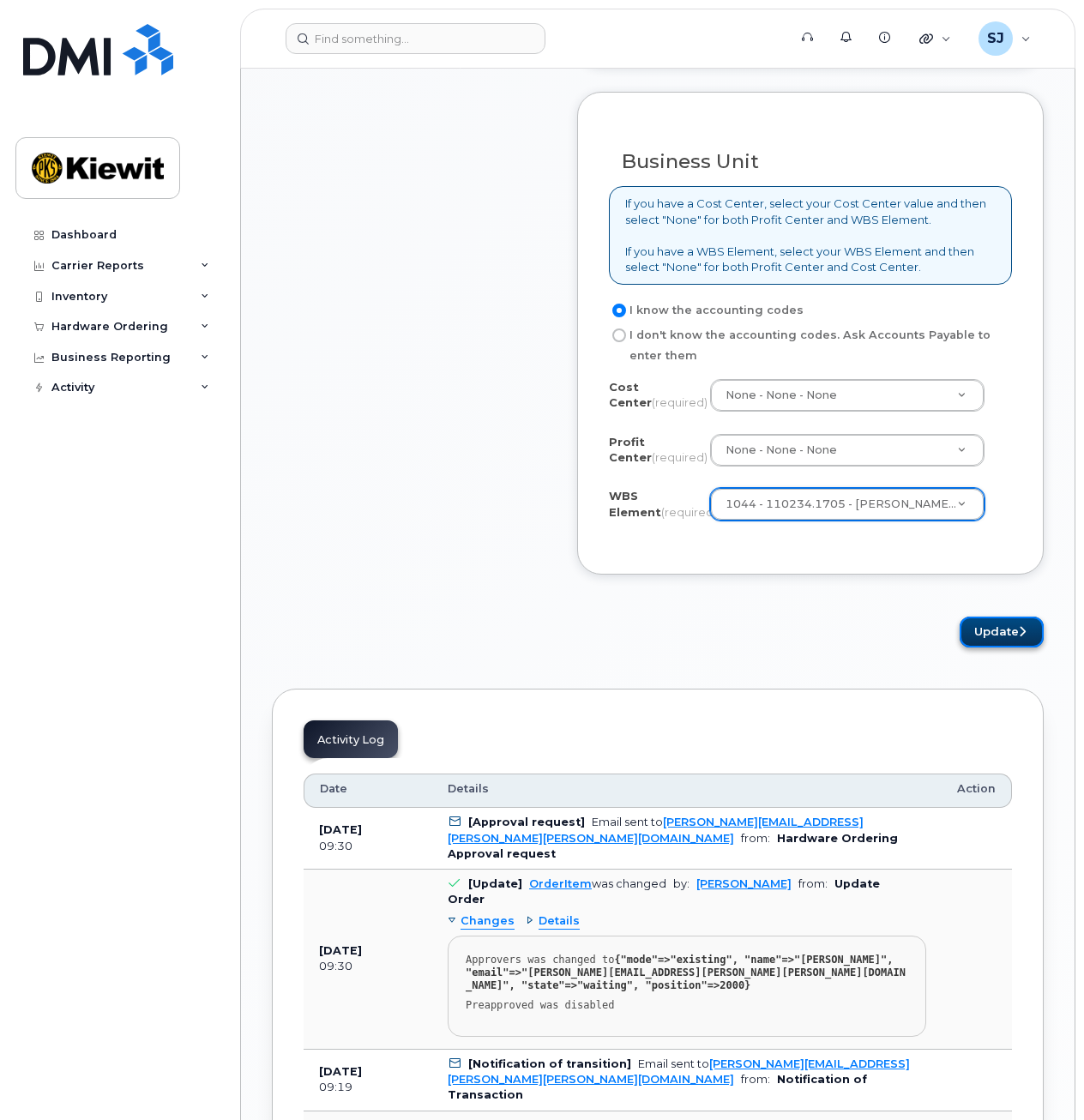
click at [991, 630] on button "Update" at bounding box center [1001, 632] width 84 height 32
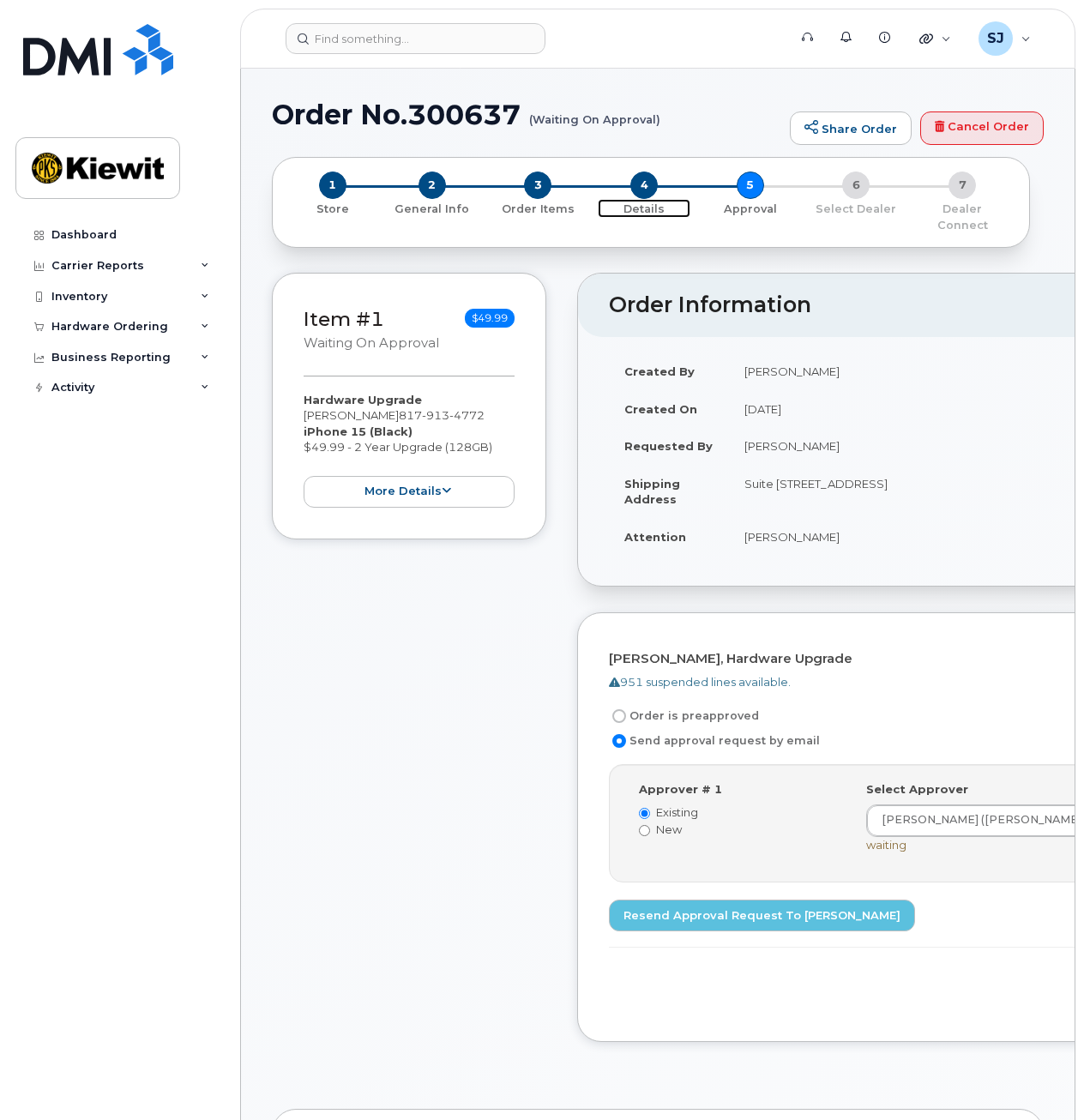
click at [633, 187] on span "4" at bounding box center [644, 185] width 28 height 28
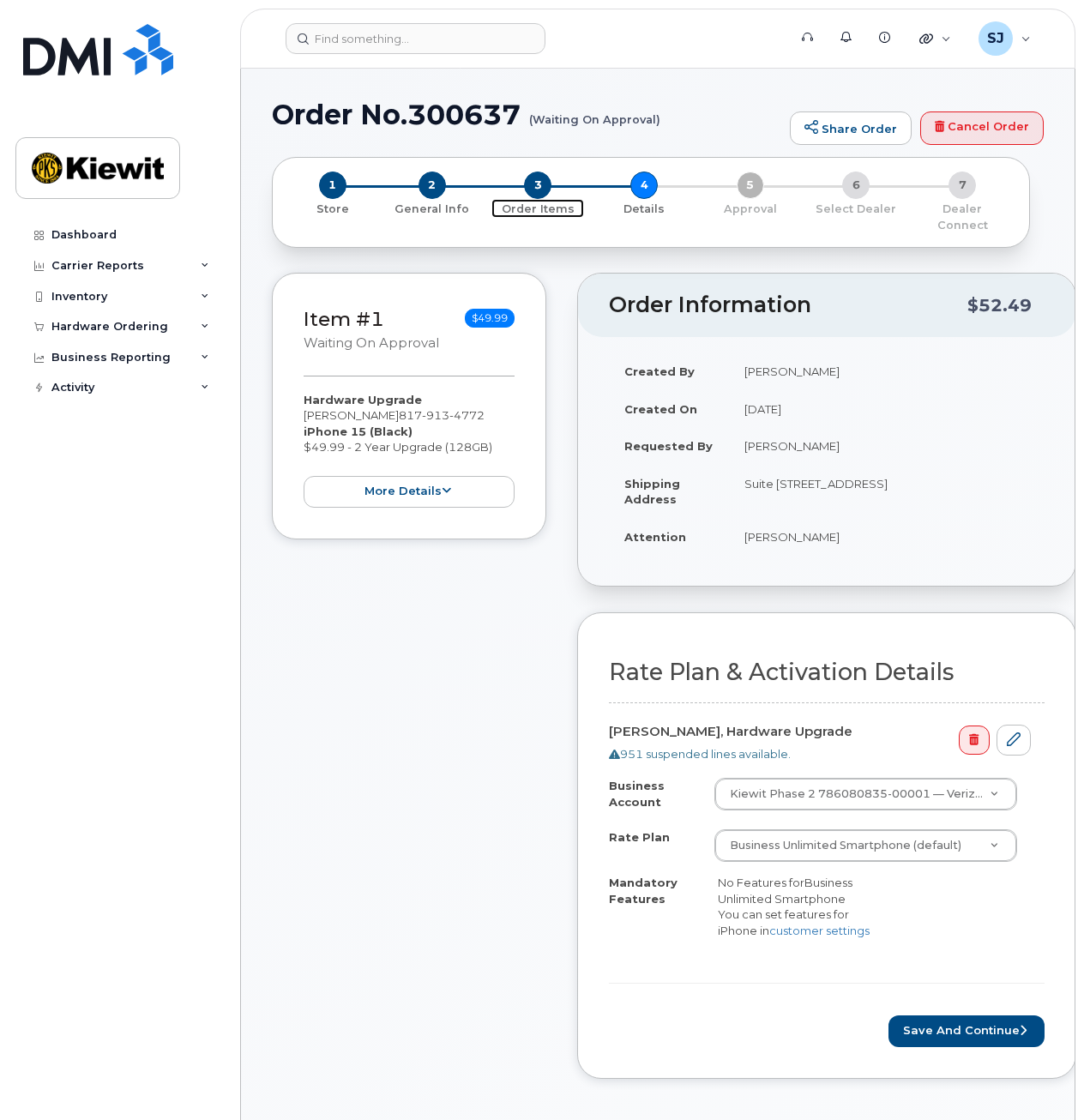
click at [544, 194] on span "3" at bounding box center [538, 185] width 28 height 28
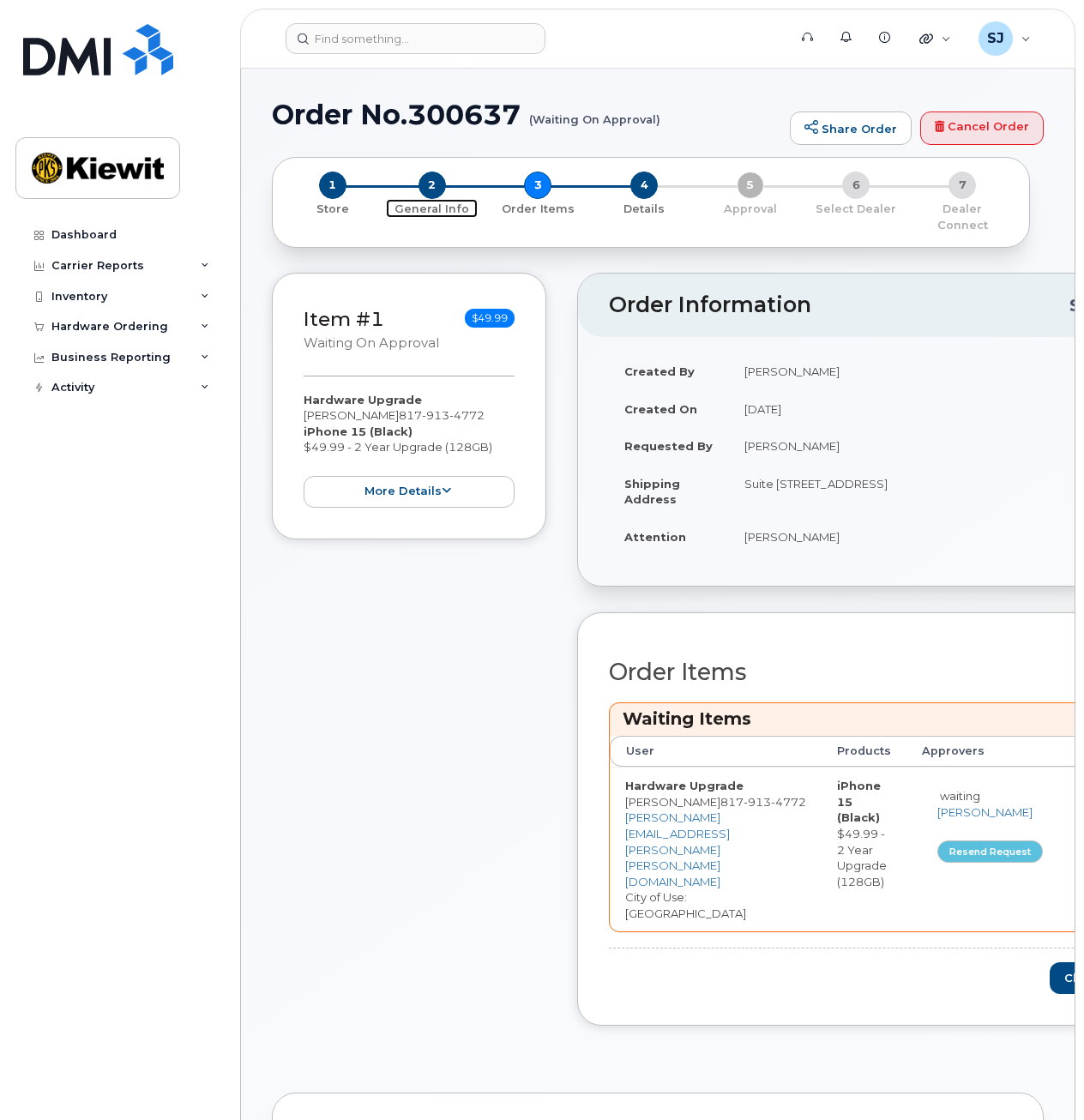
click at [423, 186] on span "2" at bounding box center [432, 185] width 28 height 28
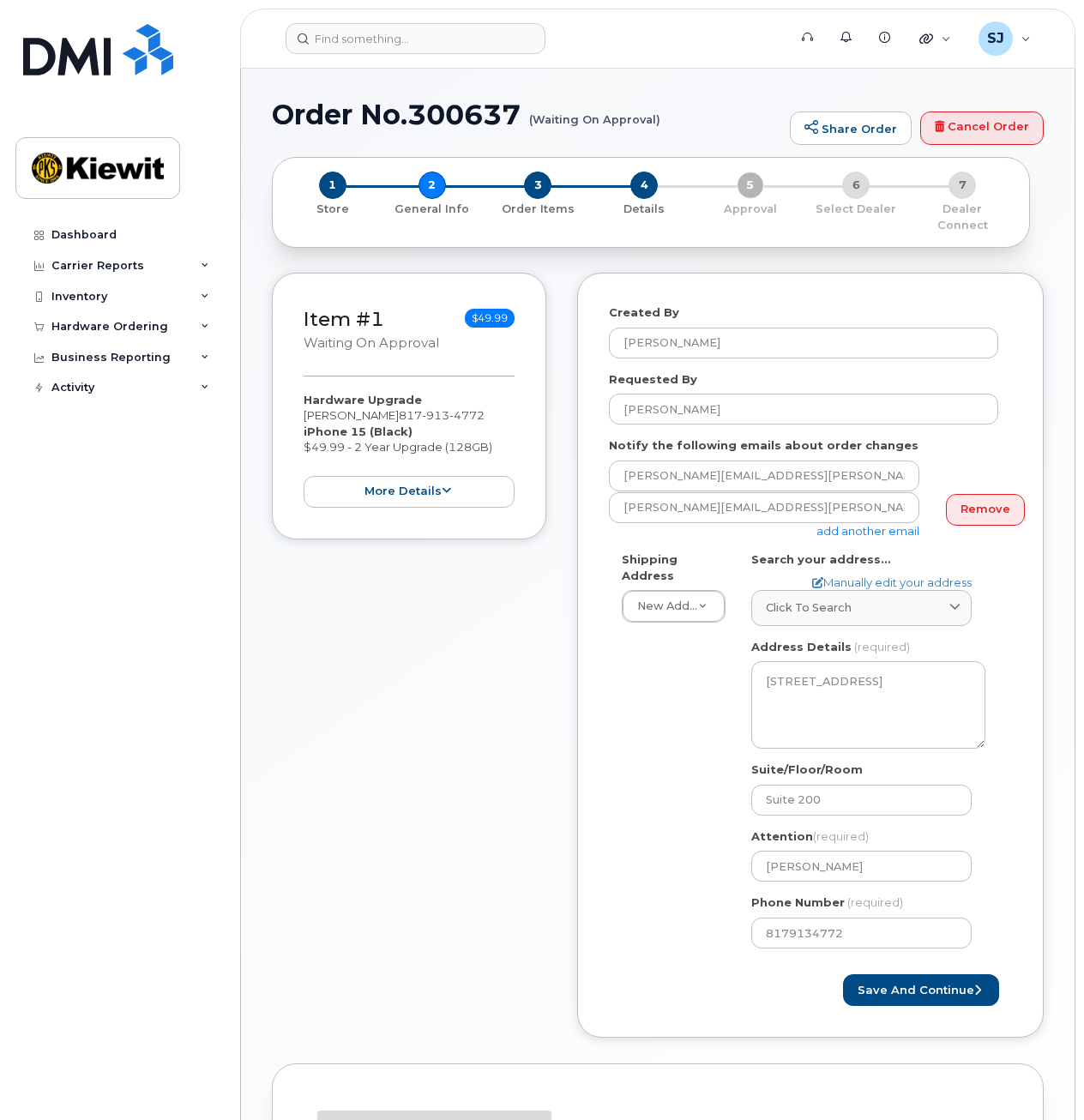
select select
click at [659, 186] on div "4 Details" at bounding box center [644, 203] width 107 height 62
click at [650, 187] on span "4" at bounding box center [644, 185] width 28 height 28
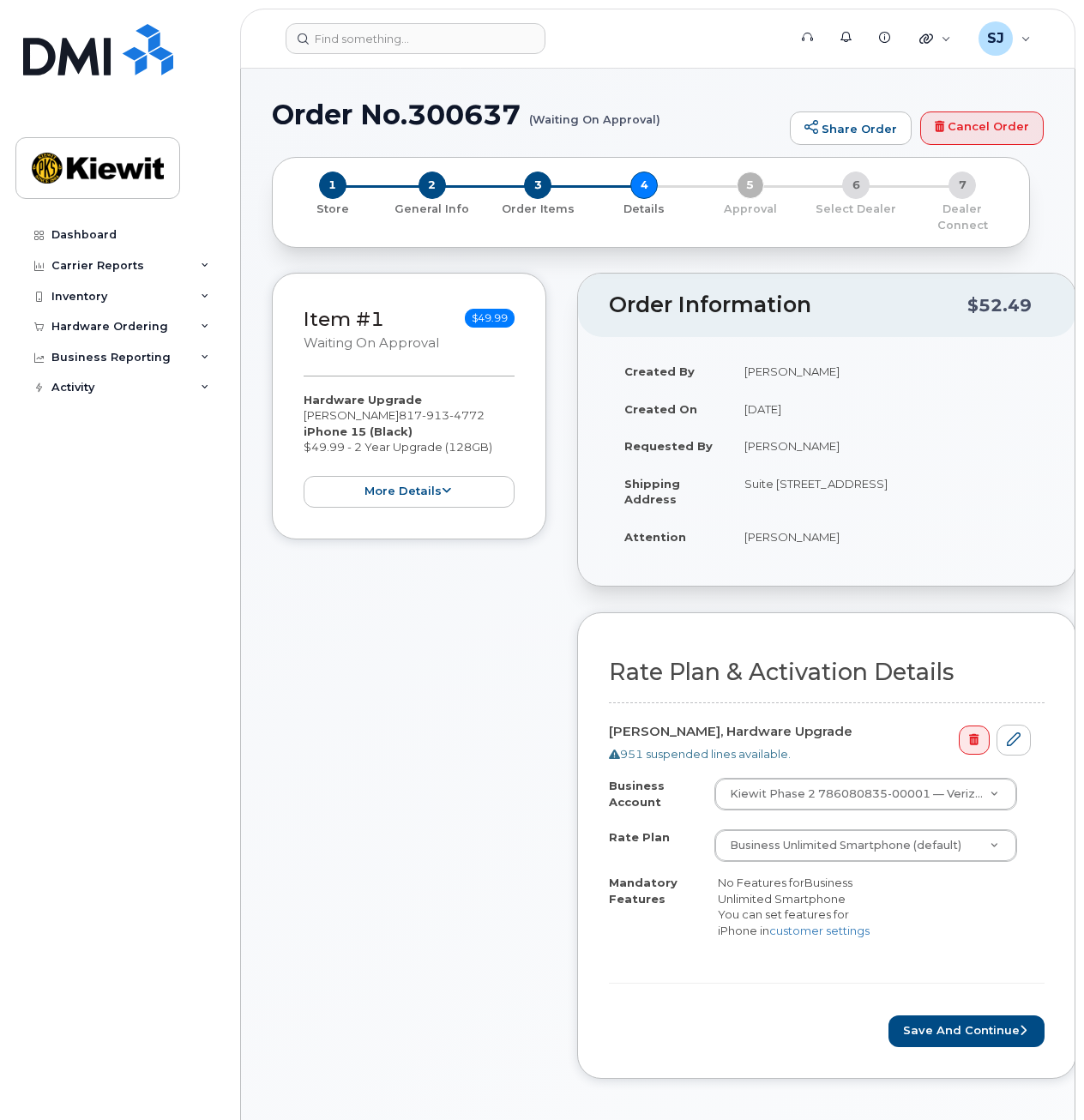
click at [757, 195] on div "1 Store 2 General Info 3 Order Items 4 Details 5 Approval 6 Select Dealer 7 Dea…" at bounding box center [650, 203] width 729 height 62
click at [957, 1015] on button "Save and Continue" at bounding box center [967, 1031] width 156 height 32
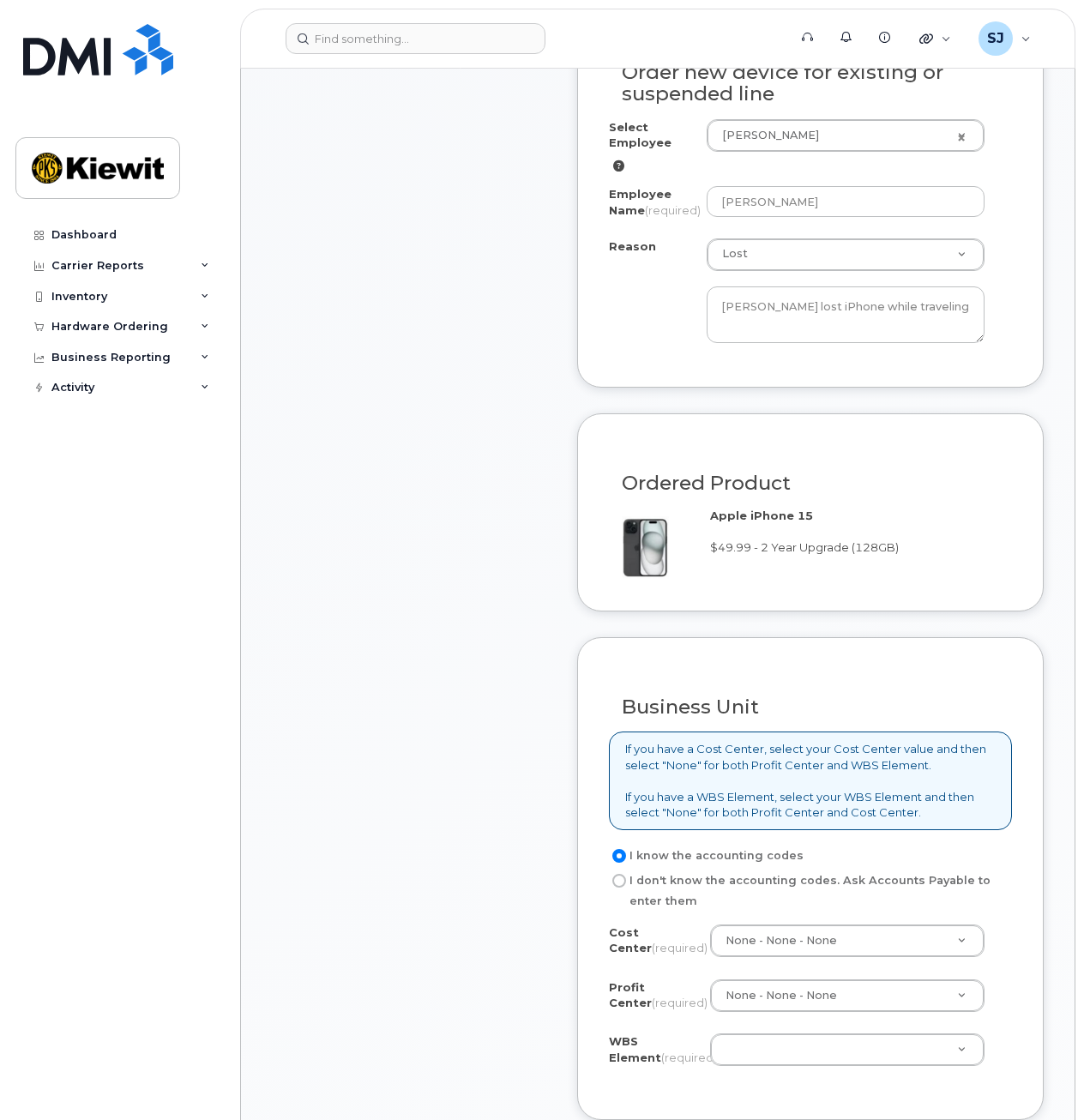
scroll to position [947, 0]
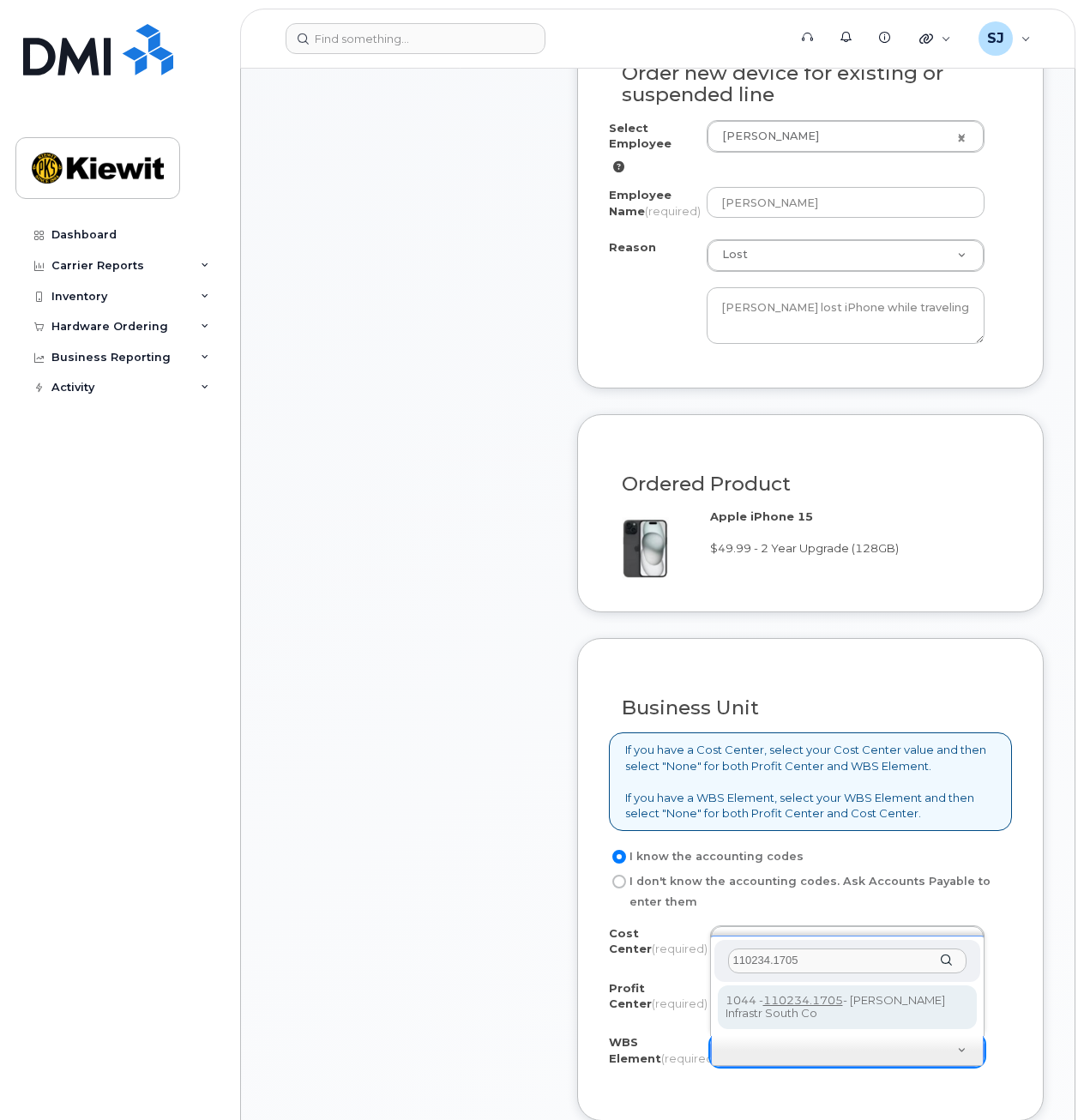
type input "110234.1705"
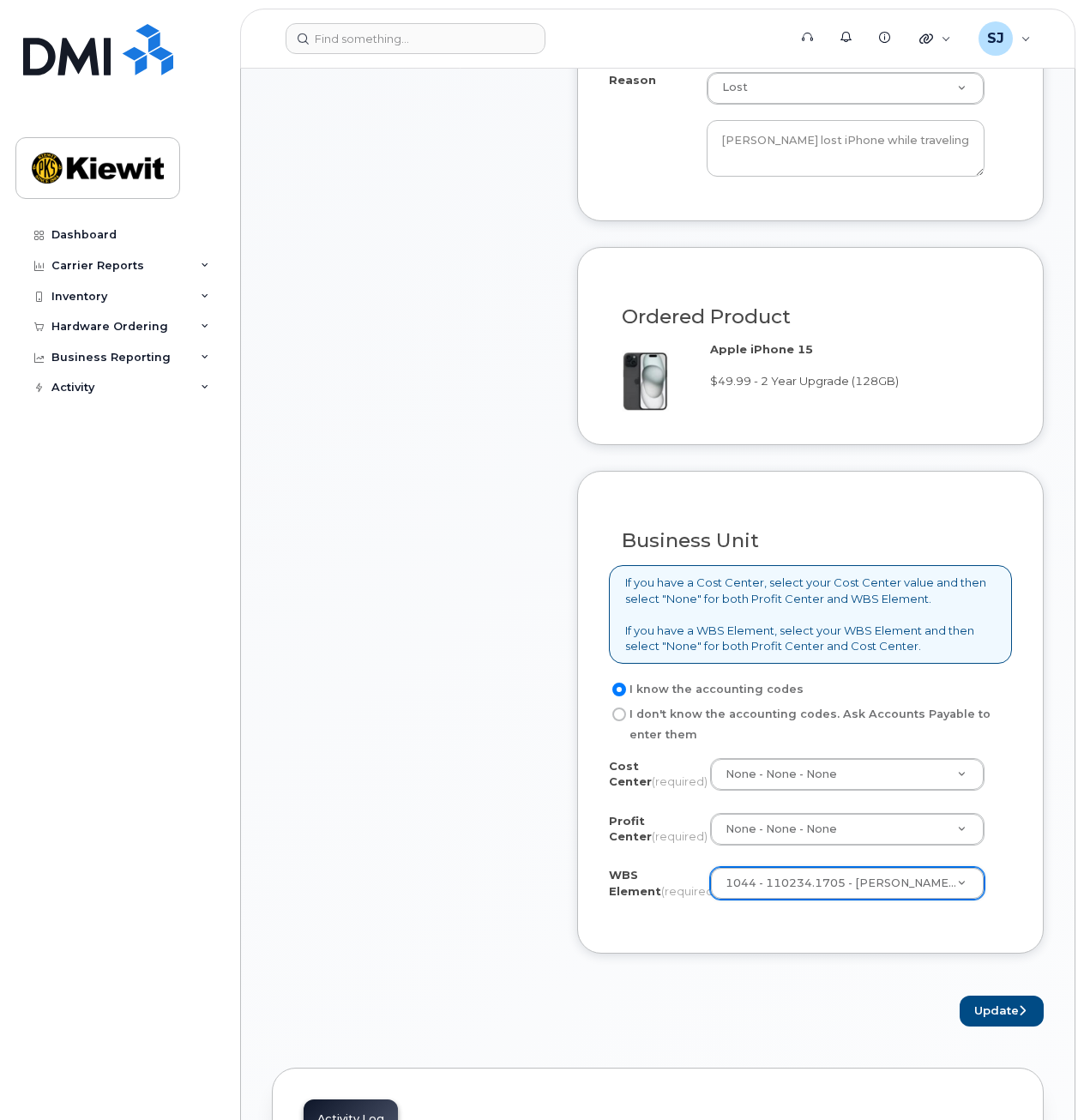
scroll to position [1126, 0]
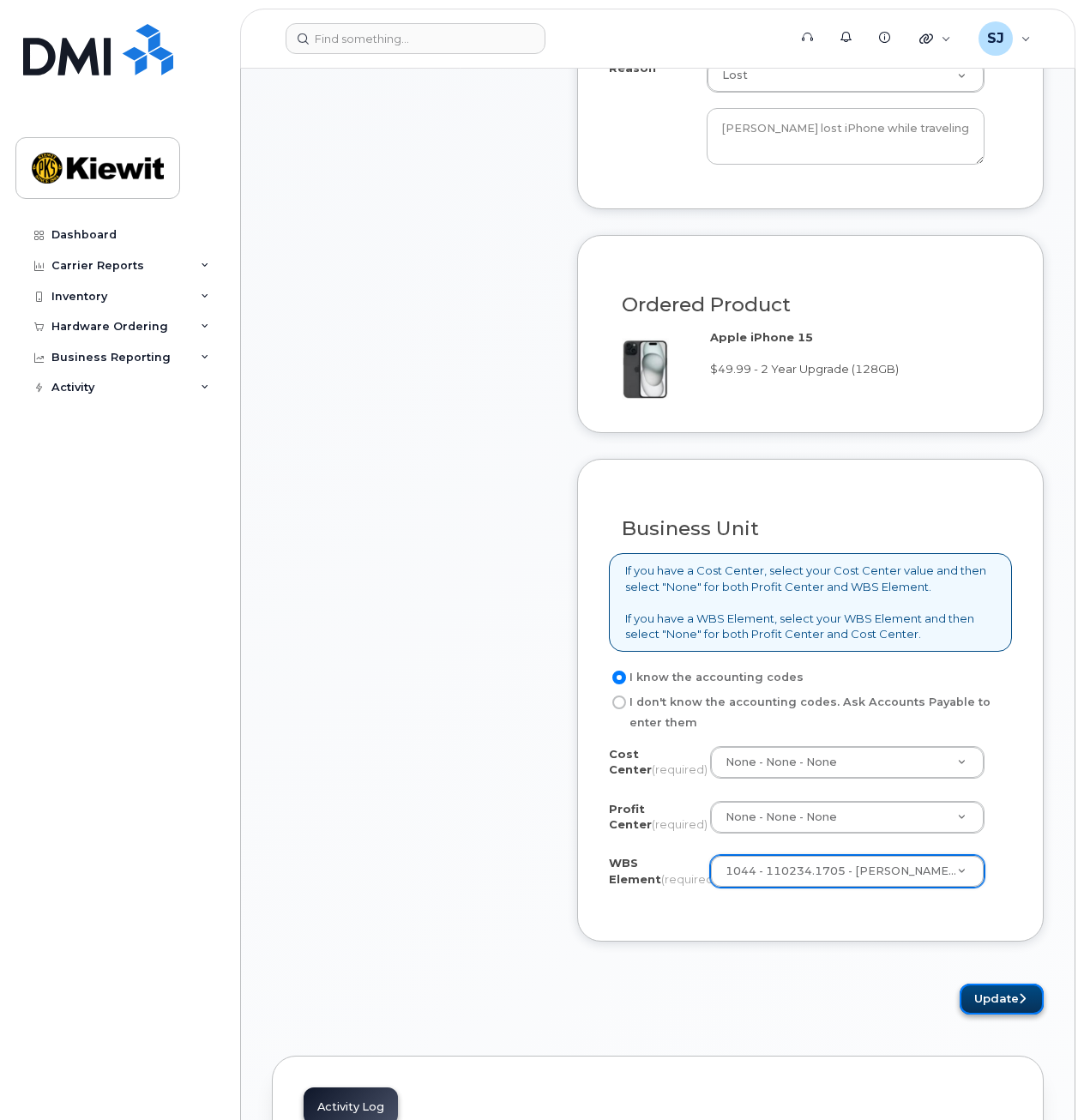
click at [999, 1004] on button "Update" at bounding box center [1001, 999] width 84 height 32
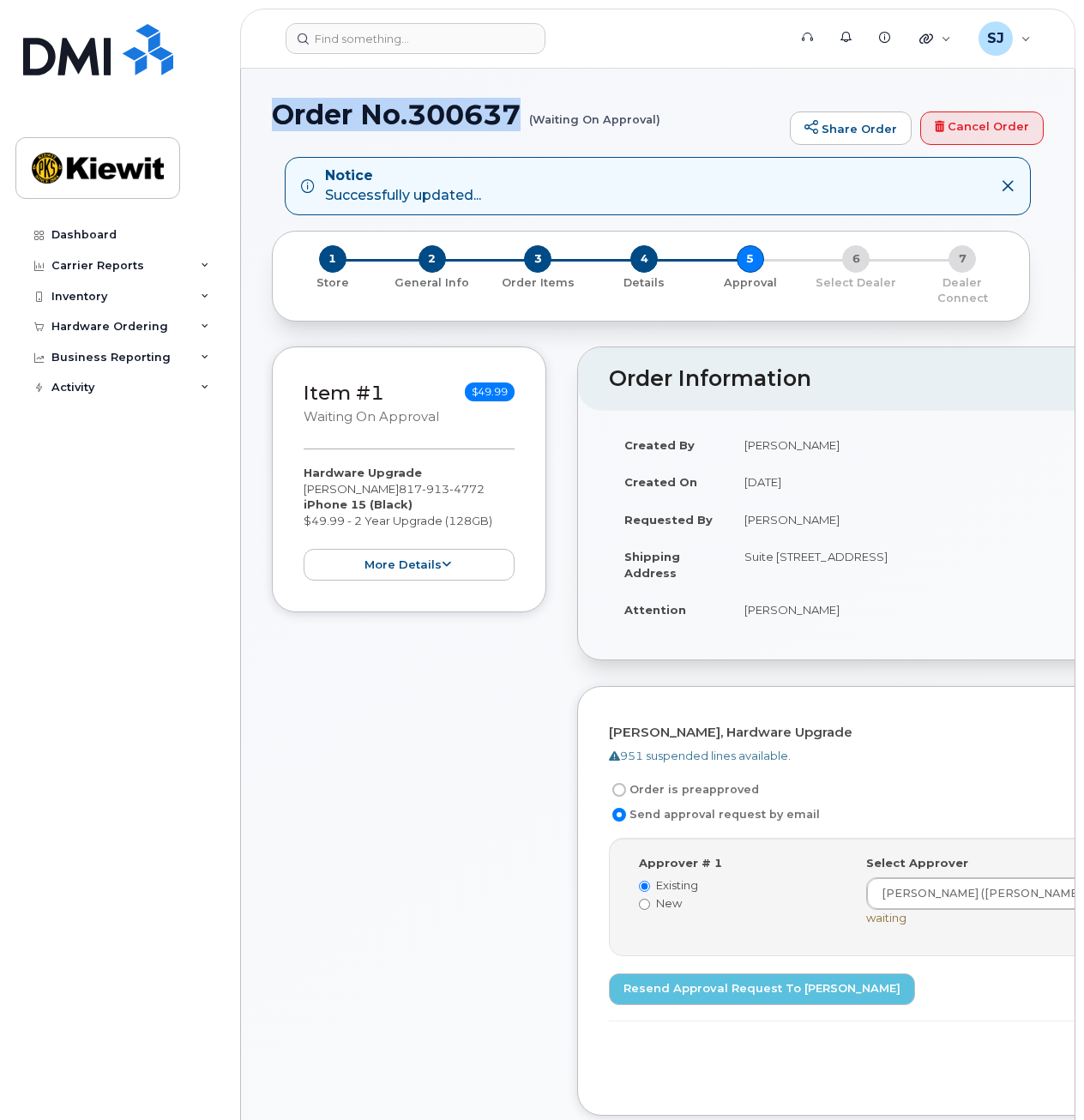
drag, startPoint x: 260, startPoint y: 112, endPoint x: 526, endPoint y: 112, distance: 266.0
click at [526, 112] on h1 "Order No.300637 (Waiting On Approval)" at bounding box center [526, 115] width 509 height 30
drag, startPoint x: 525, startPoint y: 112, endPoint x: 283, endPoint y: 124, distance: 242.3
click at [283, 124] on h1 "Order No.300637 (Waiting On Approval)" at bounding box center [526, 115] width 509 height 30
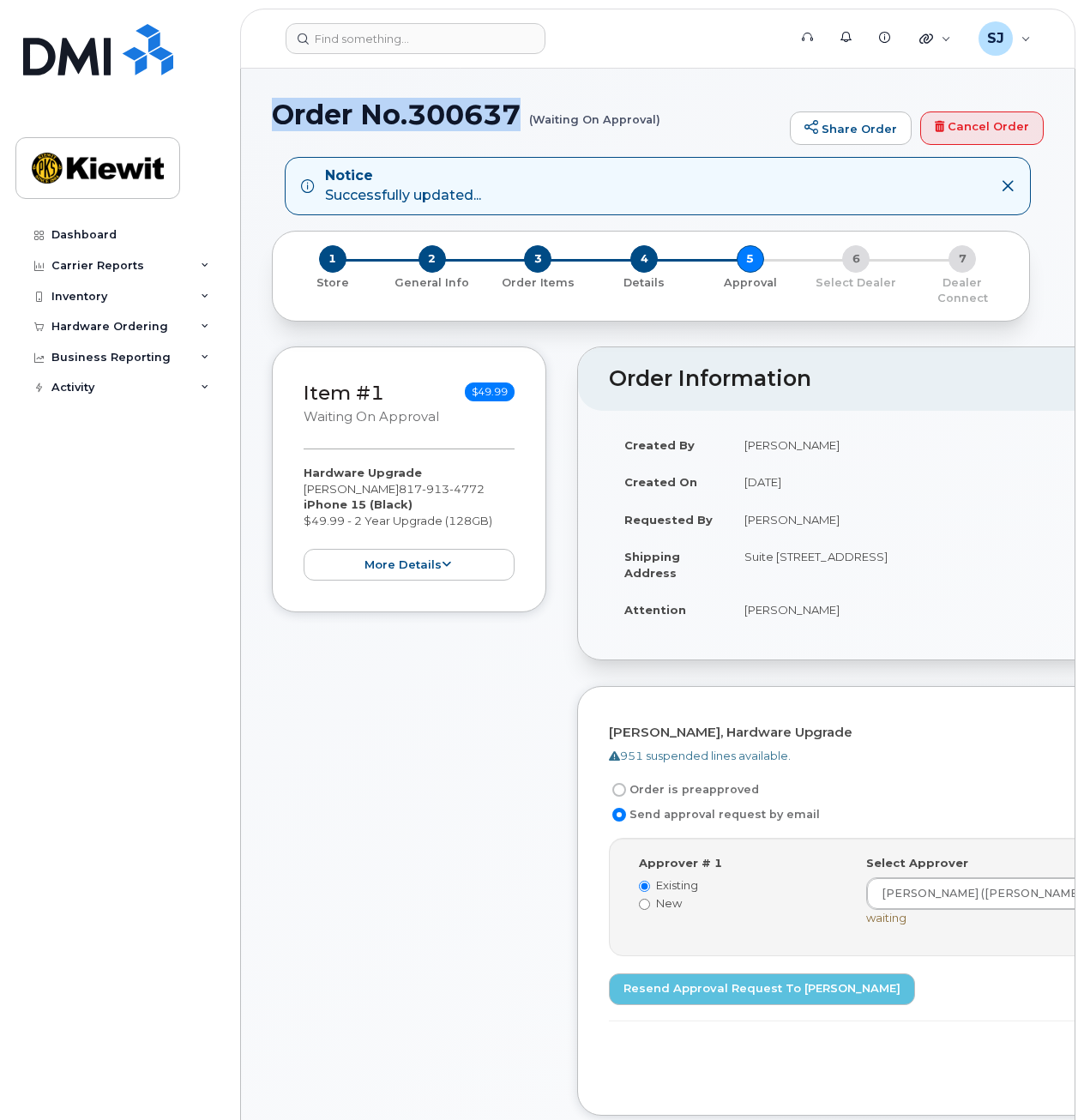
click at [1007, 181] on icon at bounding box center [1008, 186] width 13 height 13
